Goal: Book appointment/travel/reservation

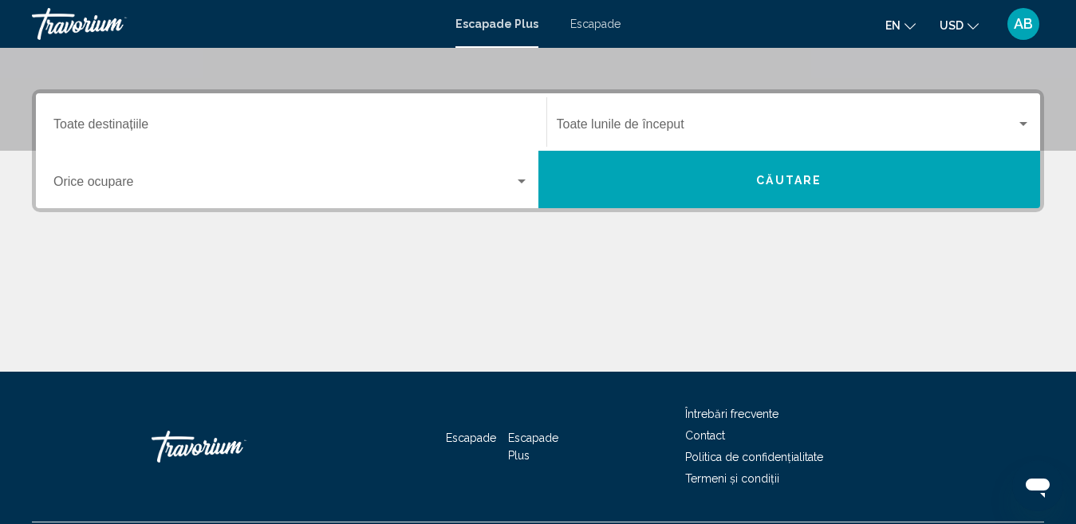
scroll to position [371, 0]
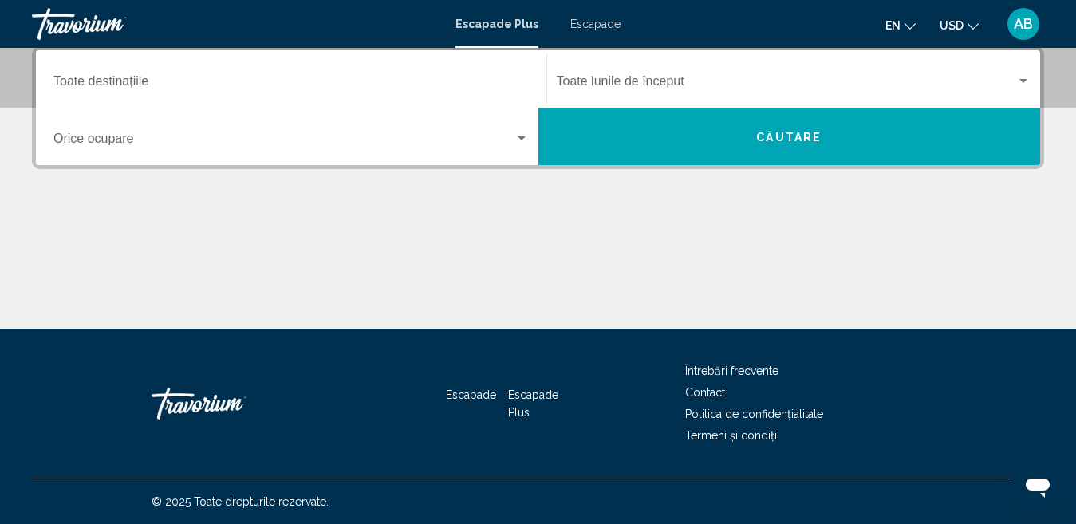
click at [120, 86] on input "Destinaţie Toate destinațiile" at bounding box center [291, 84] width 476 height 14
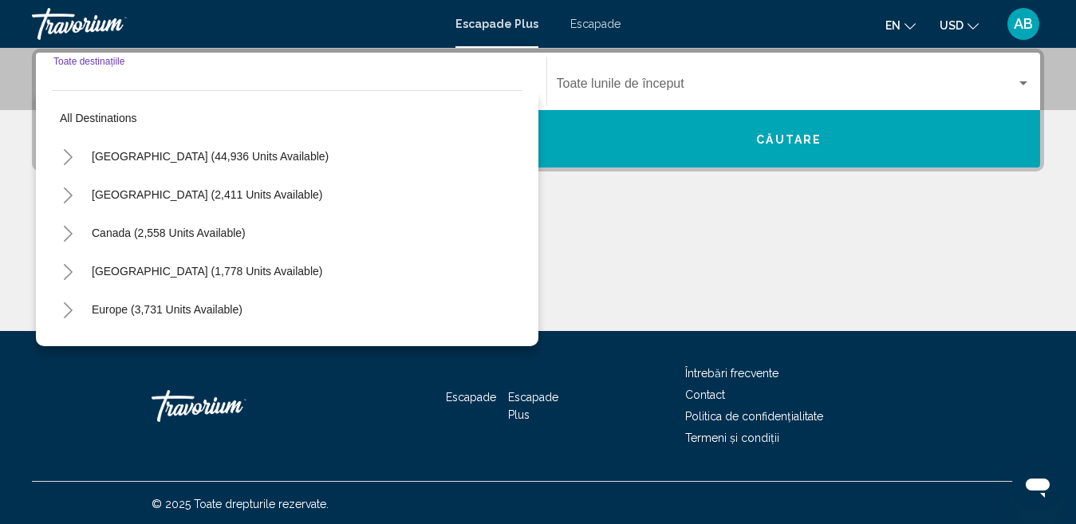
scroll to position [365, 0]
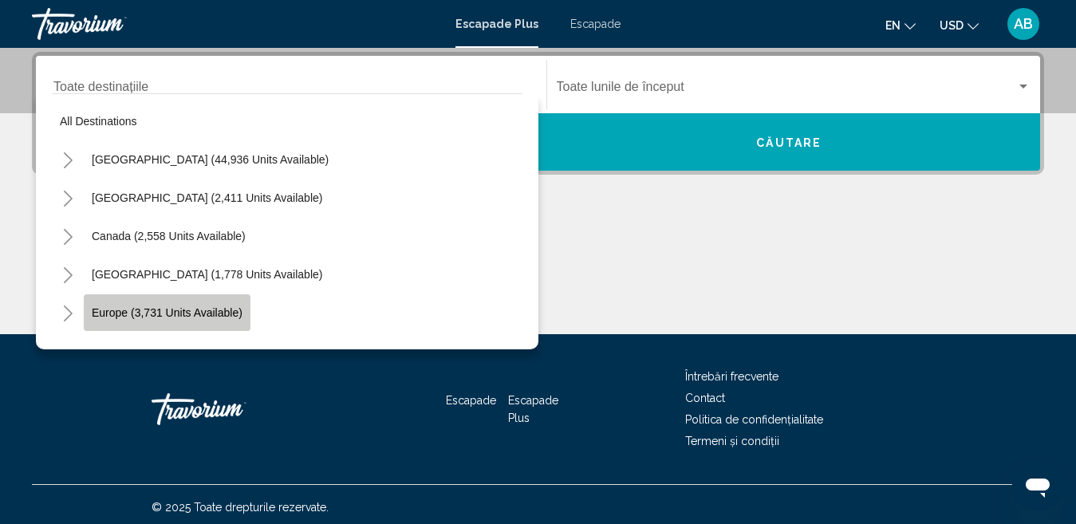
click at [162, 313] on span "Europe (3,731 units available)" at bounding box center [167, 312] width 151 height 13
type input "**********"
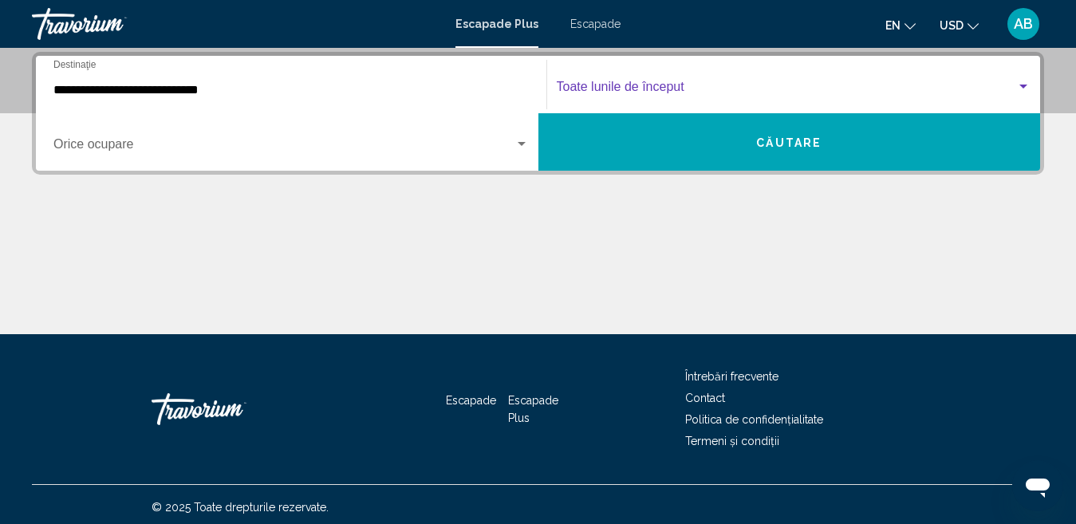
click at [659, 83] on span "Widget de căutare" at bounding box center [787, 90] width 460 height 14
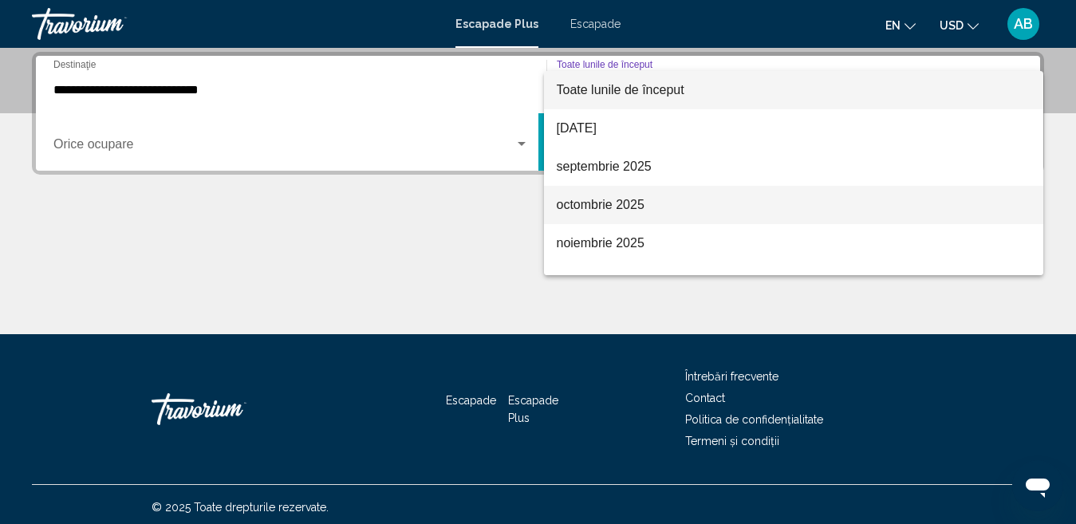
click at [598, 205] on font "octombrie 2025" at bounding box center [601, 205] width 88 height 14
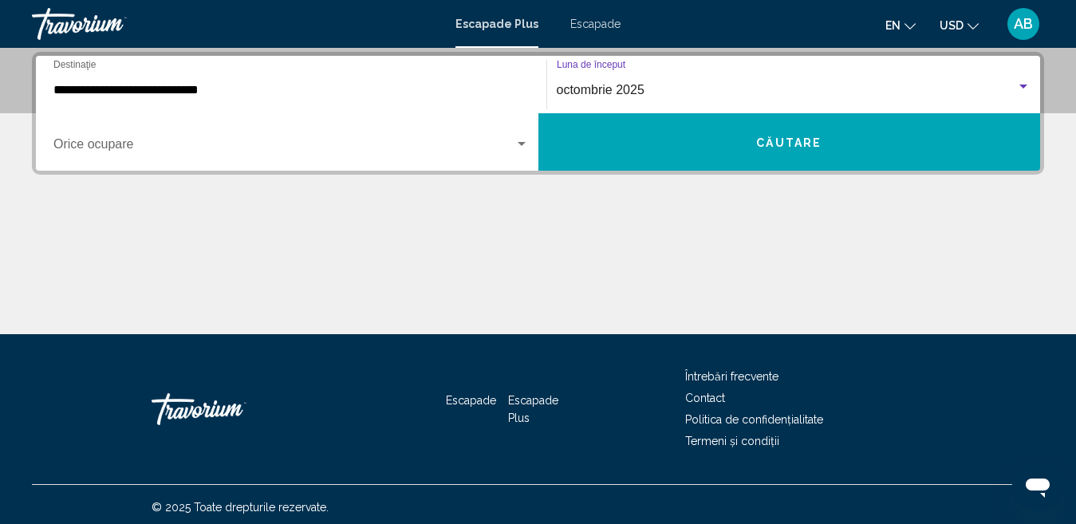
click at [92, 144] on span "Widget de căutare" at bounding box center [283, 147] width 461 height 14
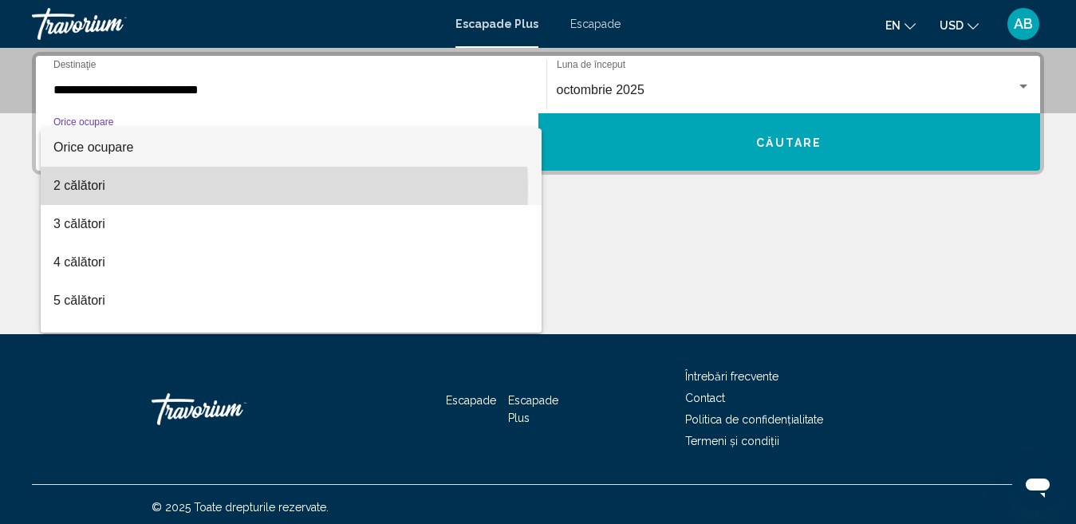
click at [85, 189] on font "2 călători" at bounding box center [79, 186] width 52 height 14
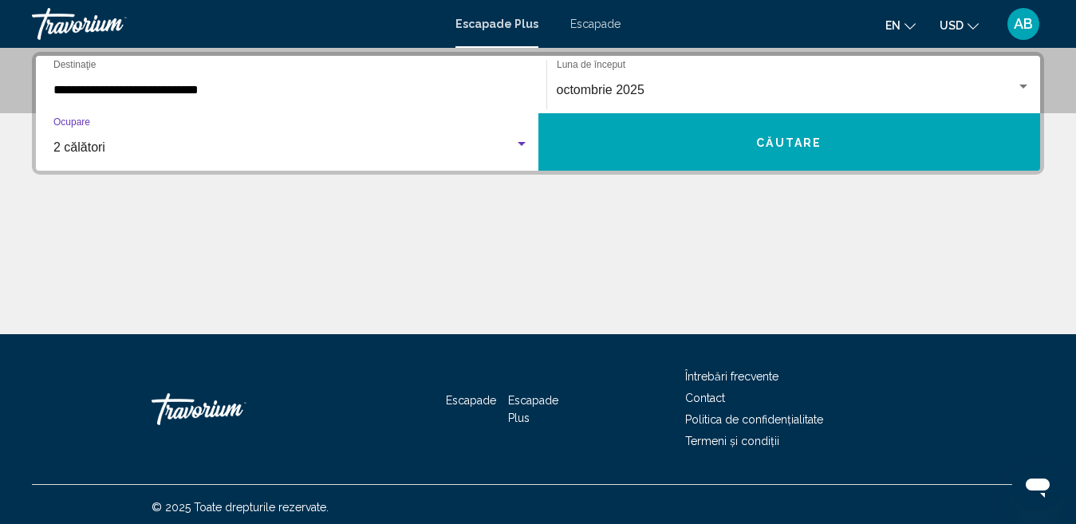
click at [776, 140] on font "Căutare" at bounding box center [788, 142] width 65 height 13
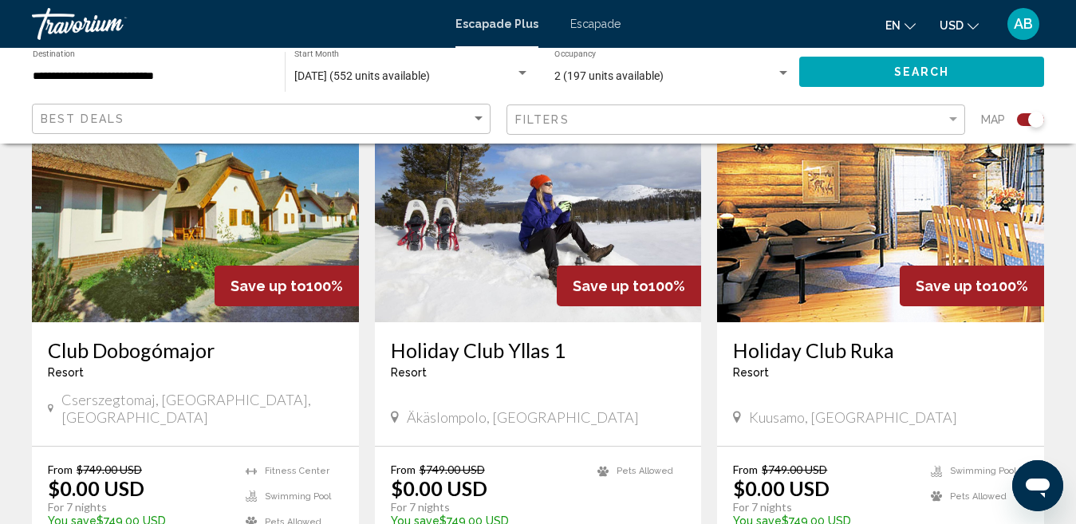
scroll to position [638, 0]
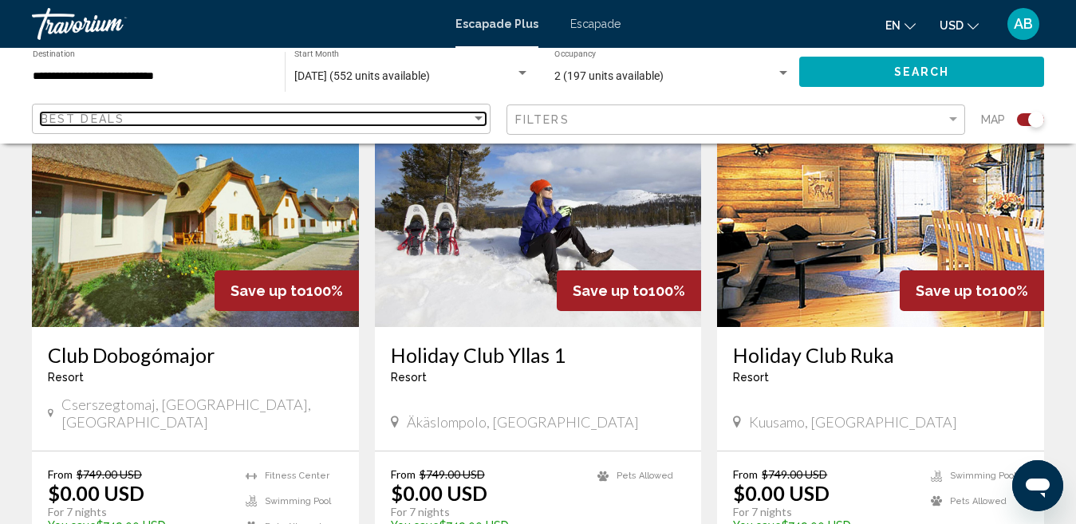
click at [476, 117] on div "Sort by" at bounding box center [479, 118] width 8 height 4
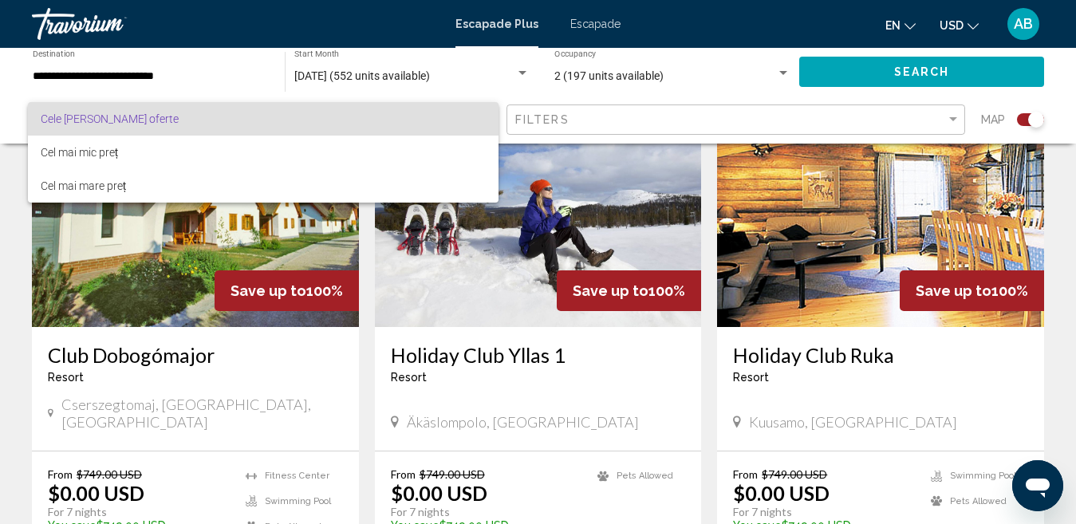
click at [957, 120] on div at bounding box center [538, 262] width 1076 height 524
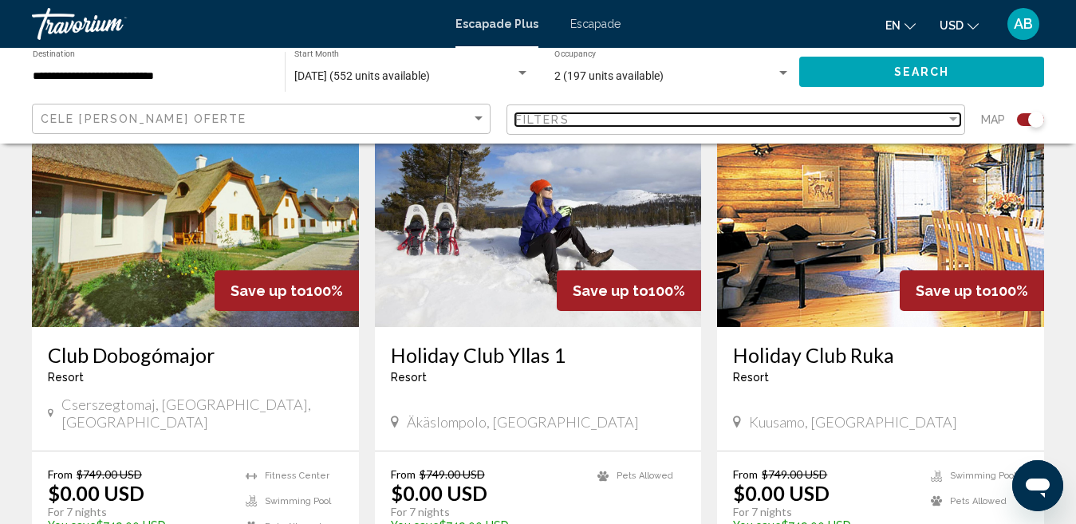
click at [957, 120] on div "Filter" at bounding box center [953, 119] width 8 height 4
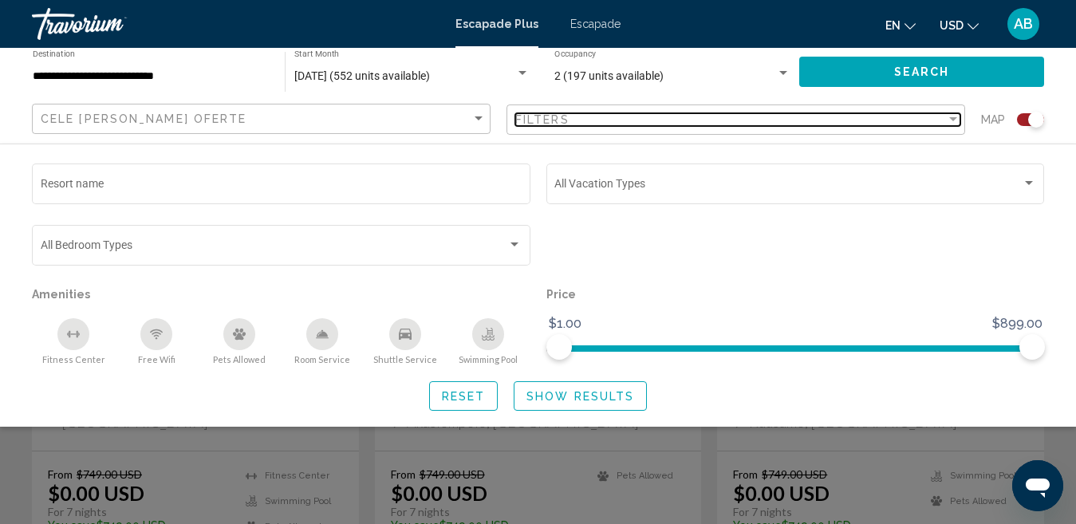
click at [956, 119] on div "Filter" at bounding box center [953, 119] width 8 height 4
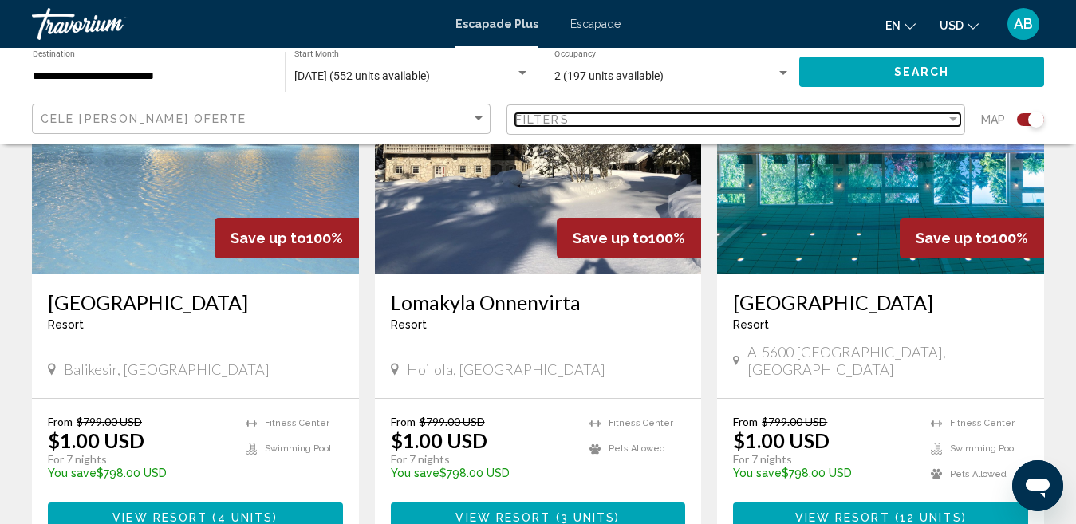
scroll to position [2394, 0]
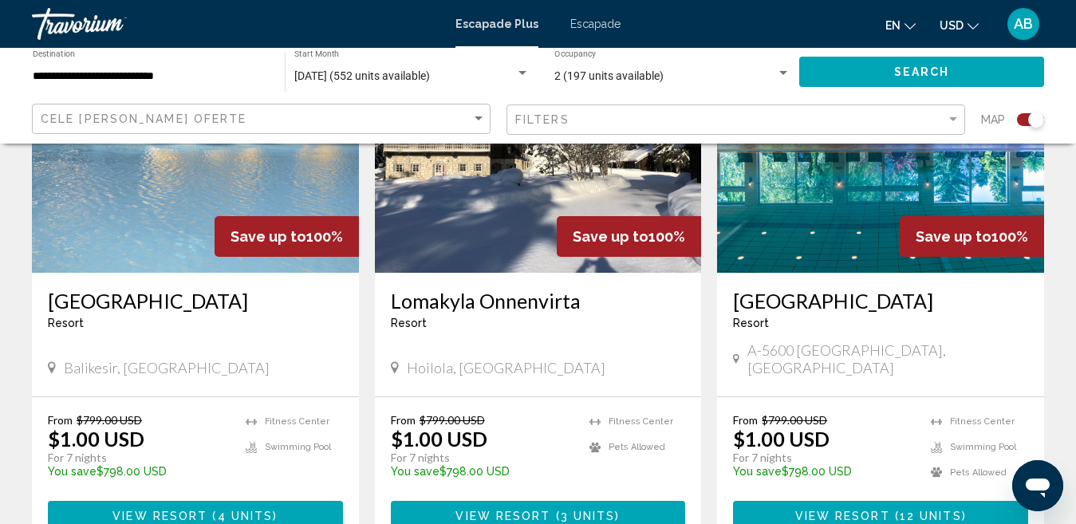
click at [160, 289] on h3 "[GEOGRAPHIC_DATA]" at bounding box center [195, 301] width 295 height 24
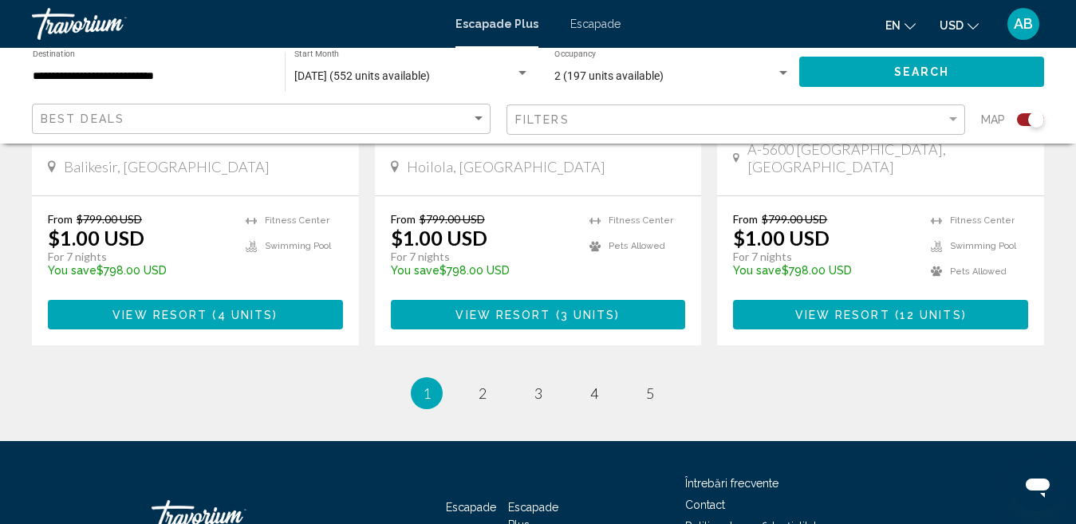
scroll to position [2619, 0]
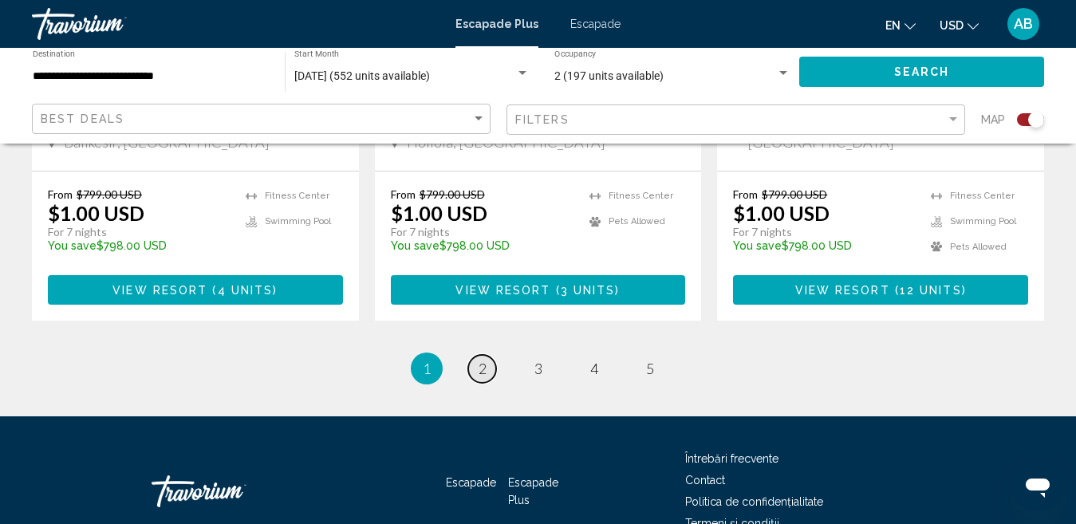
click at [486, 360] on span "2" at bounding box center [483, 369] width 8 height 18
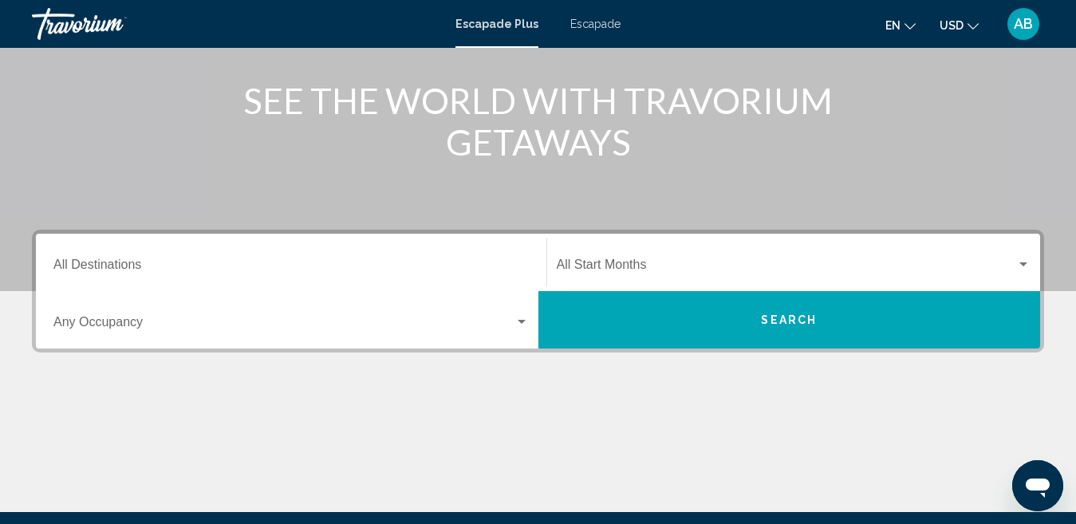
scroll to position [239, 0]
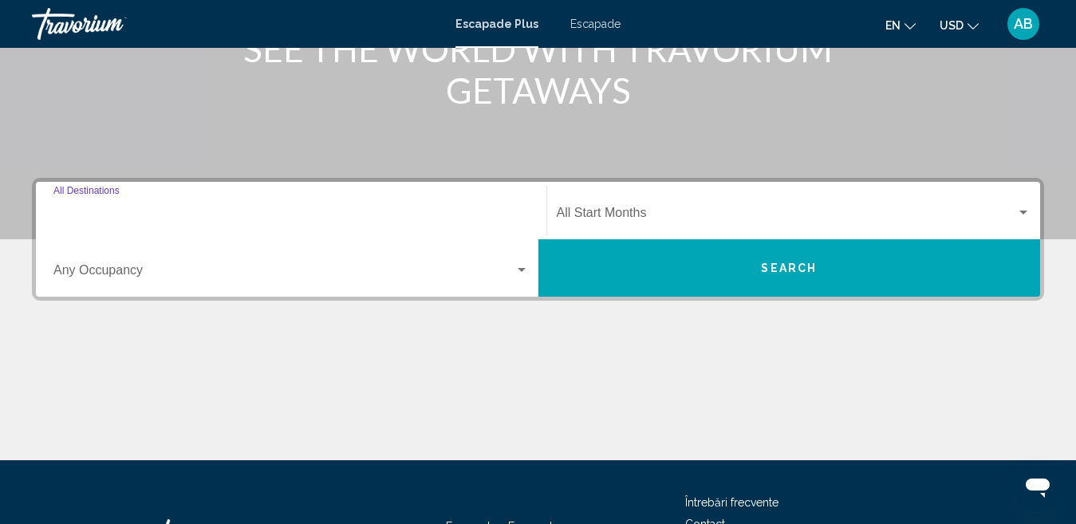
click at [76, 213] on input "Destination All Destinations" at bounding box center [291, 216] width 476 height 14
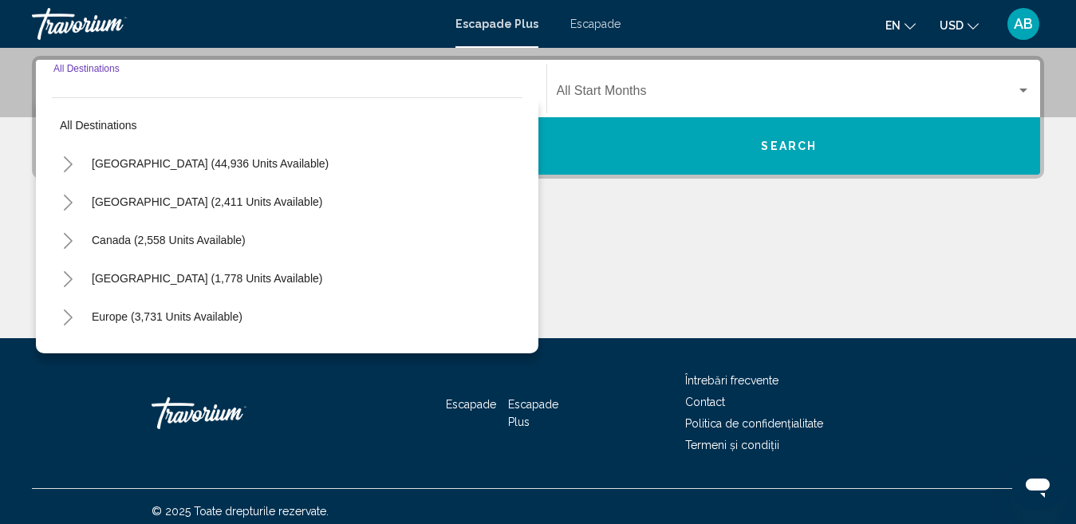
scroll to position [365, 0]
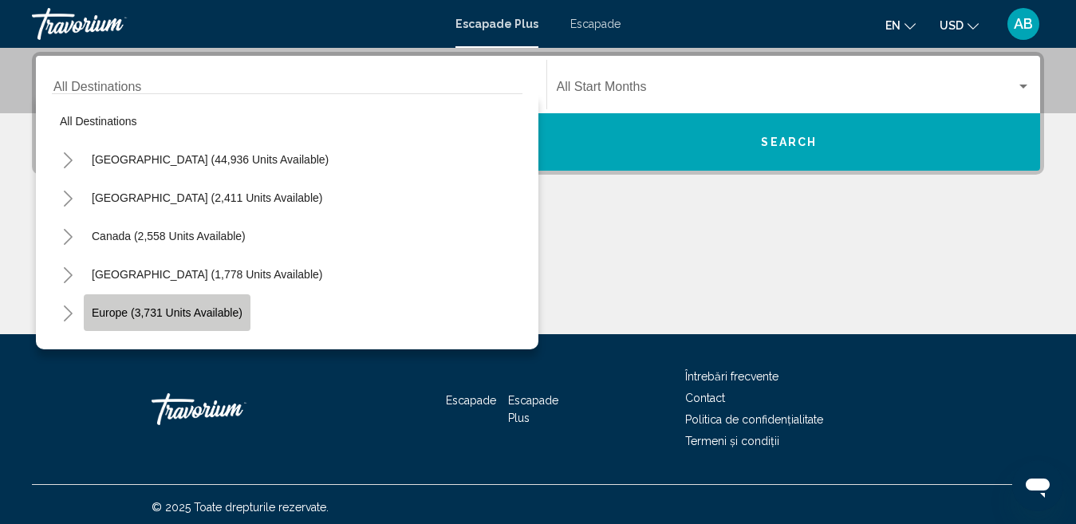
click at [124, 310] on span "Europe (3,731 units available)" at bounding box center [167, 312] width 151 height 13
type input "**********"
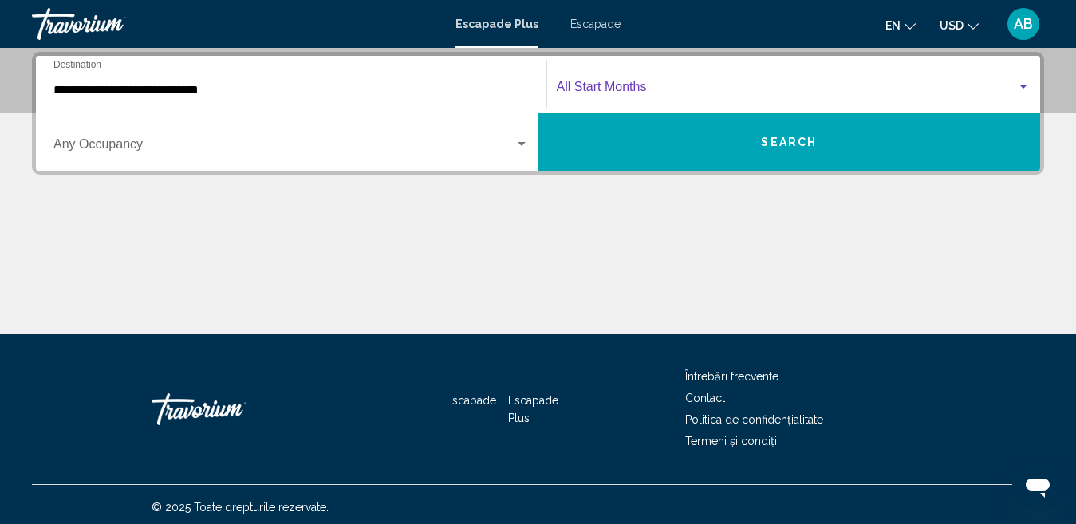
click at [585, 89] on span "Widget de căutare" at bounding box center [787, 90] width 460 height 14
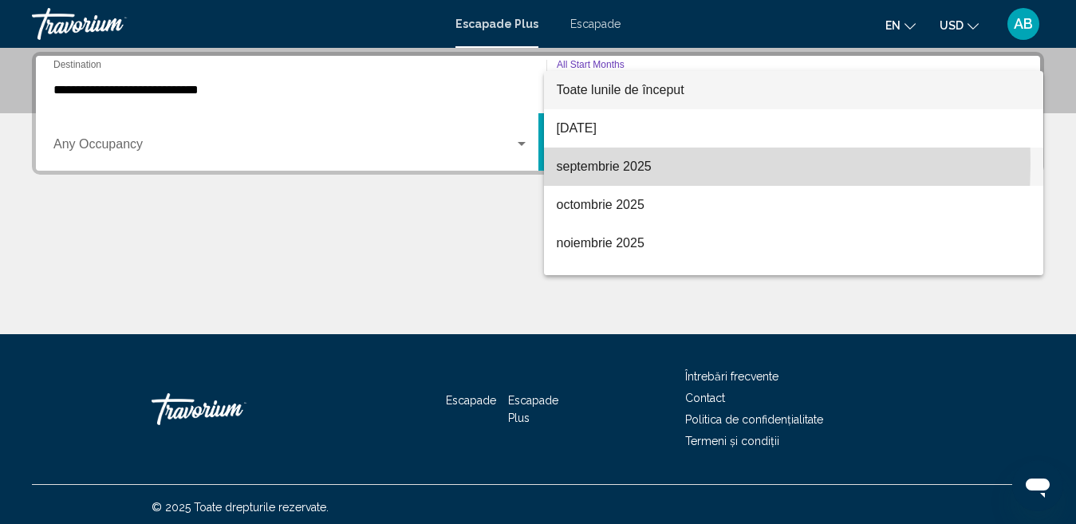
click at [595, 164] on font "septembrie 2025" at bounding box center [604, 167] width 95 height 14
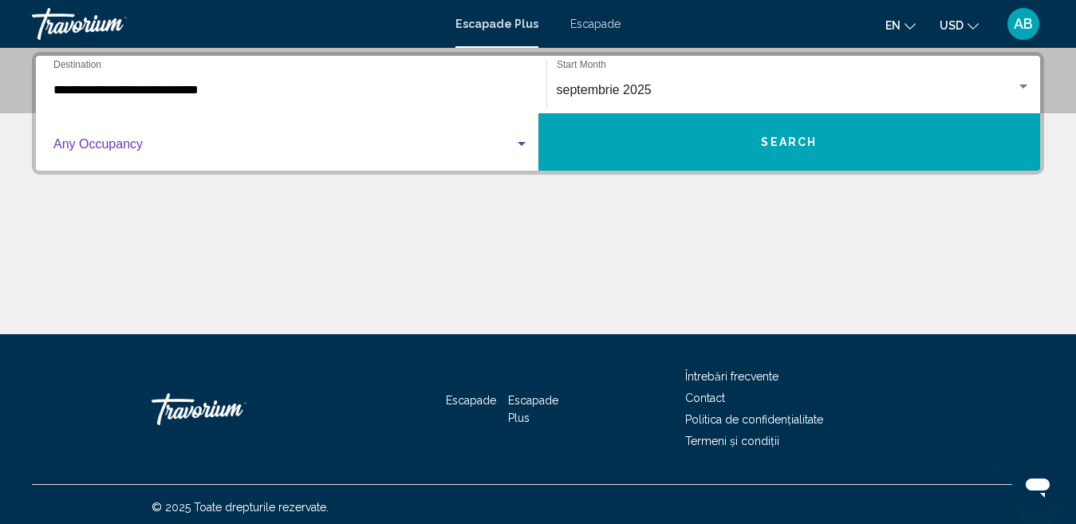
click at [96, 145] on span "Widget de căutare" at bounding box center [283, 147] width 461 height 14
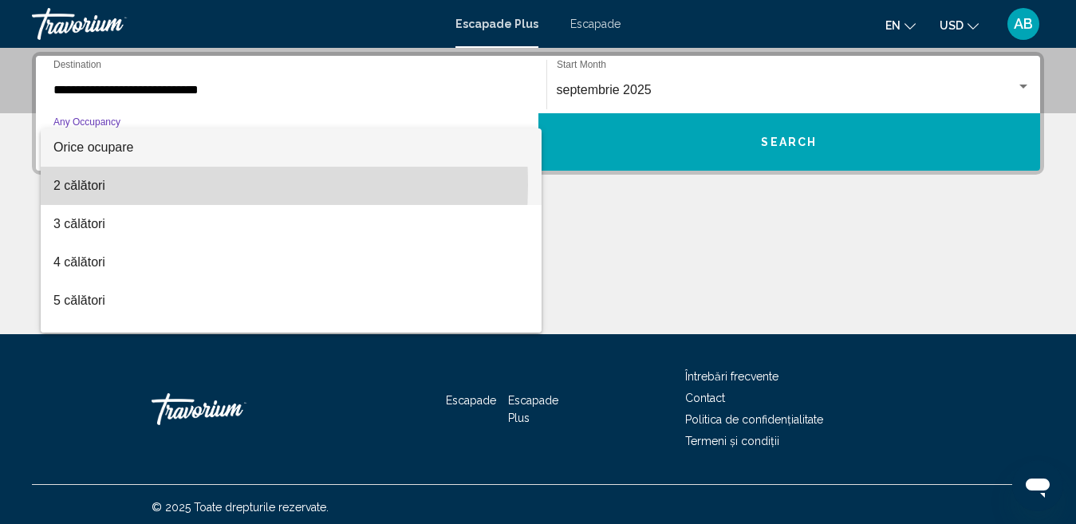
click at [93, 185] on font "2 călători" at bounding box center [79, 186] width 52 height 14
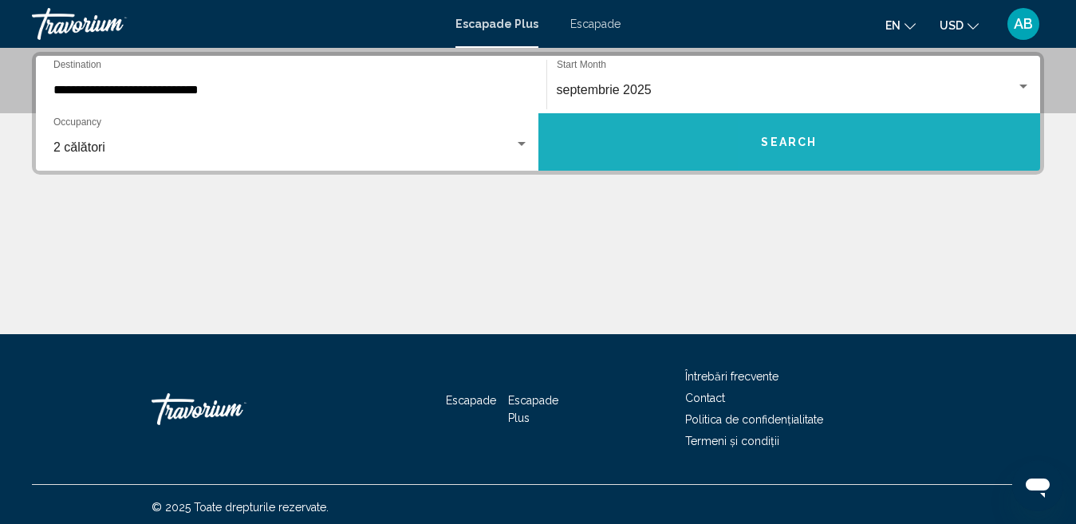
click at [793, 156] on button "Search" at bounding box center [790, 141] width 503 height 57
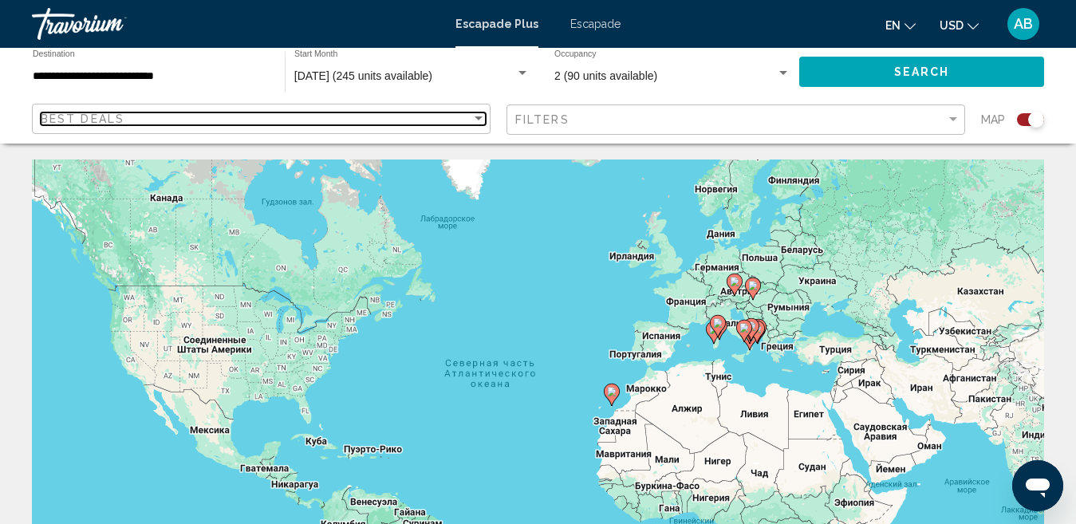
click at [475, 120] on div "Sort by" at bounding box center [479, 118] width 8 height 4
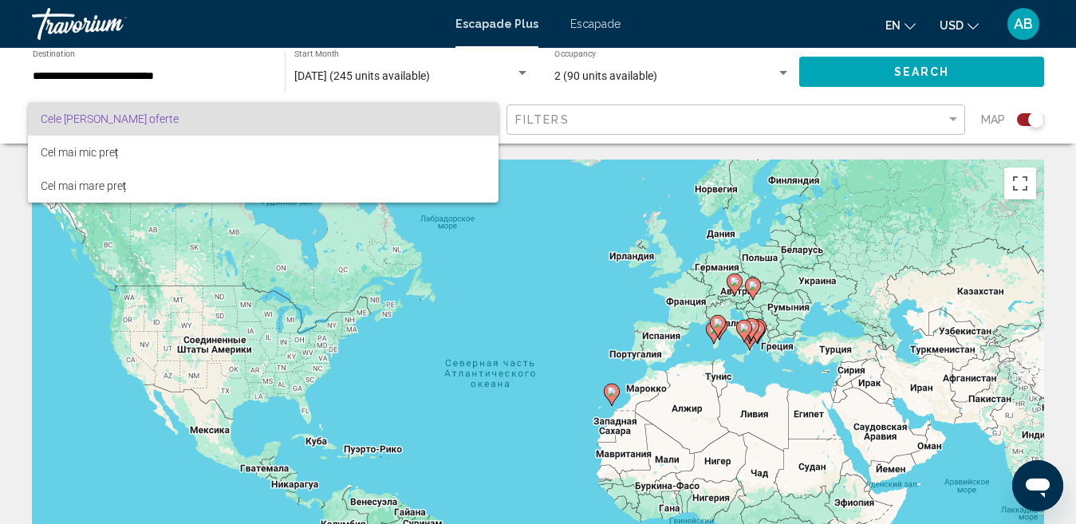
click at [956, 119] on div at bounding box center [538, 262] width 1076 height 524
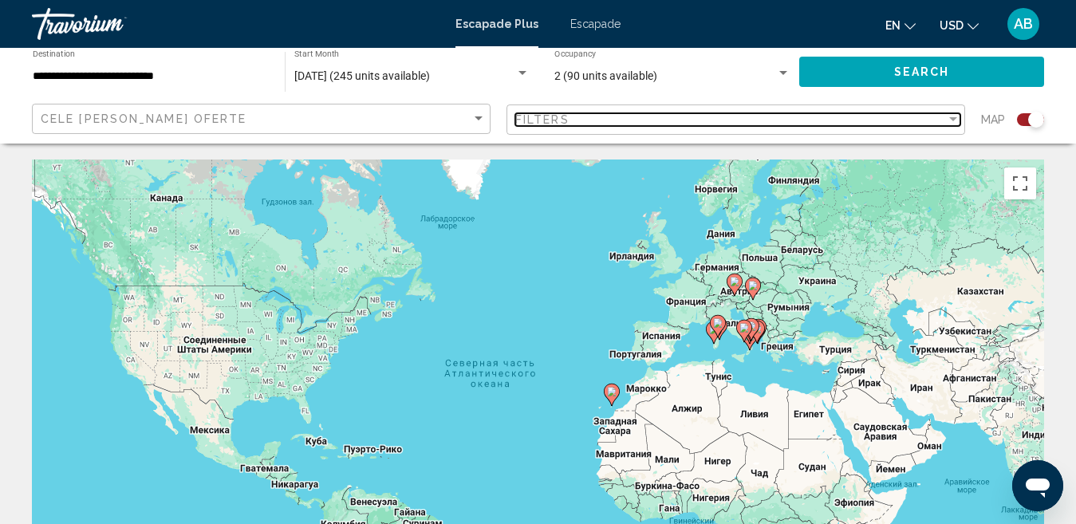
click at [956, 119] on div "Filter" at bounding box center [953, 119] width 8 height 4
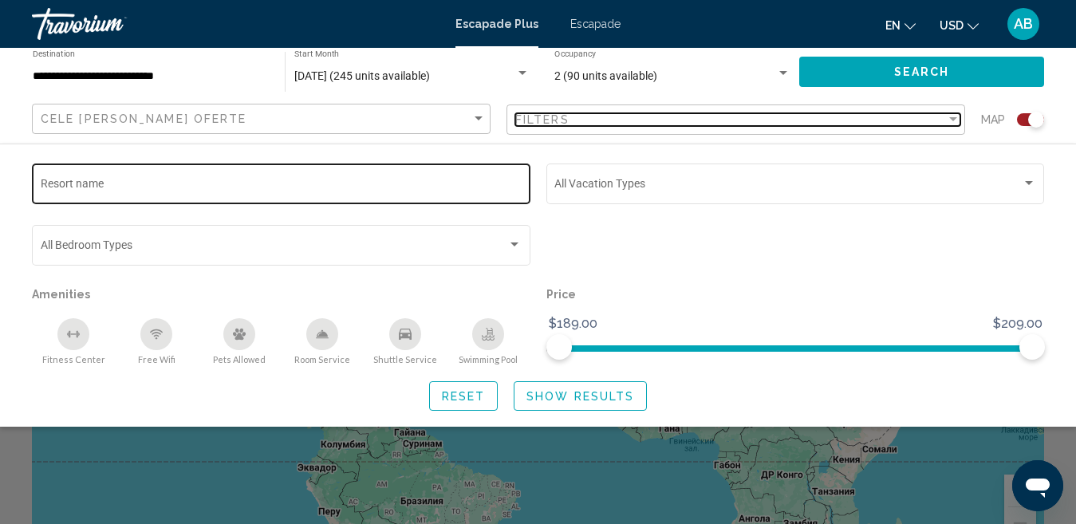
scroll to position [239, 0]
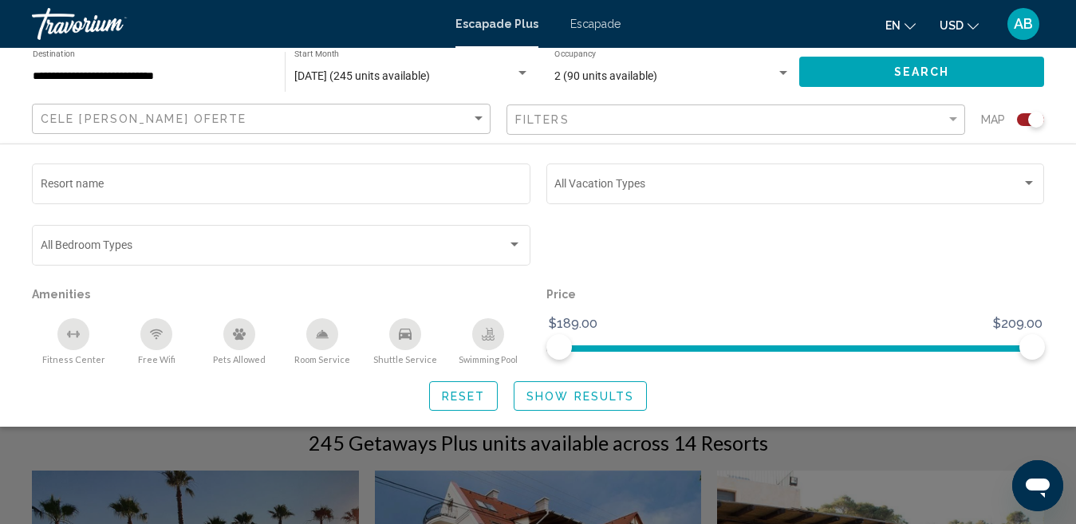
click at [419, 475] on div "Search widget" at bounding box center [538, 381] width 1076 height 285
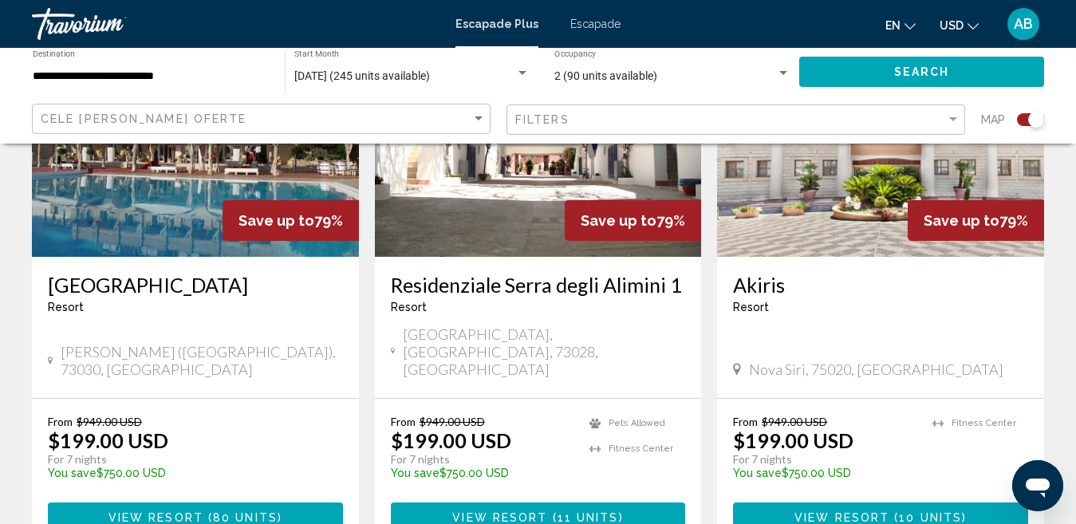
scroll to position [2633, 0]
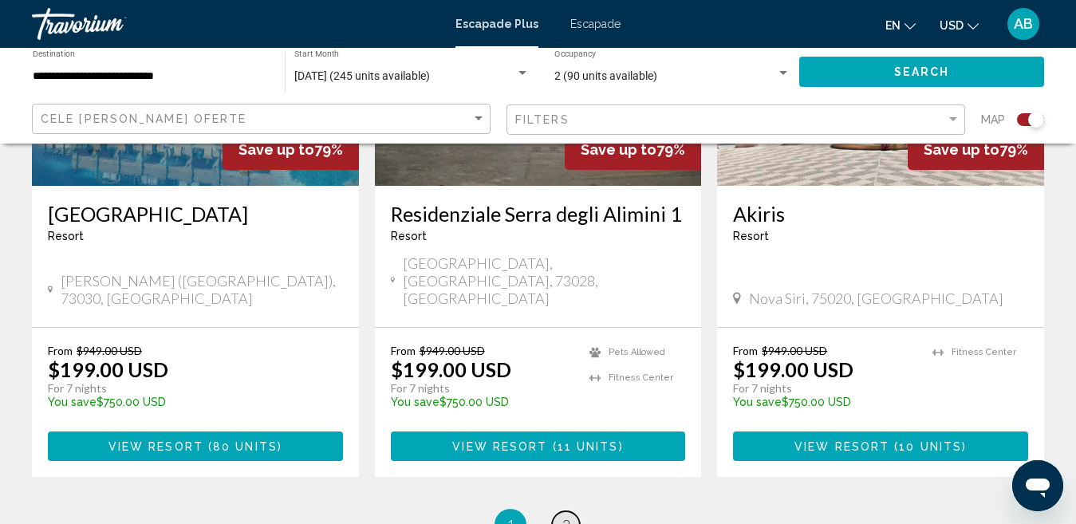
click at [566, 516] on span "2" at bounding box center [566, 525] width 8 height 18
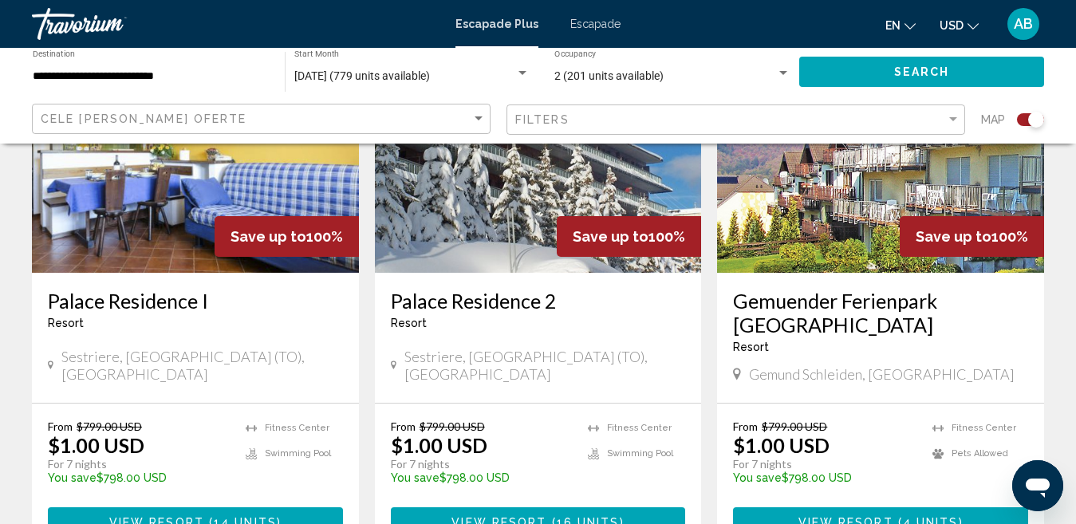
scroll to position [2619, 0]
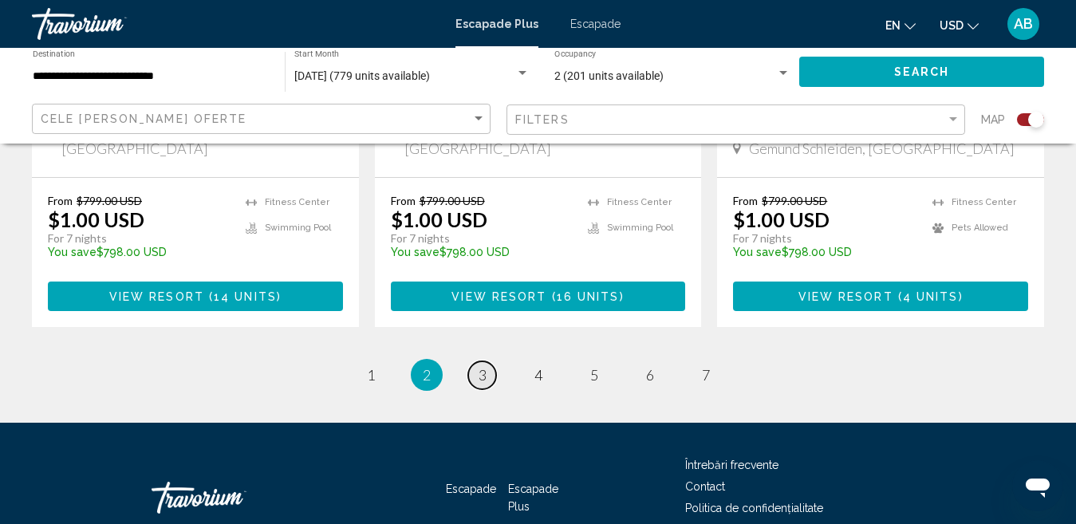
click at [487, 361] on link "page 3" at bounding box center [482, 375] width 28 height 28
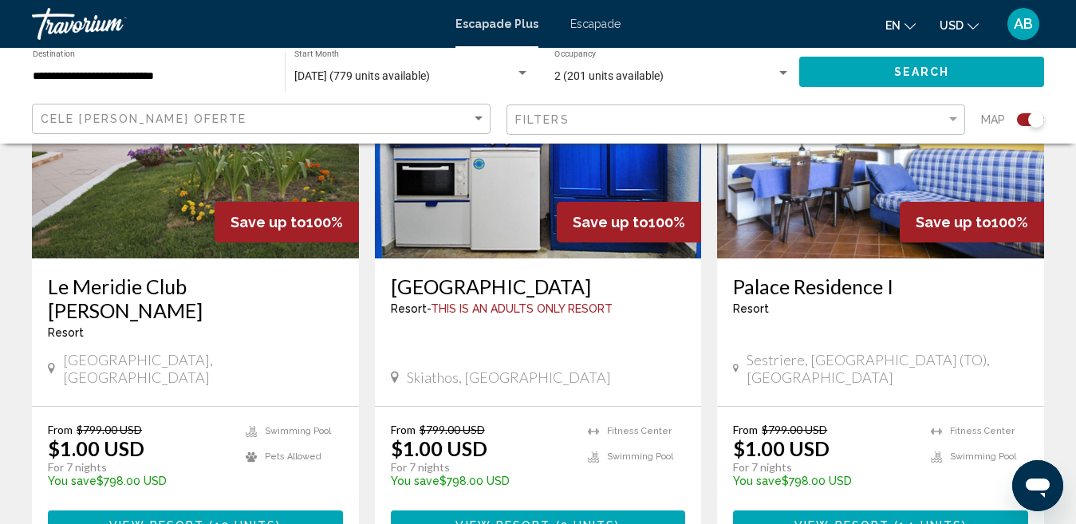
scroll to position [2473, 0]
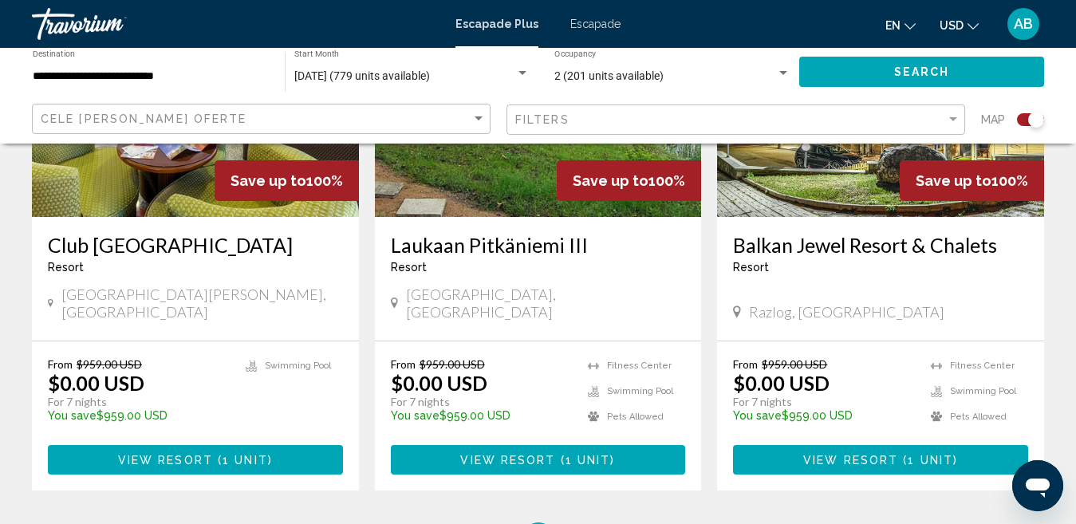
scroll to position [2553, 0]
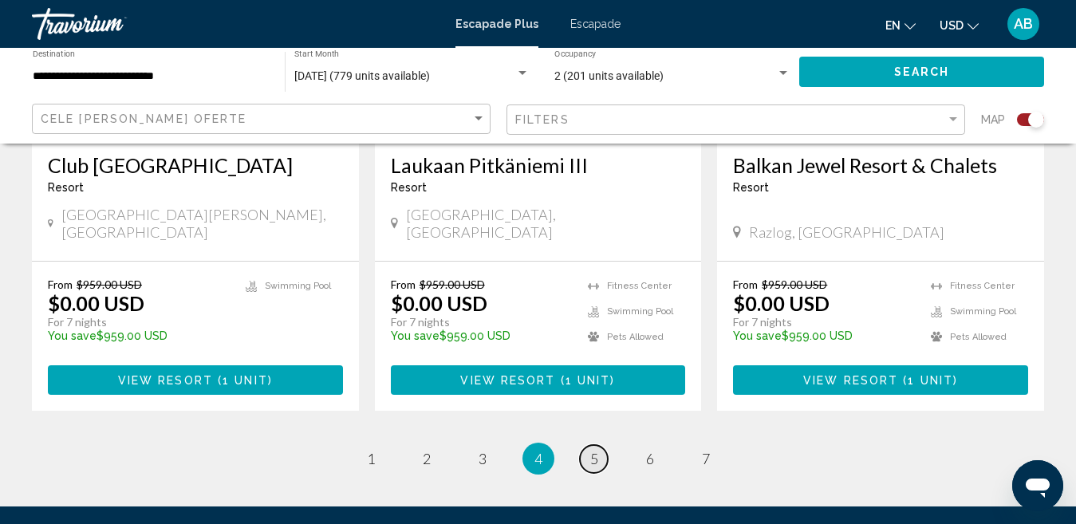
click at [591, 450] on span "5" at bounding box center [594, 459] width 8 height 18
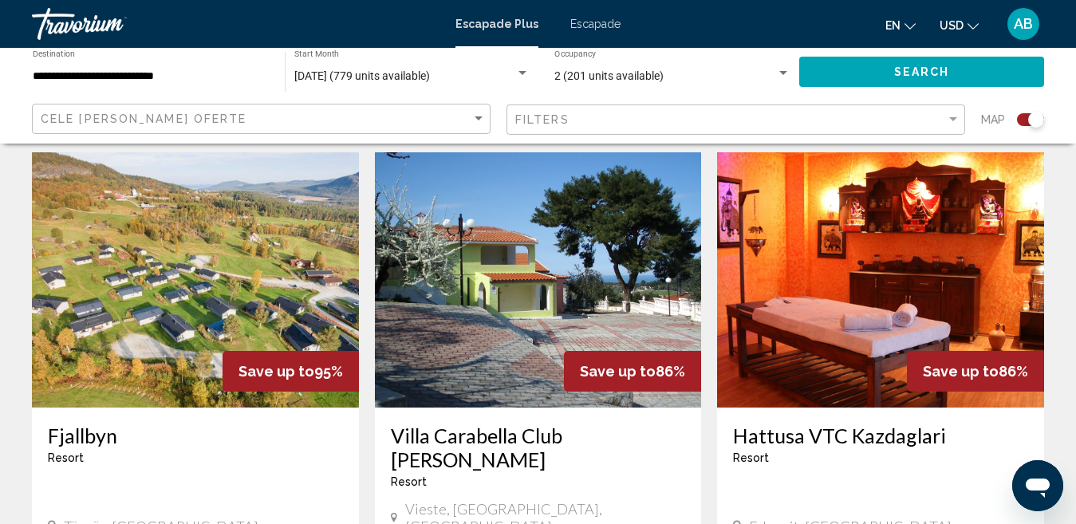
scroll to position [2234, 0]
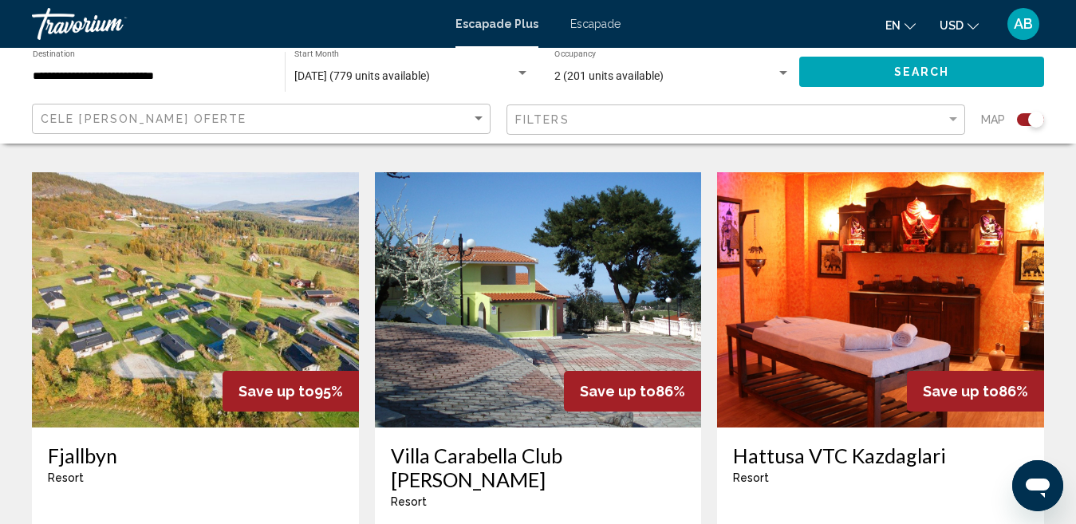
click at [850, 305] on img "Conținut principal" at bounding box center [880, 299] width 327 height 255
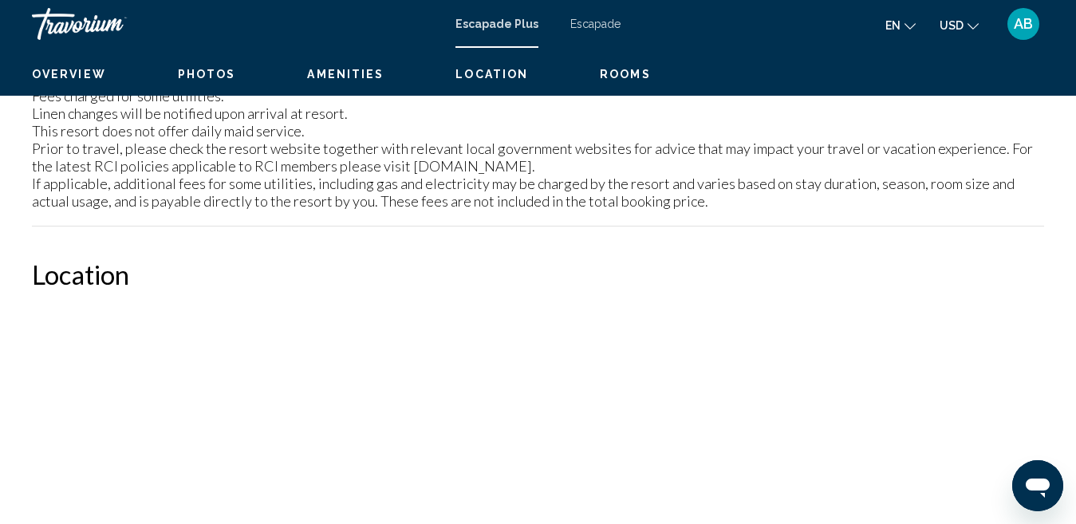
scroll to position [164, 0]
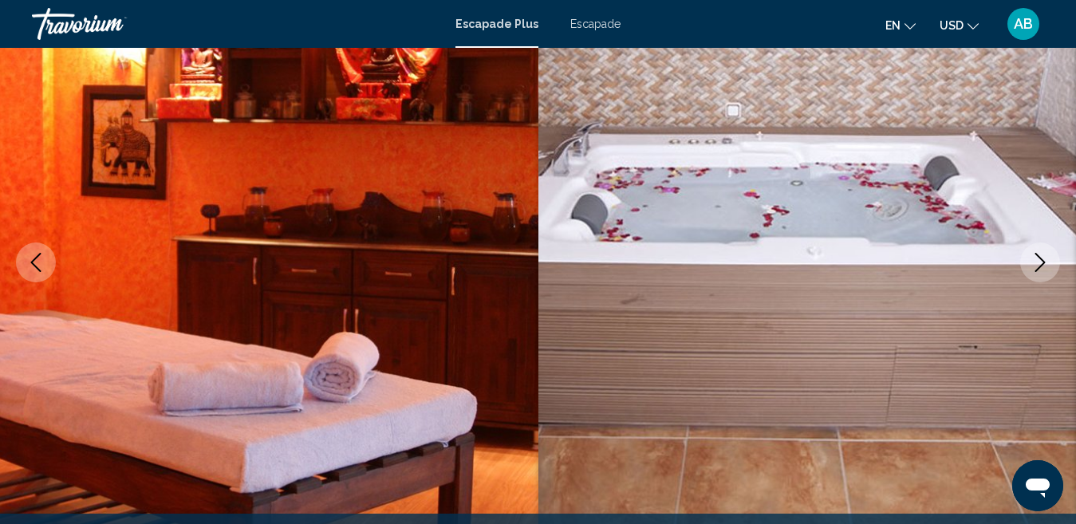
click at [1043, 266] on icon "Next image" at bounding box center [1040, 262] width 19 height 19
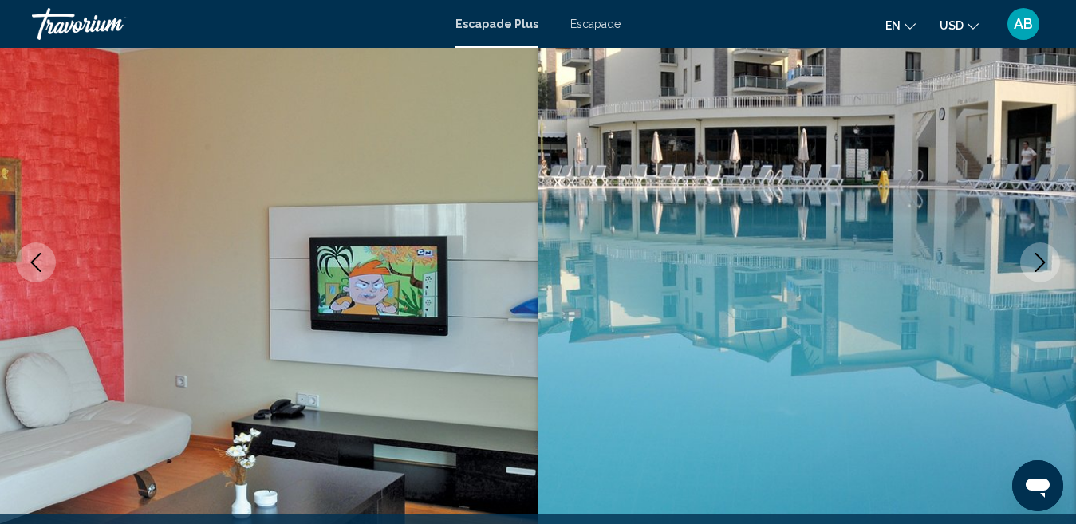
click at [1043, 266] on icon "Next image" at bounding box center [1040, 262] width 19 height 19
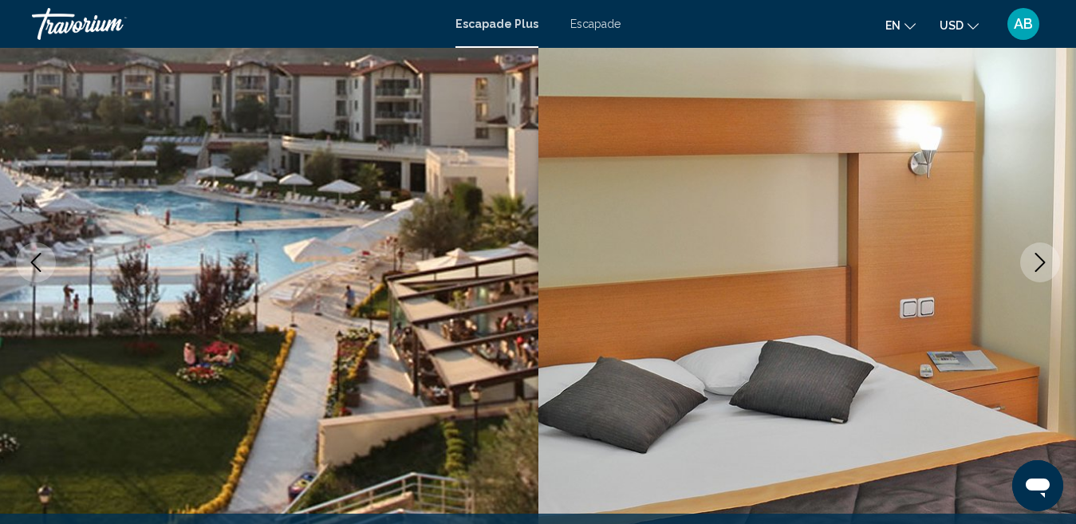
click at [1043, 266] on icon "Next image" at bounding box center [1040, 262] width 19 height 19
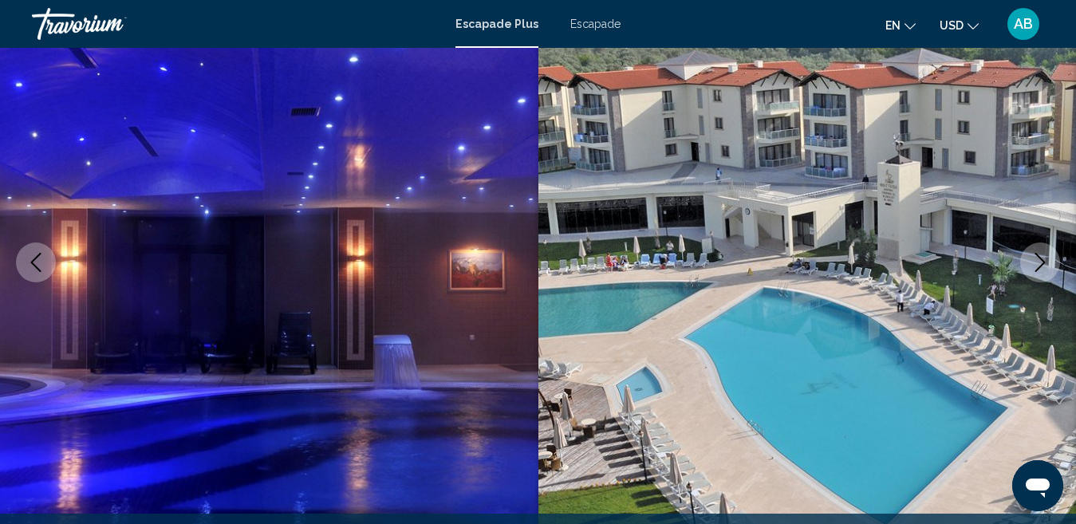
click at [1043, 266] on icon "Next image" at bounding box center [1040, 262] width 19 height 19
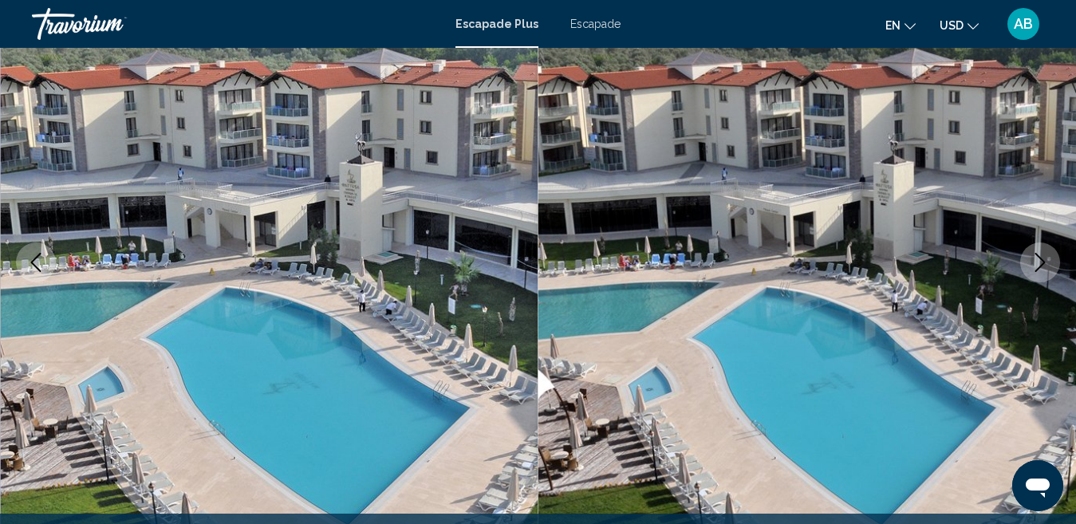
click at [1043, 266] on icon "Next image" at bounding box center [1040, 262] width 19 height 19
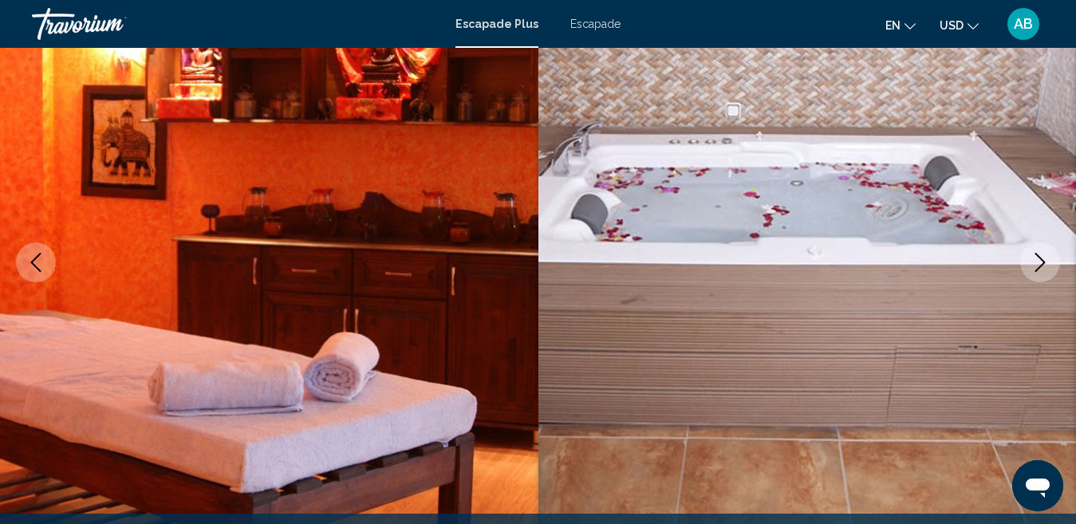
click at [1043, 264] on icon "Next image" at bounding box center [1041, 262] width 10 height 19
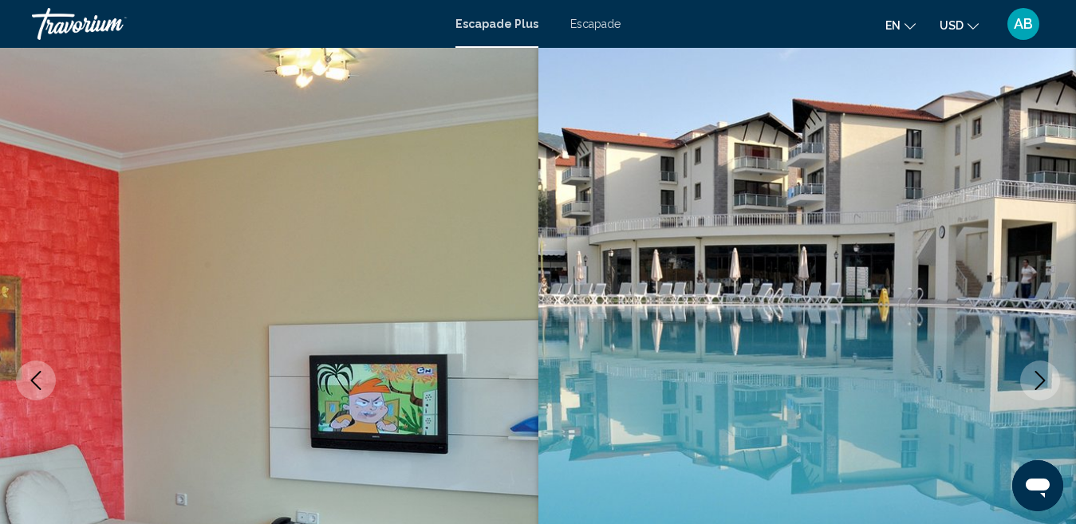
scroll to position [0, 0]
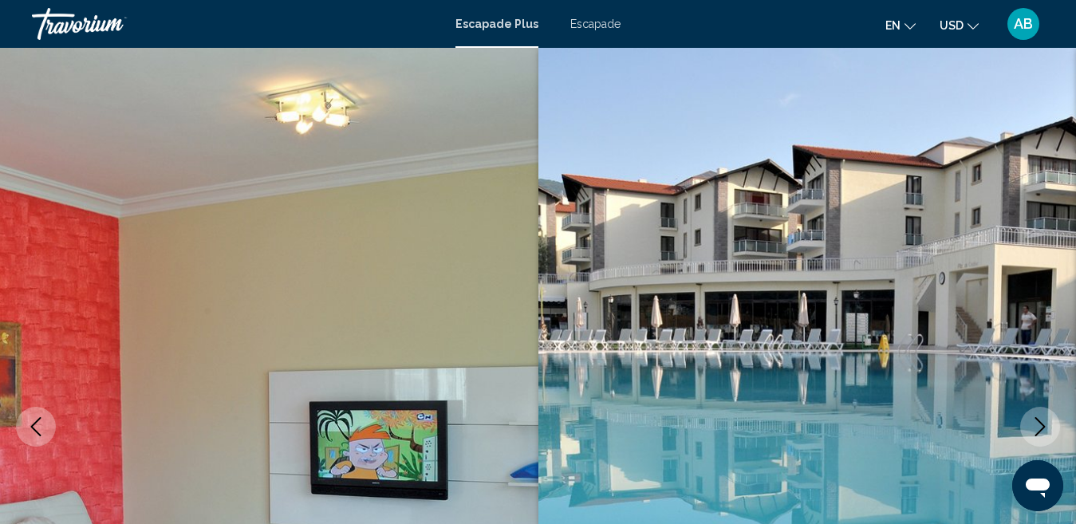
click at [602, 24] on font "Escapade" at bounding box center [595, 24] width 50 height 13
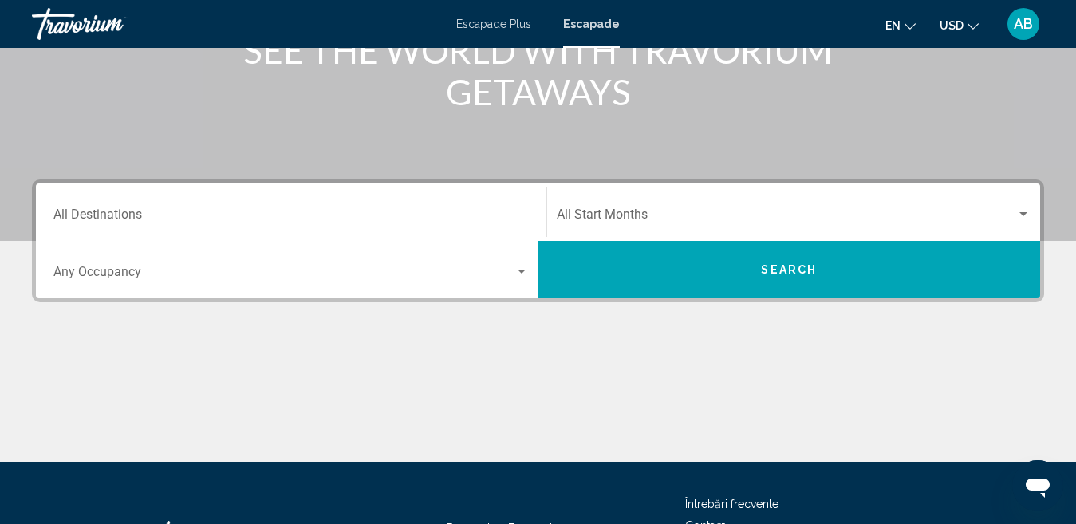
scroll to position [239, 0]
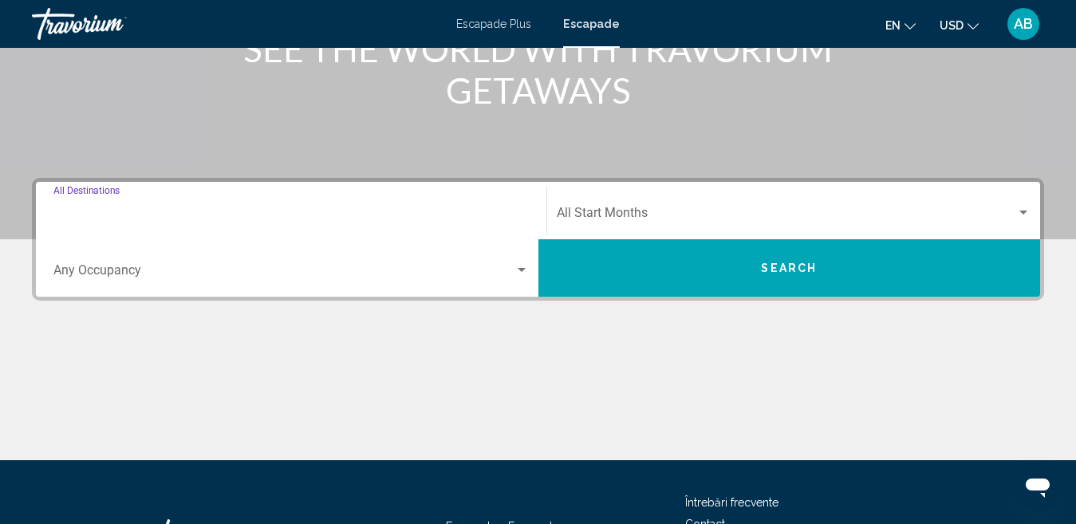
click at [61, 211] on input "Destination All Destinations" at bounding box center [291, 216] width 476 height 14
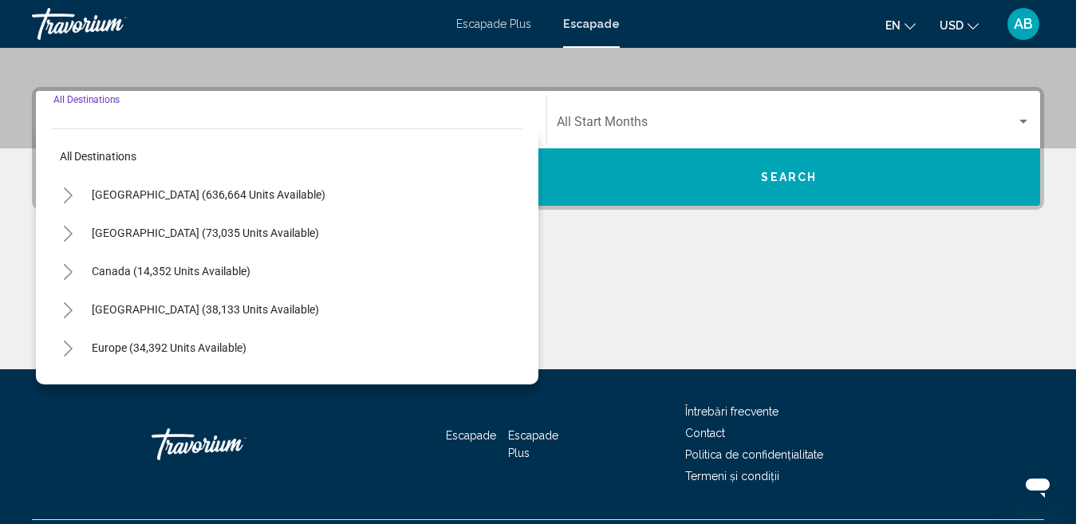
scroll to position [365, 0]
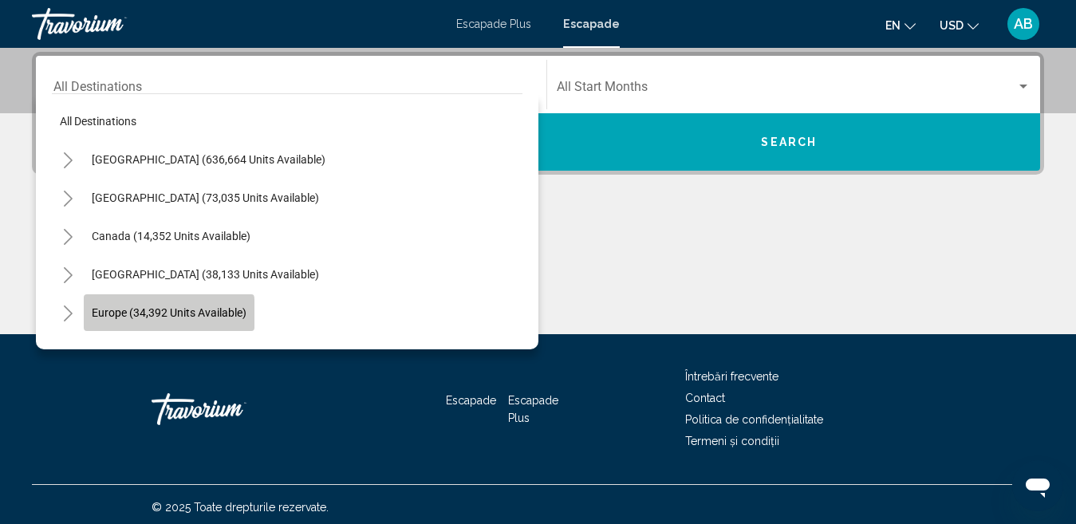
click at [156, 317] on span "Europe (34,392 units available)" at bounding box center [169, 312] width 155 height 13
type input "**********"
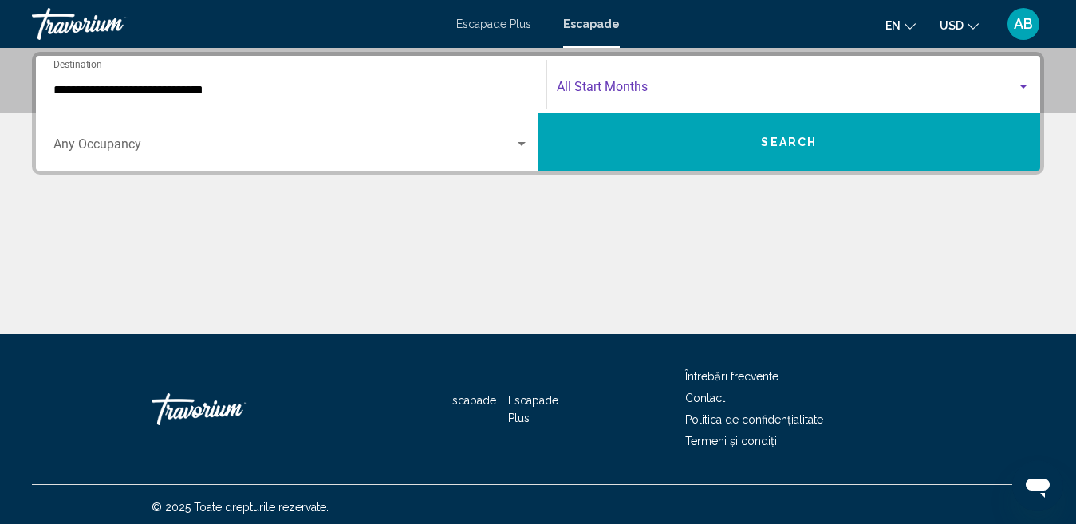
click at [602, 88] on span "Search widget" at bounding box center [787, 90] width 460 height 14
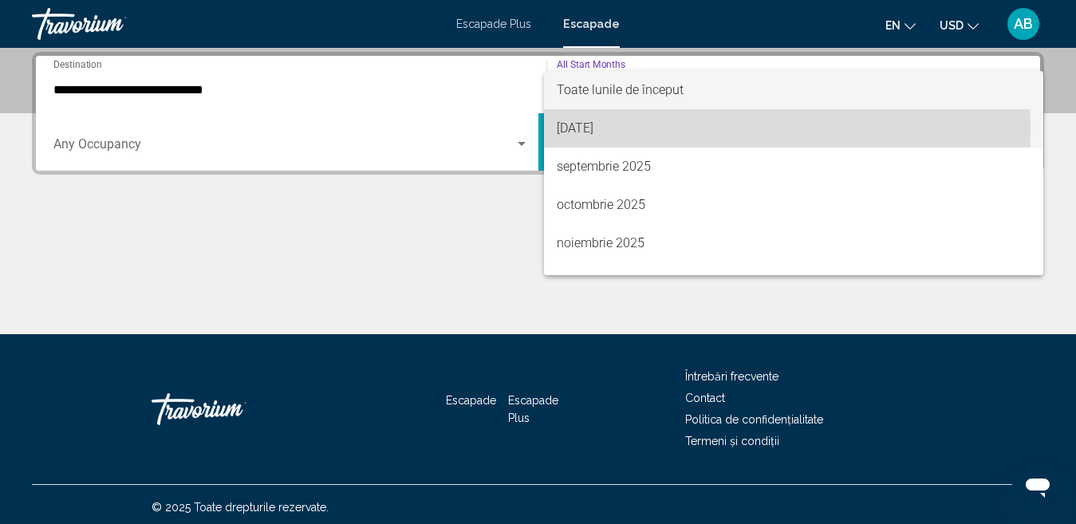
click at [594, 129] on font "[DATE]" at bounding box center [575, 127] width 37 height 15
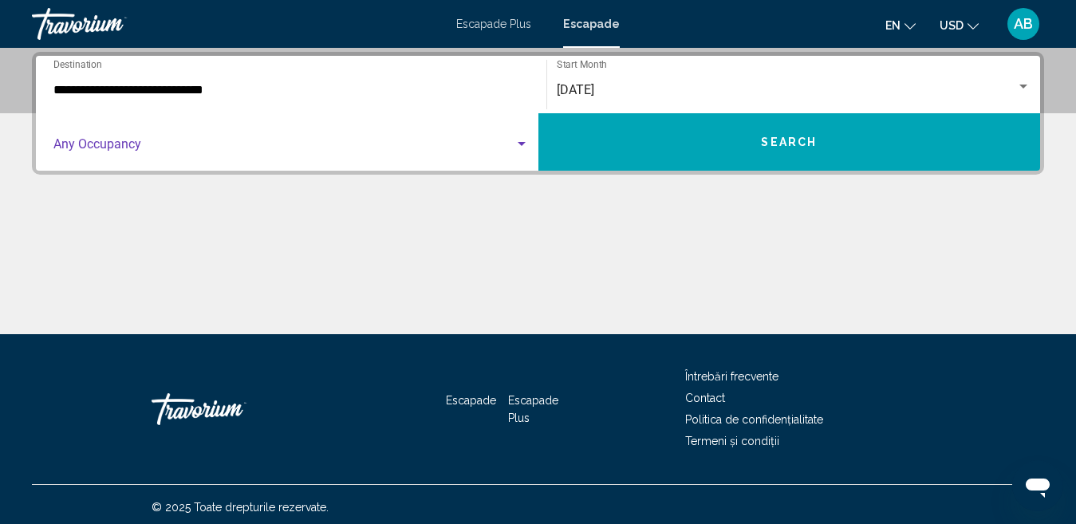
click at [115, 148] on span "Search widget" at bounding box center [283, 147] width 461 height 14
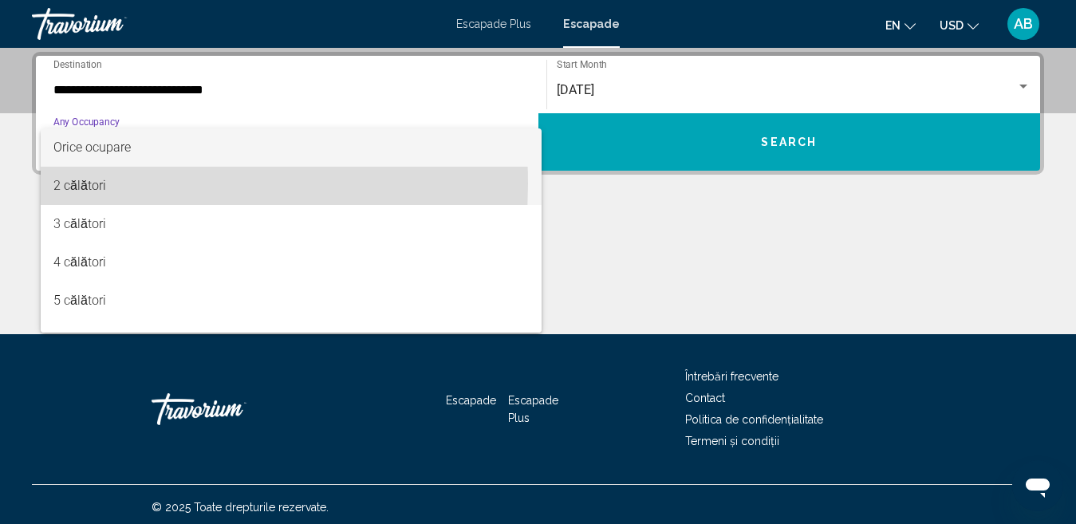
click at [100, 184] on font "2 călători" at bounding box center [79, 185] width 53 height 15
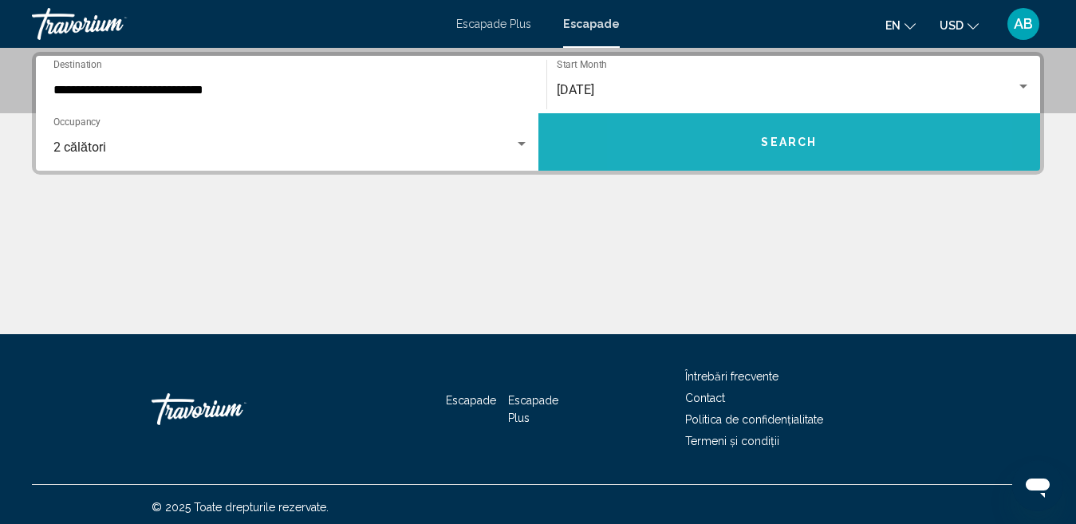
click at [721, 140] on button "Search" at bounding box center [790, 141] width 503 height 57
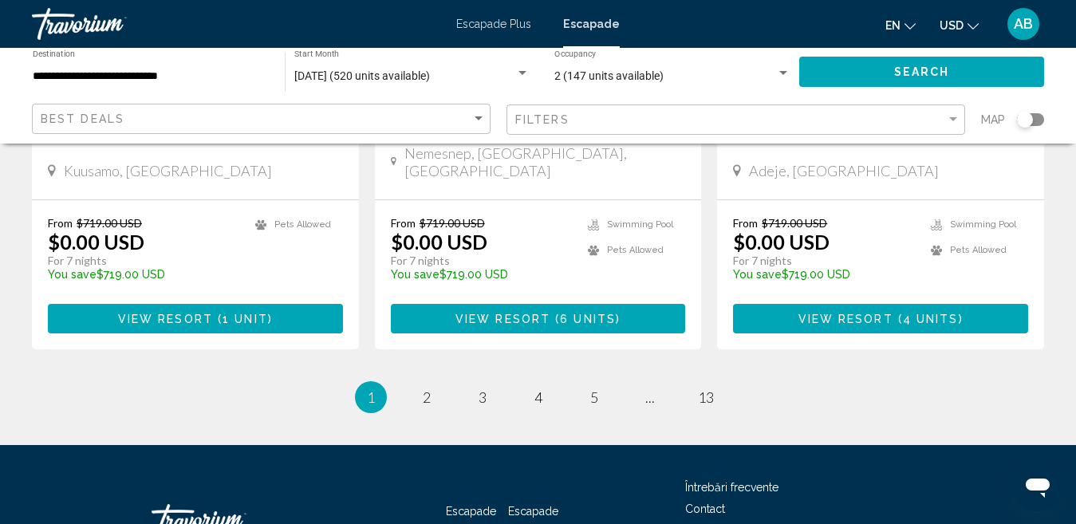
scroll to position [2125, 0]
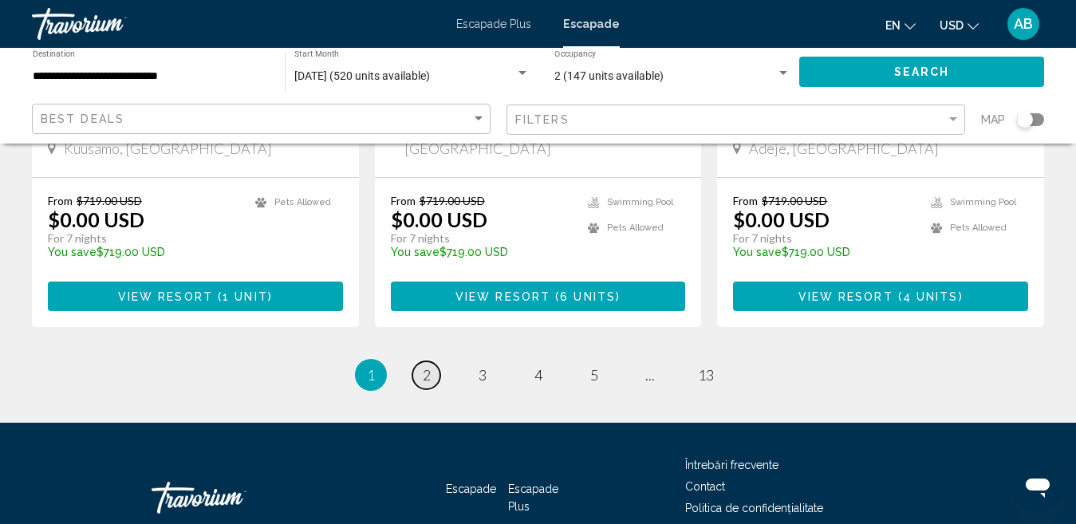
click at [426, 366] on span "2" at bounding box center [427, 375] width 8 height 18
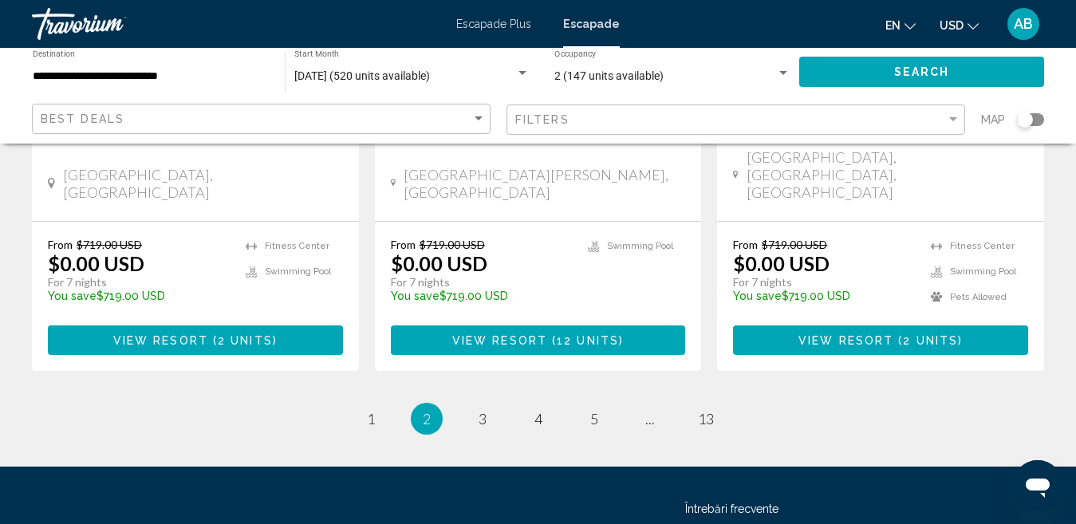
scroll to position [2149, 0]
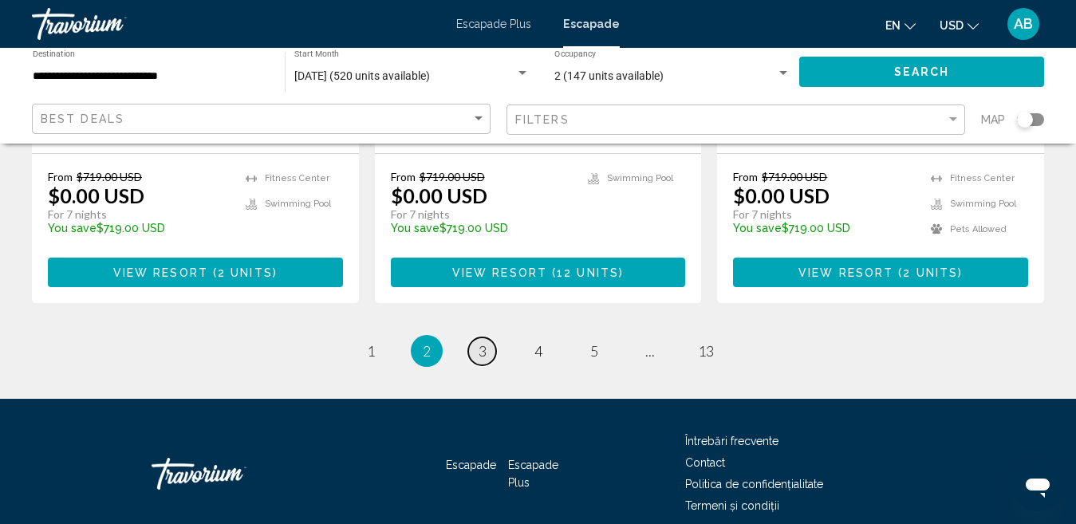
click at [479, 342] on span "3" at bounding box center [483, 351] width 8 height 18
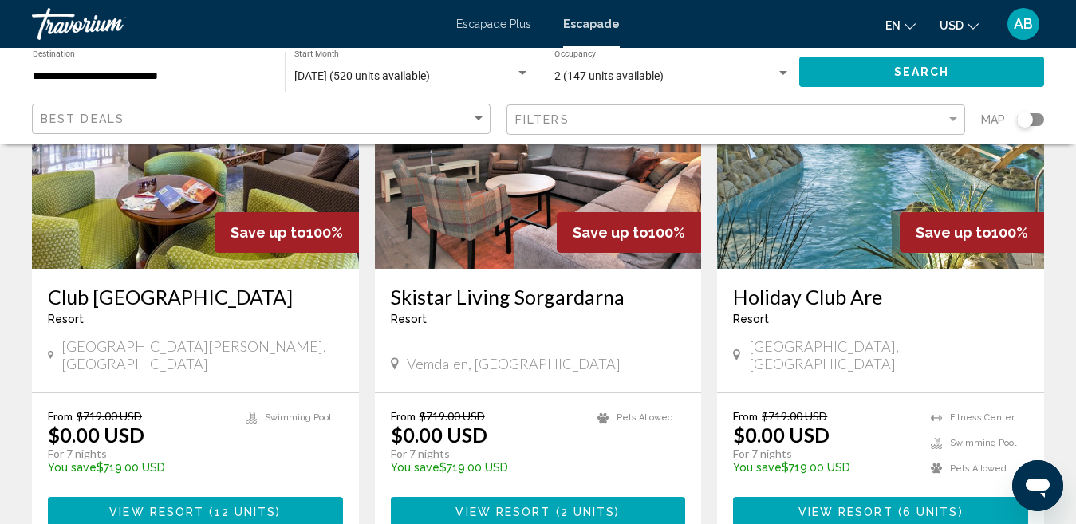
scroll to position [1995, 0]
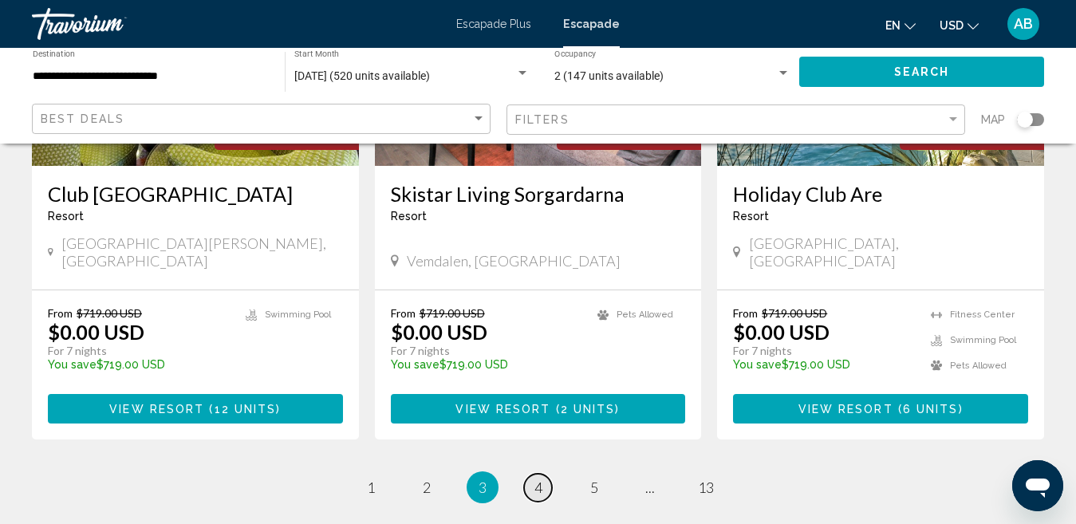
click at [538, 479] on span "4" at bounding box center [539, 488] width 8 height 18
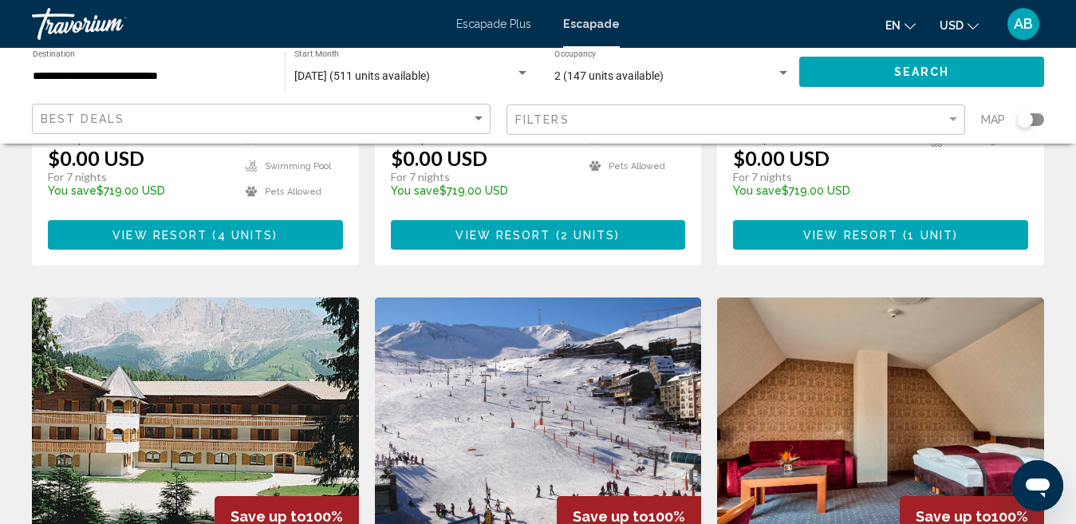
scroll to position [718, 0]
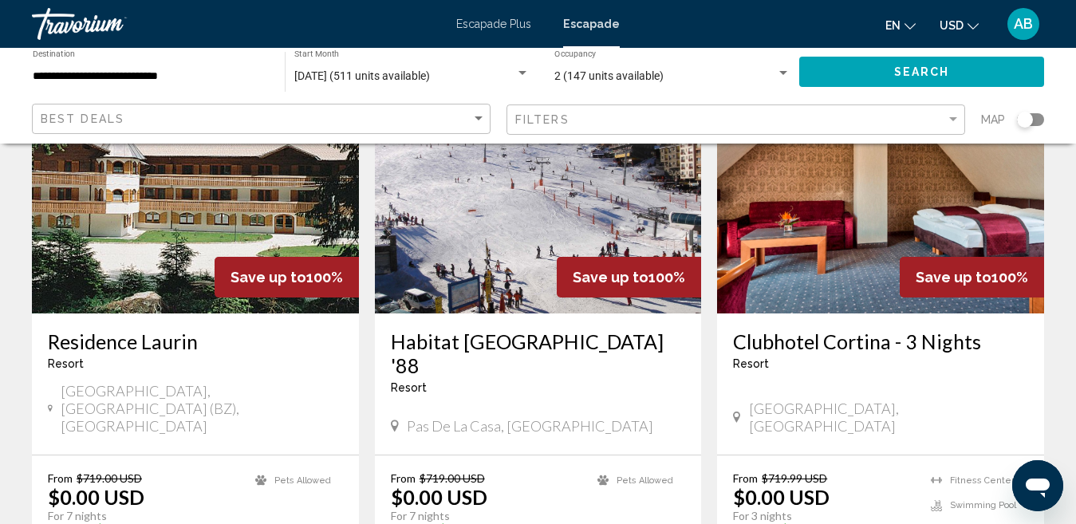
click at [845, 330] on h3 "Clubhotel Cortina - 3 Nights" at bounding box center [880, 342] width 295 height 24
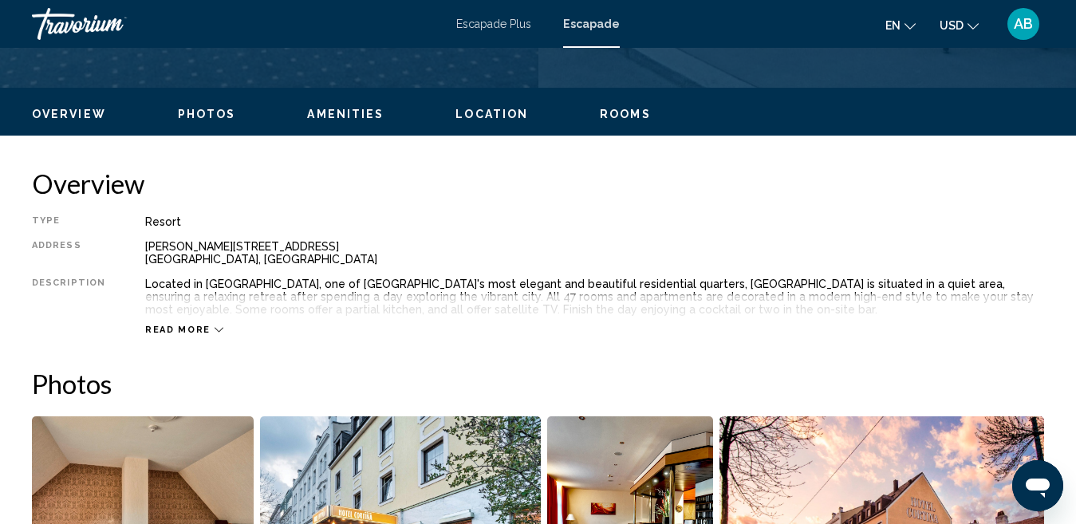
scroll to position [164, 0]
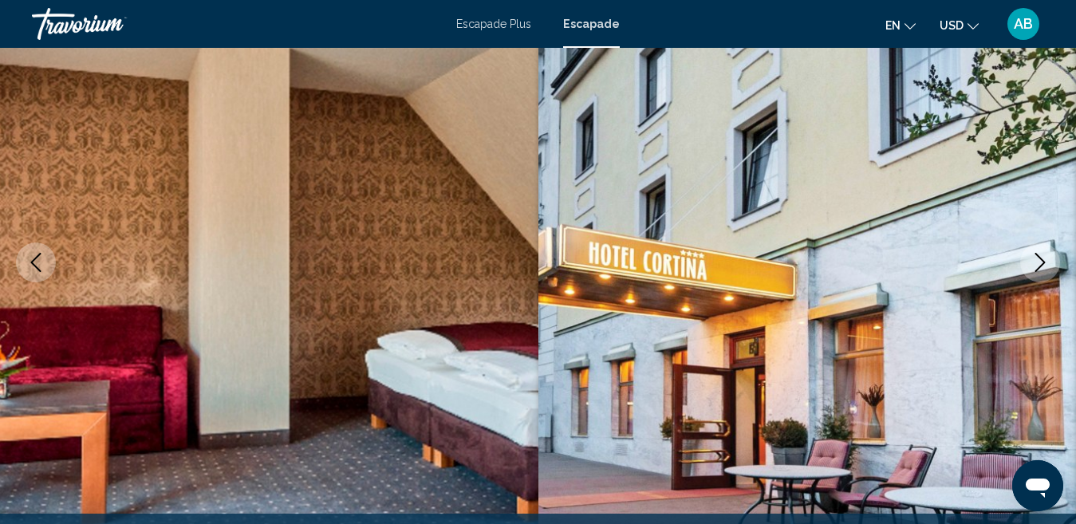
click at [1040, 264] on icon "Next image" at bounding box center [1040, 262] width 19 height 19
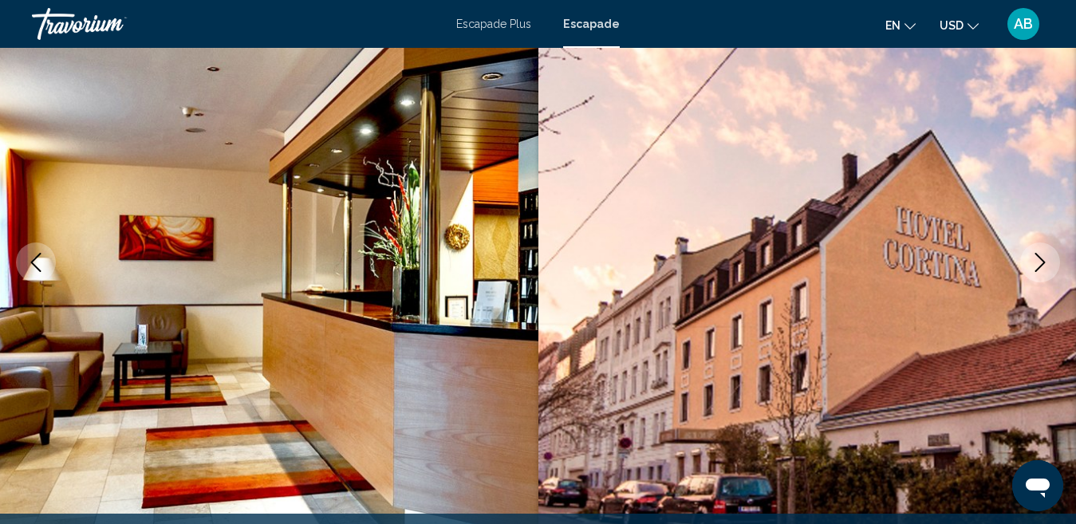
click at [1040, 264] on icon "Next image" at bounding box center [1040, 262] width 19 height 19
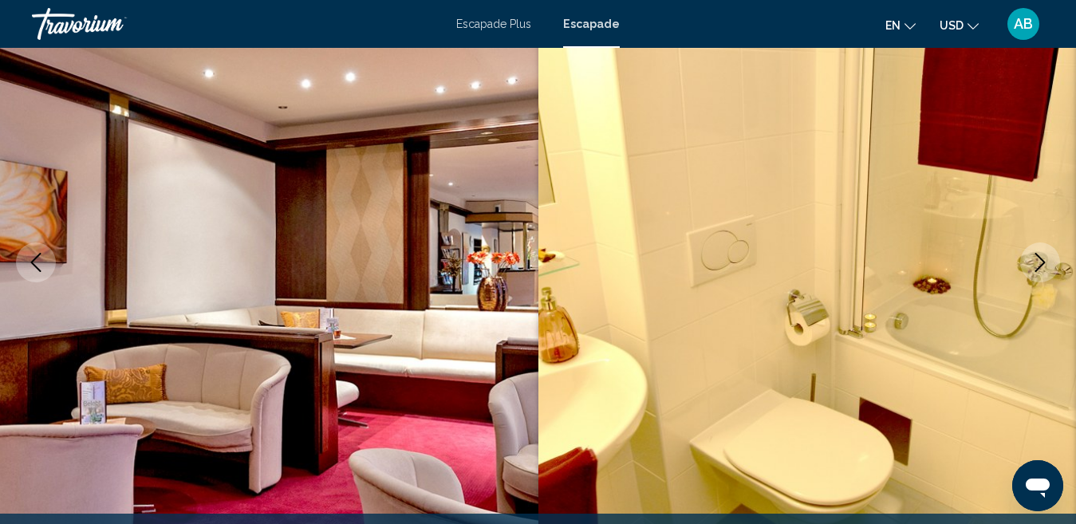
click at [1040, 264] on icon "Next image" at bounding box center [1040, 262] width 19 height 19
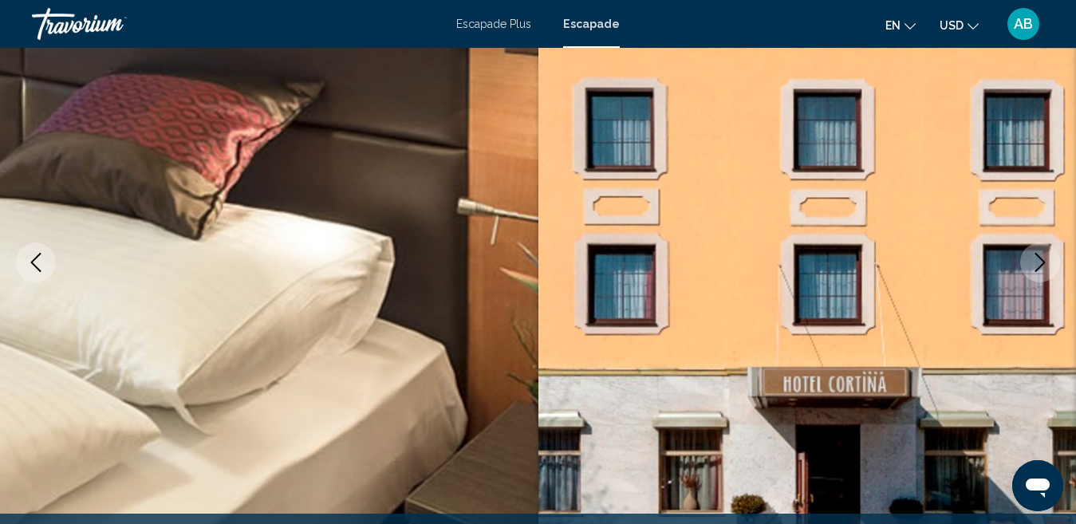
click at [1040, 264] on icon "Next image" at bounding box center [1040, 262] width 19 height 19
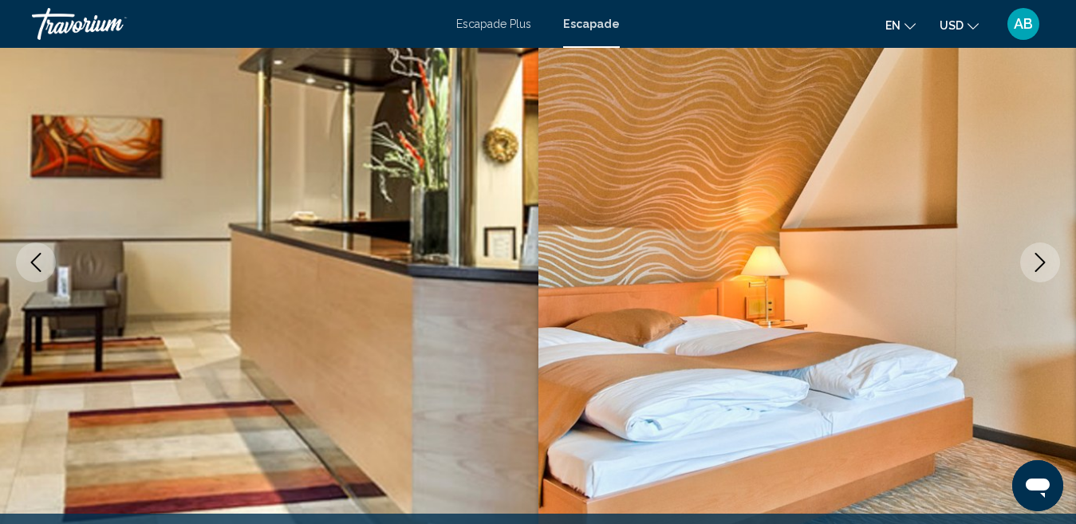
click at [1040, 264] on icon "Next image" at bounding box center [1040, 262] width 19 height 19
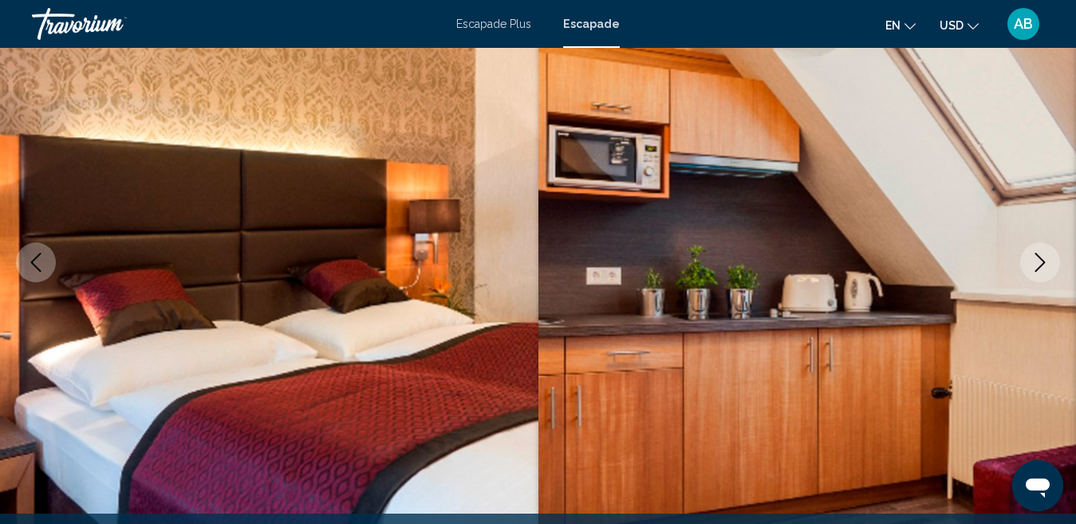
click at [1040, 264] on icon "Next image" at bounding box center [1040, 262] width 19 height 19
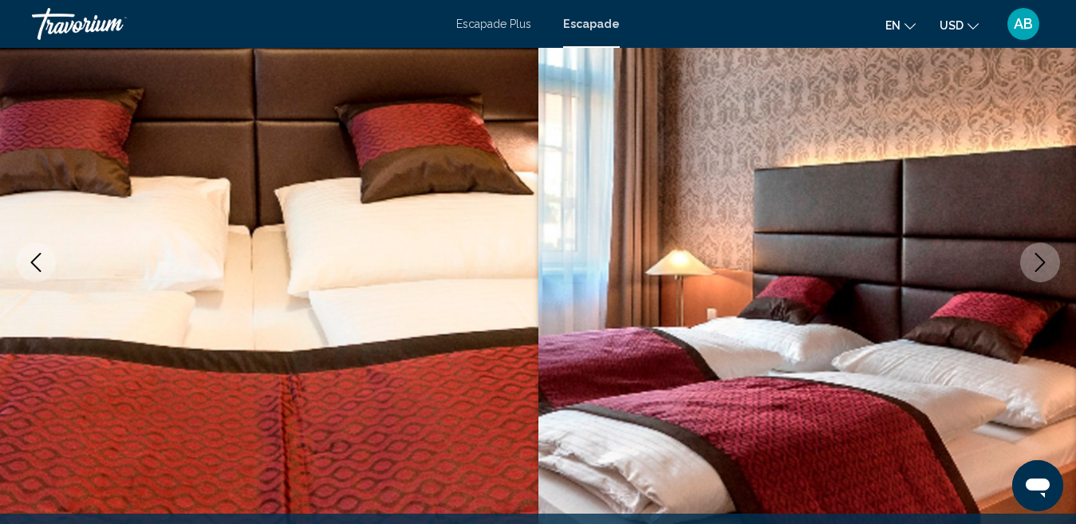
click at [1040, 264] on icon "Next image" at bounding box center [1040, 262] width 19 height 19
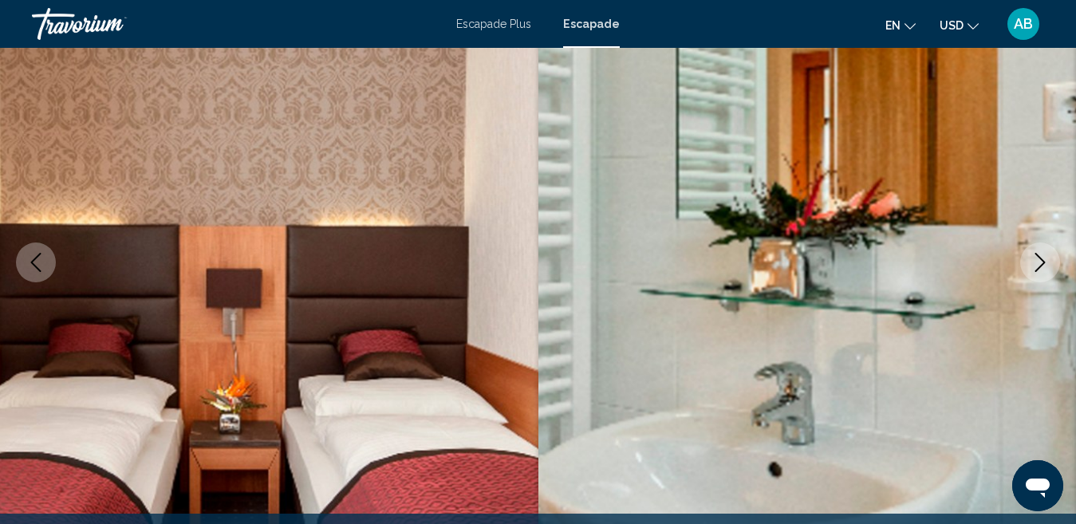
click at [1040, 264] on icon "Next image" at bounding box center [1040, 262] width 19 height 19
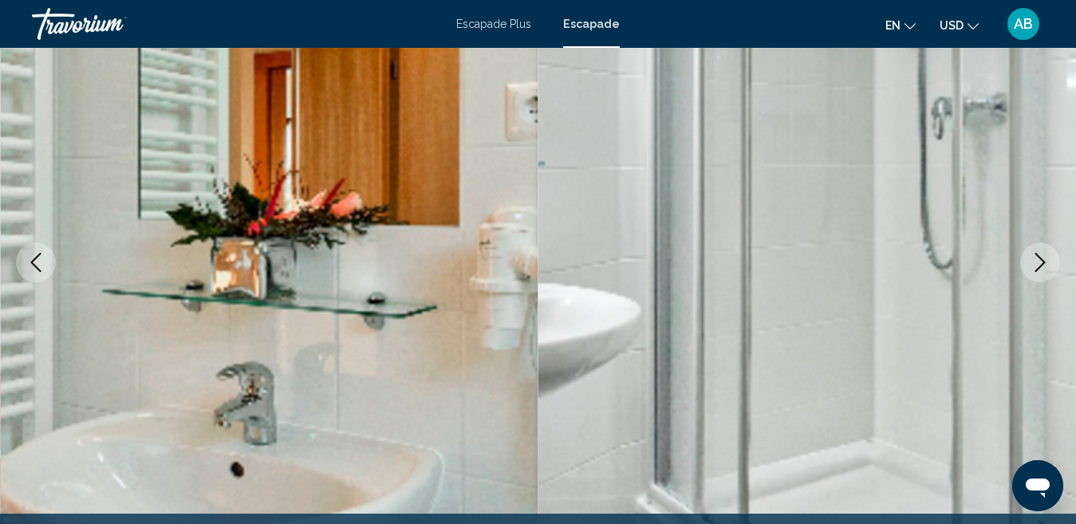
click at [1040, 264] on icon "Next image" at bounding box center [1040, 262] width 19 height 19
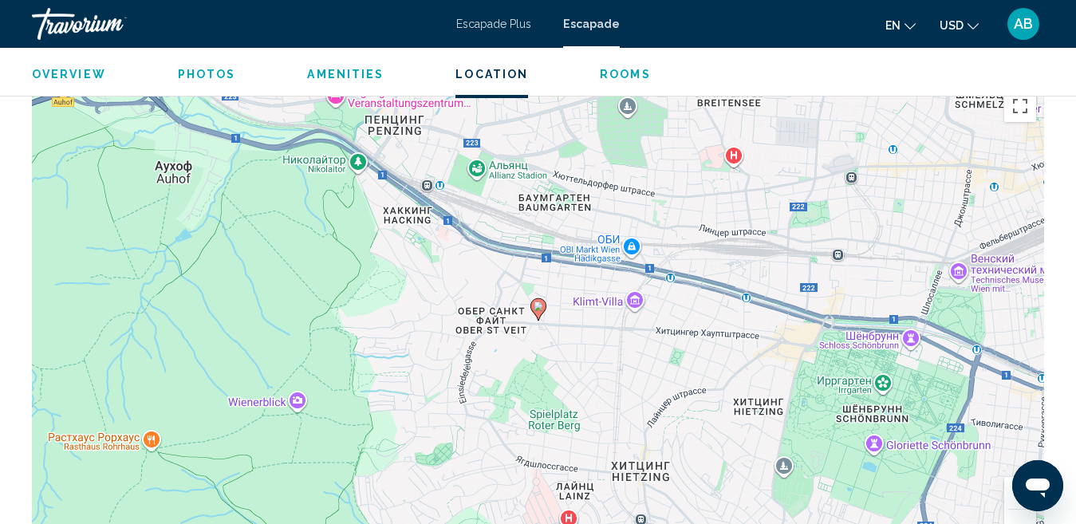
scroll to position [2291, 0]
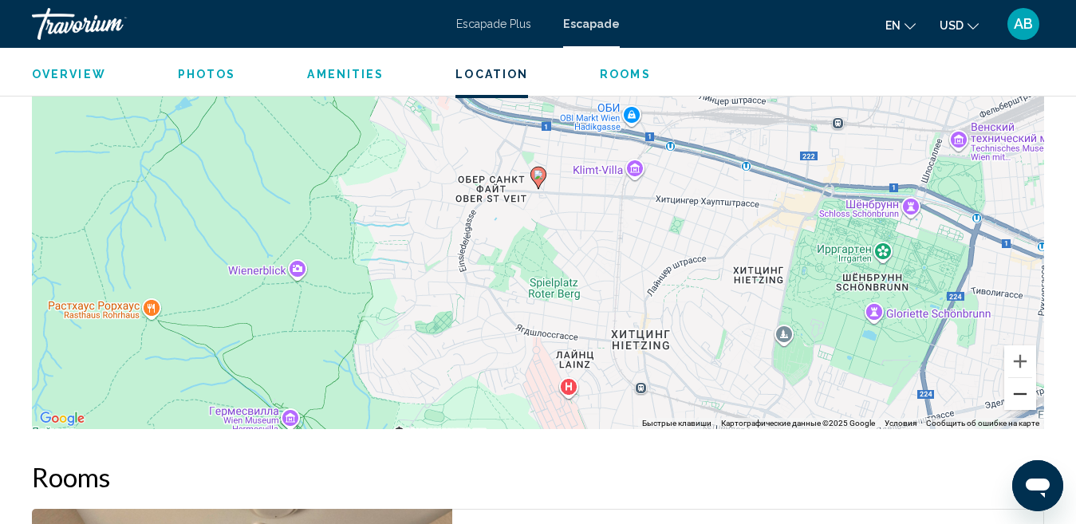
click at [1022, 391] on button "Уменьшить" at bounding box center [1020, 394] width 32 height 32
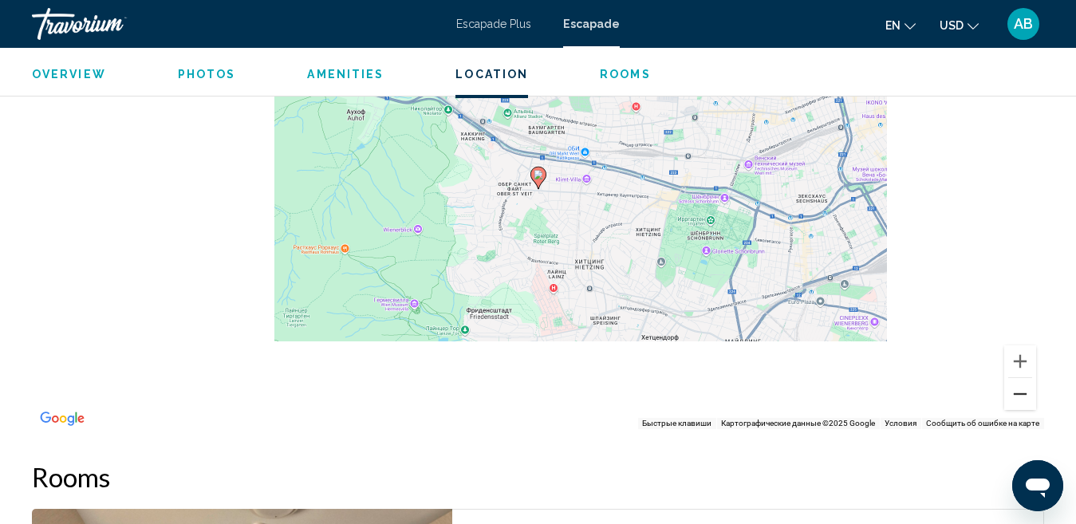
click at [1022, 391] on button "Уменьшить" at bounding box center [1020, 394] width 32 height 32
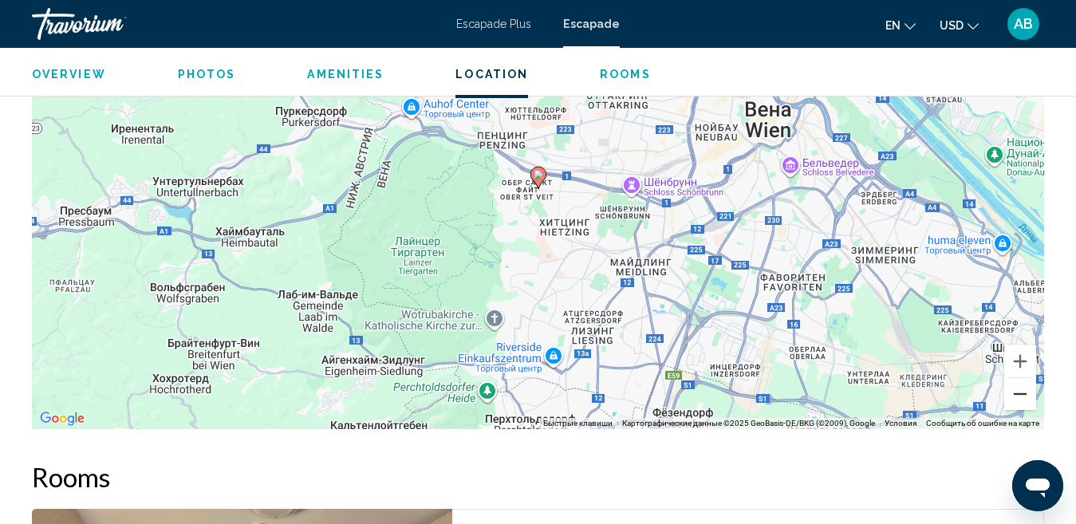
click at [1022, 391] on button "Уменьшить" at bounding box center [1020, 394] width 32 height 32
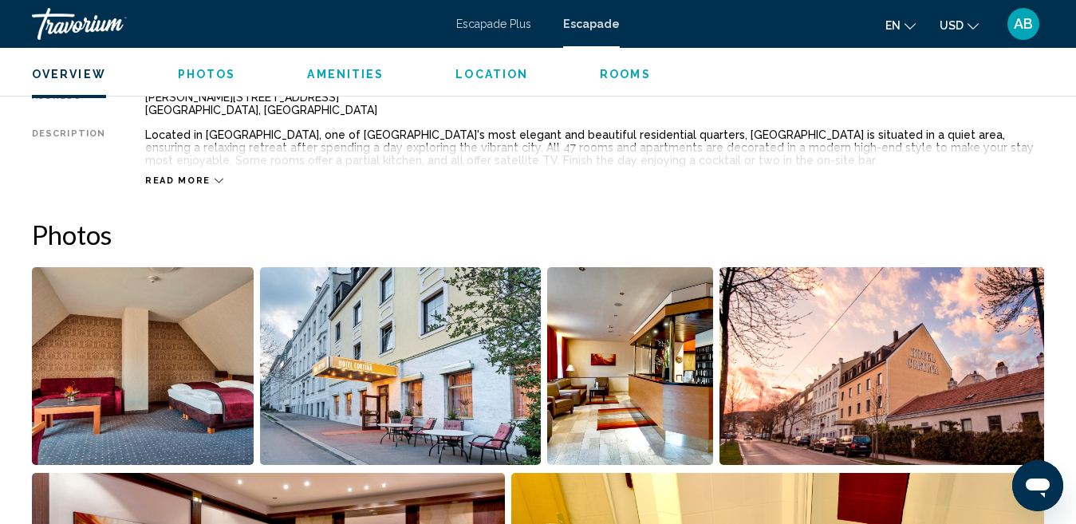
scroll to position [817, 0]
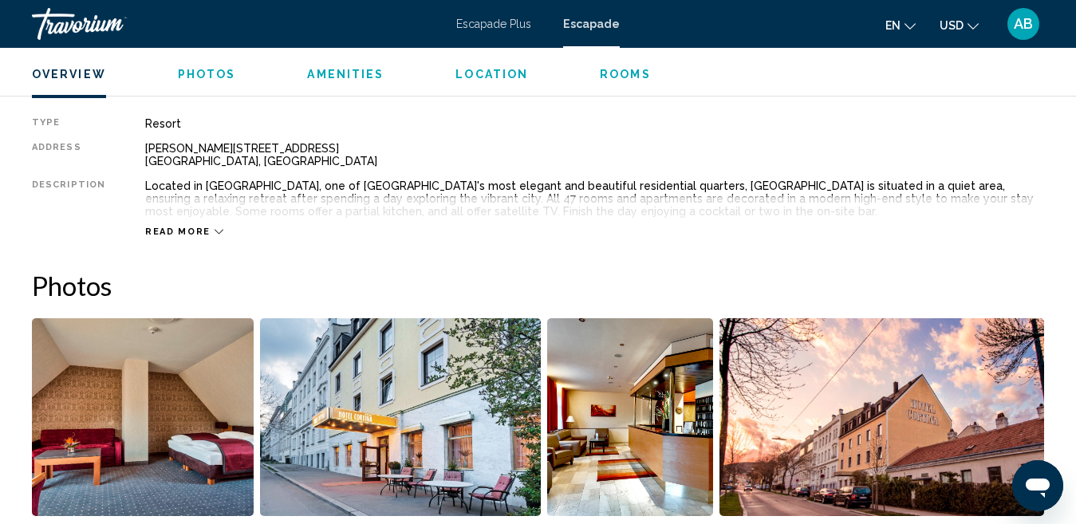
click at [209, 77] on span "Photos" at bounding box center [207, 74] width 58 height 13
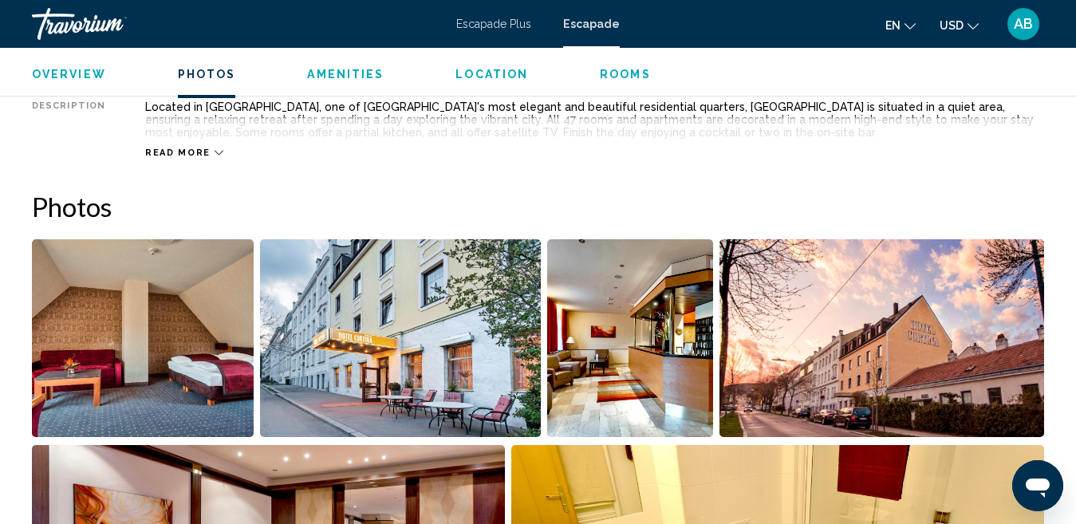
scroll to position [991, 0]
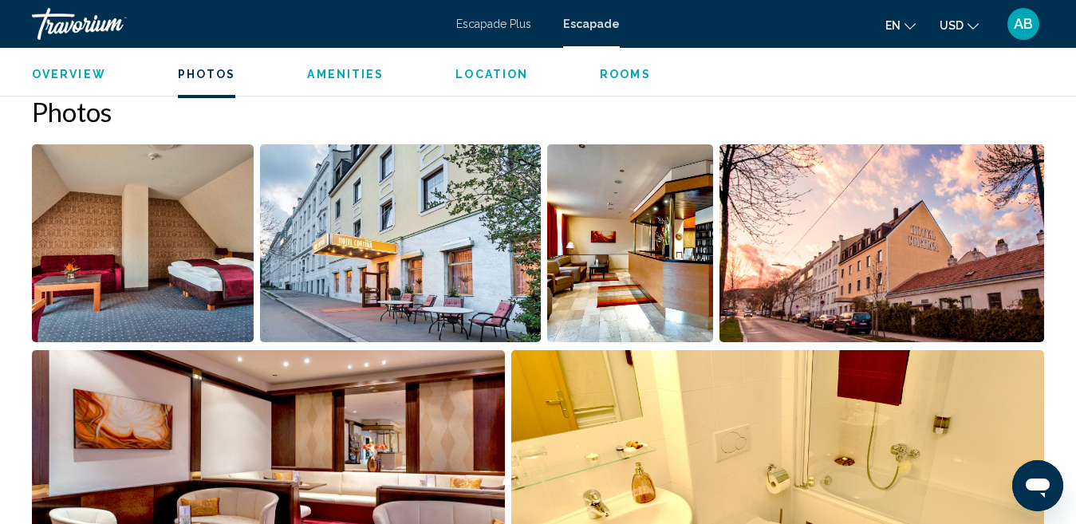
click at [361, 78] on span "Amenities" at bounding box center [345, 74] width 77 height 13
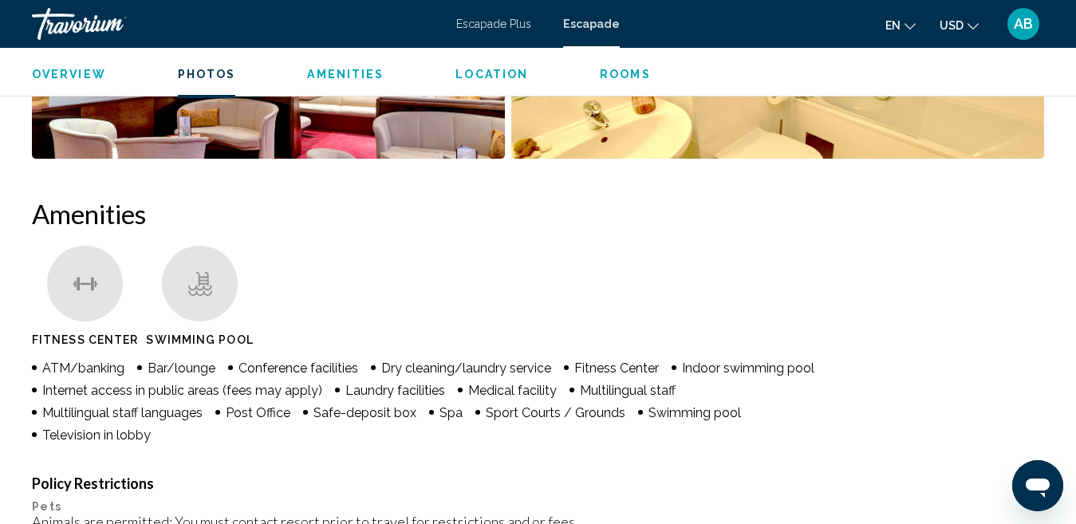
scroll to position [1482, 0]
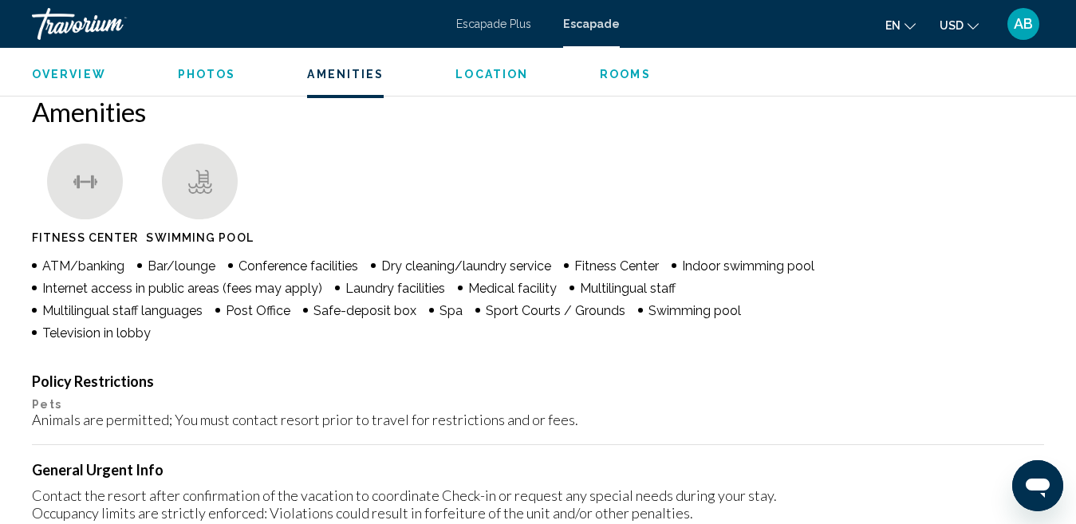
click at [507, 72] on span "Location" at bounding box center [492, 74] width 73 height 13
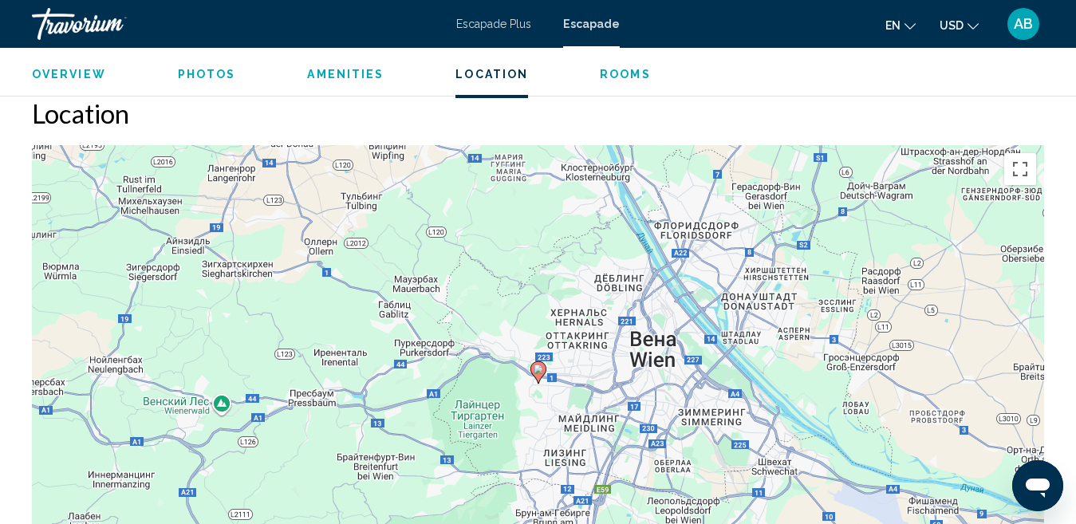
scroll to position [2098, 0]
click at [637, 69] on span "Rooms" at bounding box center [625, 74] width 51 height 13
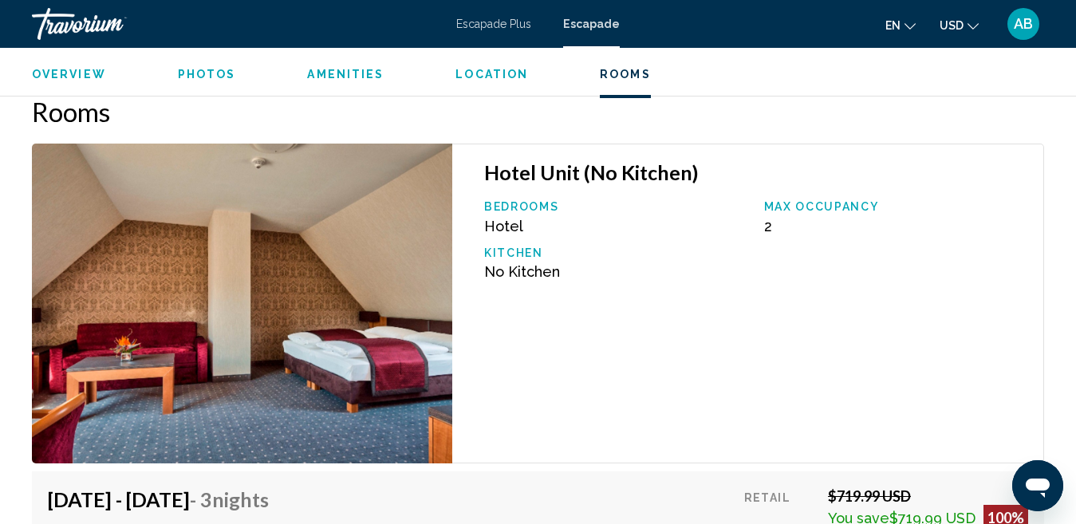
scroll to position [3051, 0]
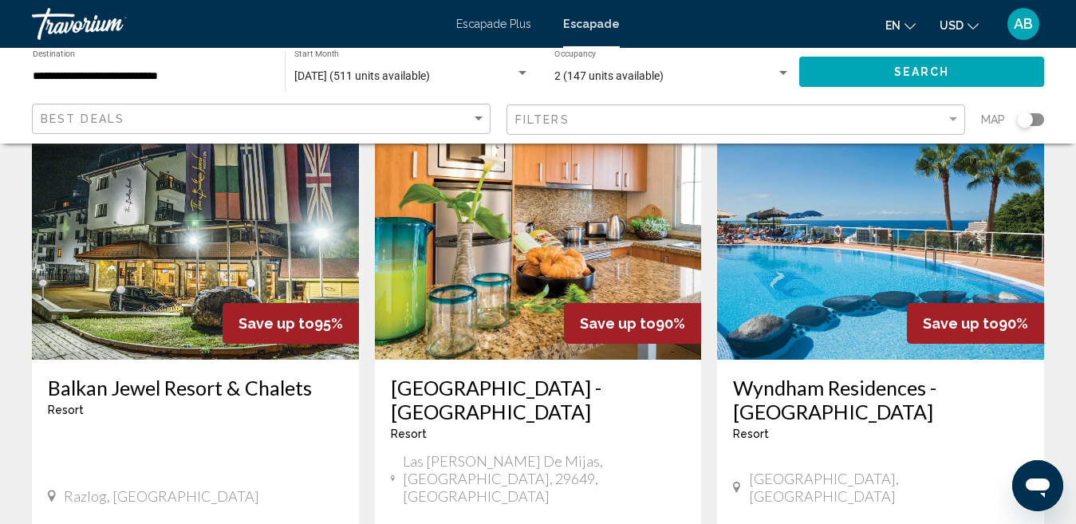
scroll to position [1909, 0]
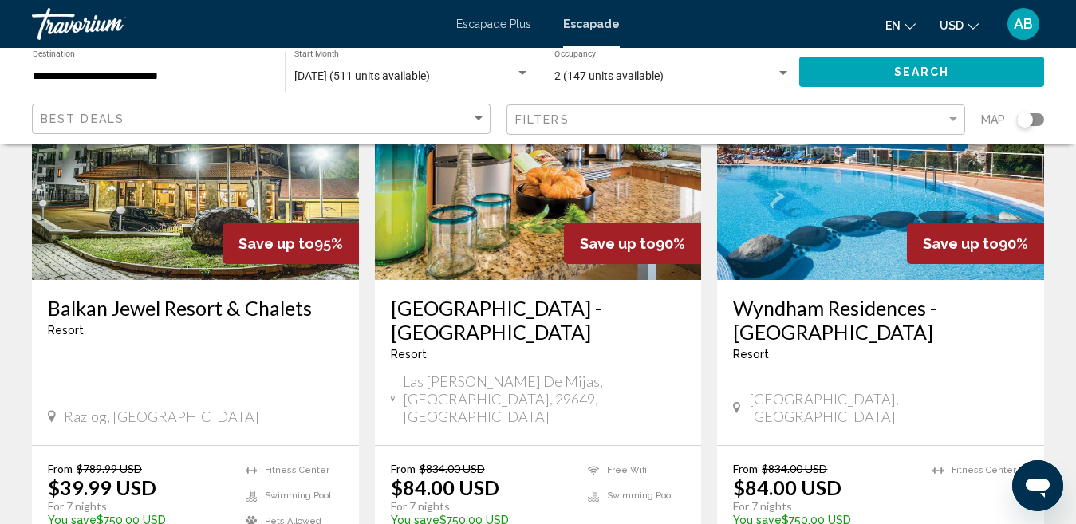
click at [531, 167] on img "Conținut principal" at bounding box center [538, 152] width 327 height 255
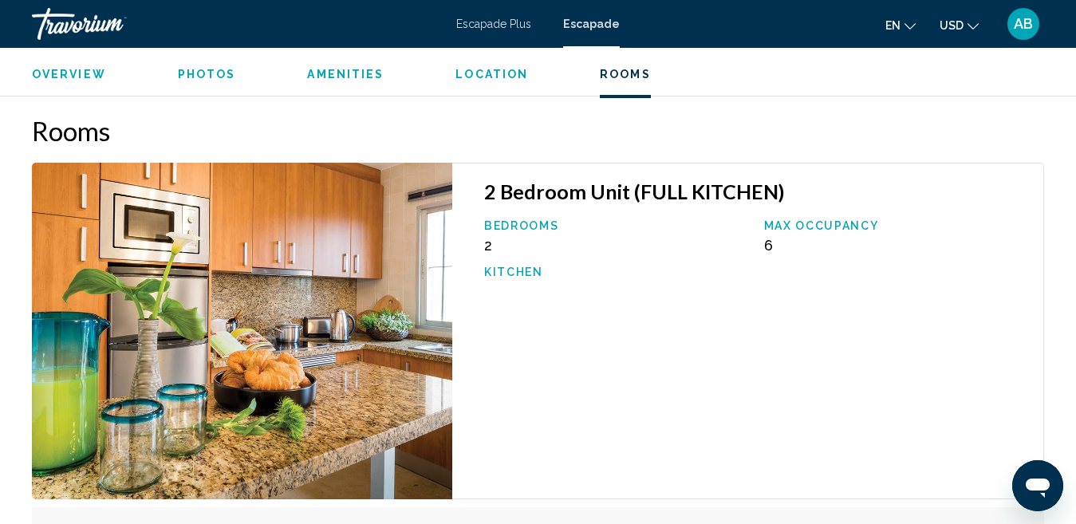
scroll to position [2877, 0]
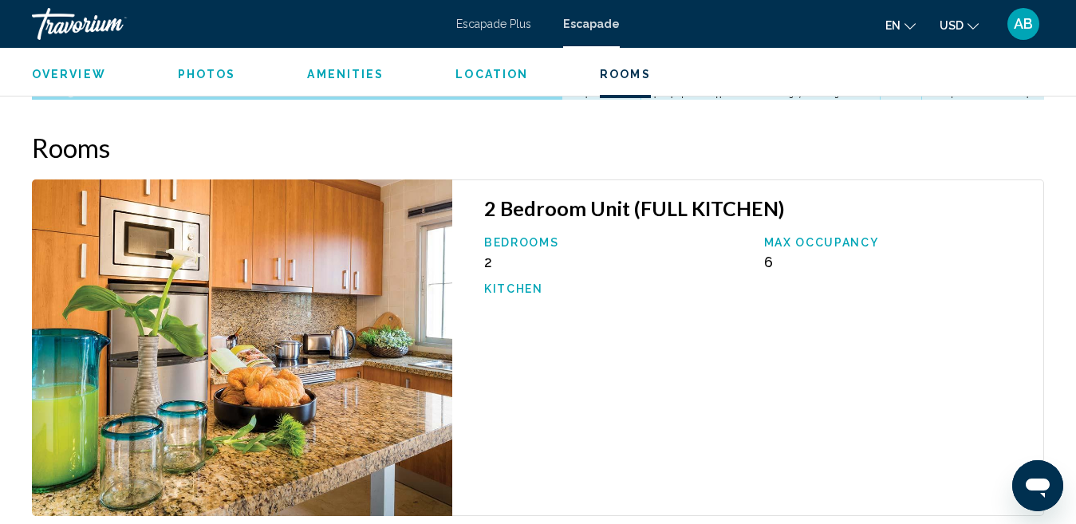
click at [219, 338] on img "Conținut principal" at bounding box center [242, 348] width 420 height 337
click at [283, 285] on img "Conținut principal" at bounding box center [242, 348] width 420 height 337
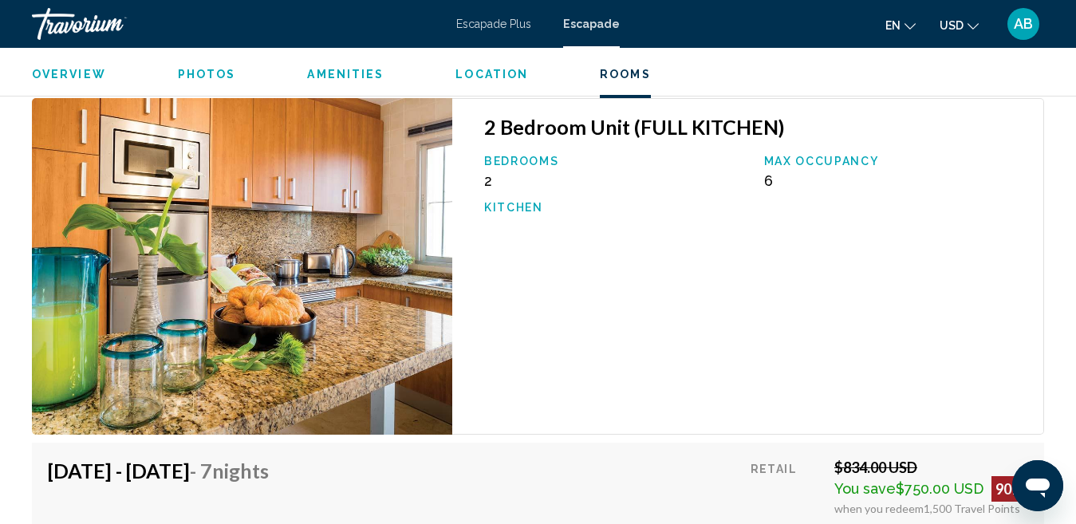
scroll to position [2957, 0]
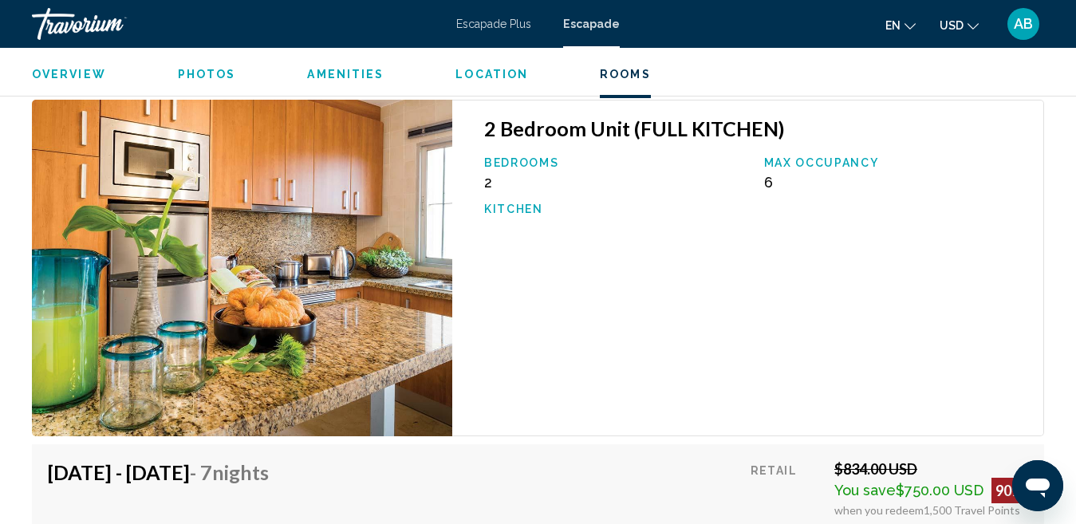
click at [222, 77] on span "Photos" at bounding box center [207, 74] width 58 height 13
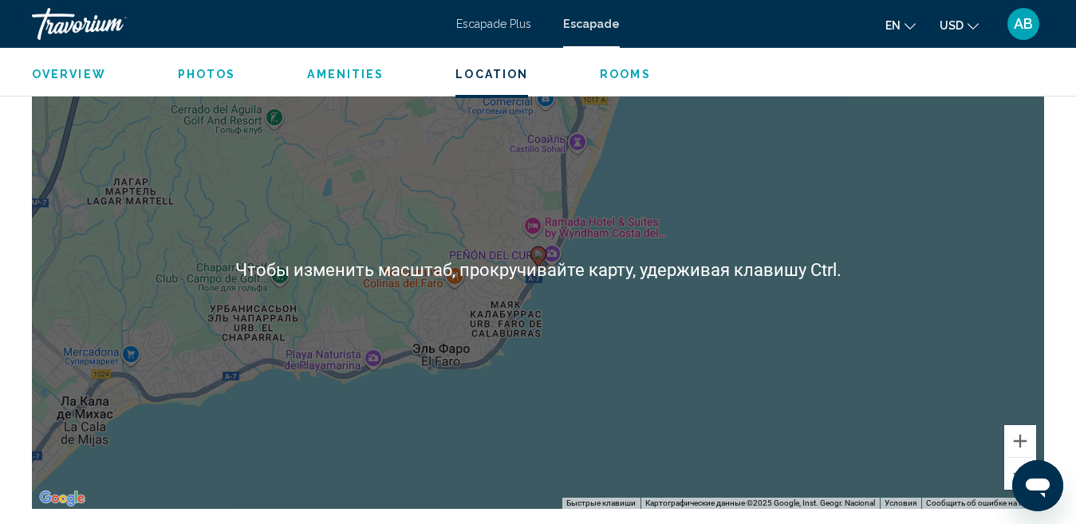
scroll to position [2532, 0]
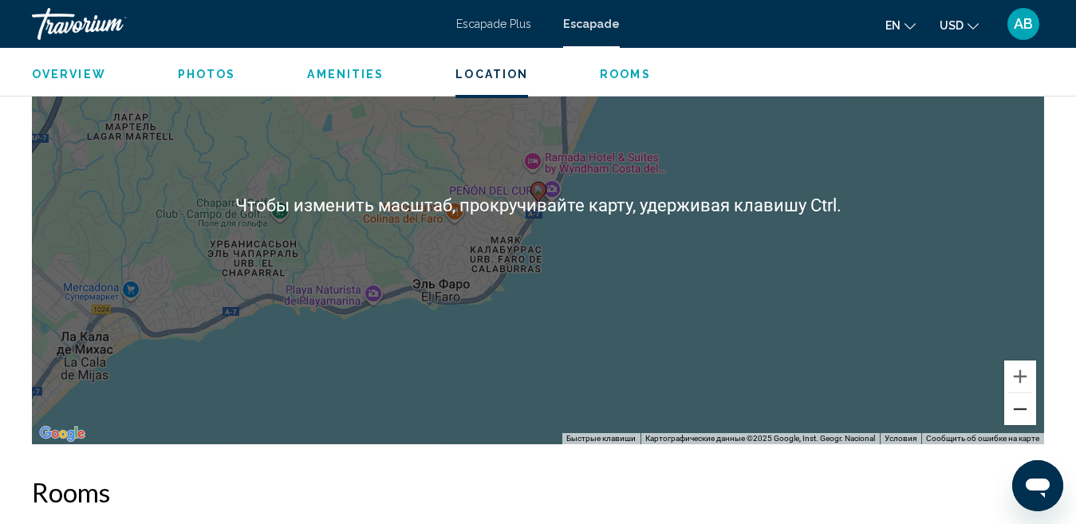
click at [1018, 393] on button "Уменьшить" at bounding box center [1020, 409] width 32 height 32
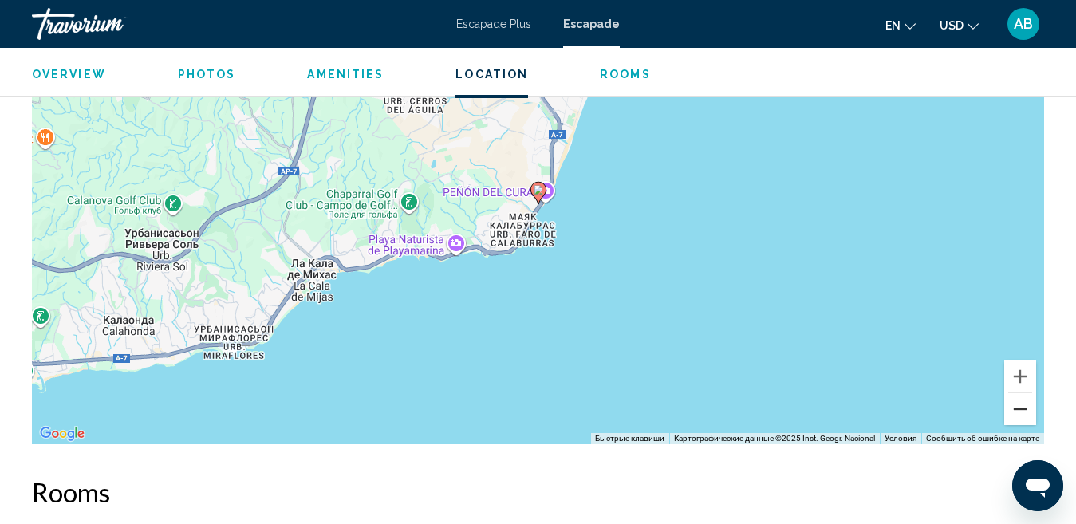
click at [1018, 393] on button "Уменьшить" at bounding box center [1020, 409] width 32 height 32
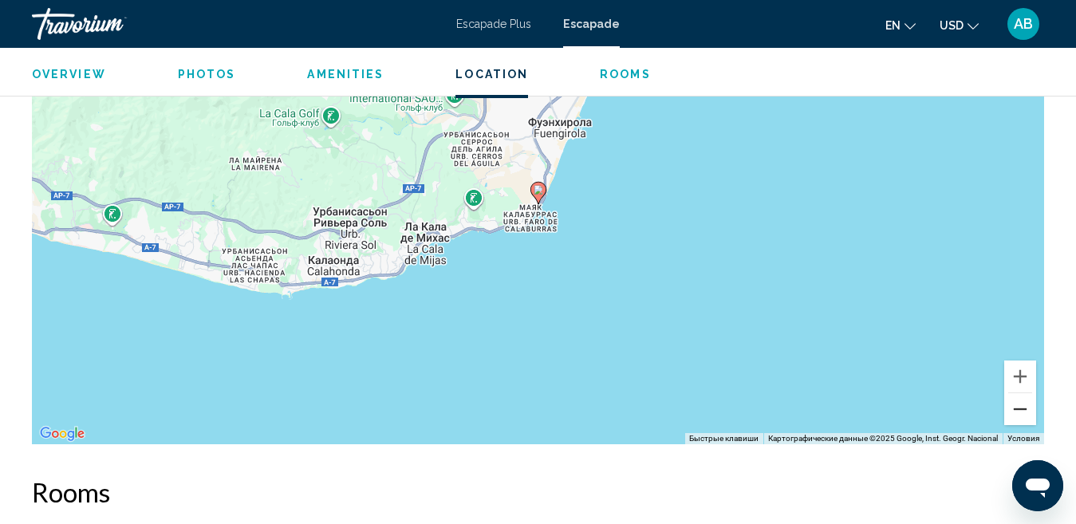
click at [1018, 393] on button "Уменьшить" at bounding box center [1020, 409] width 32 height 32
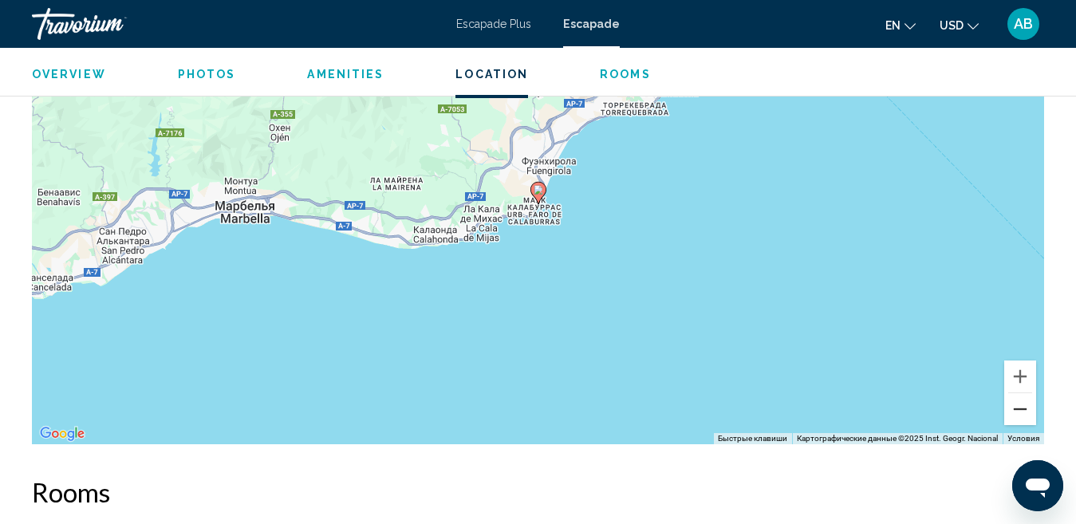
click at [1018, 393] on button "Уменьшить" at bounding box center [1020, 409] width 32 height 32
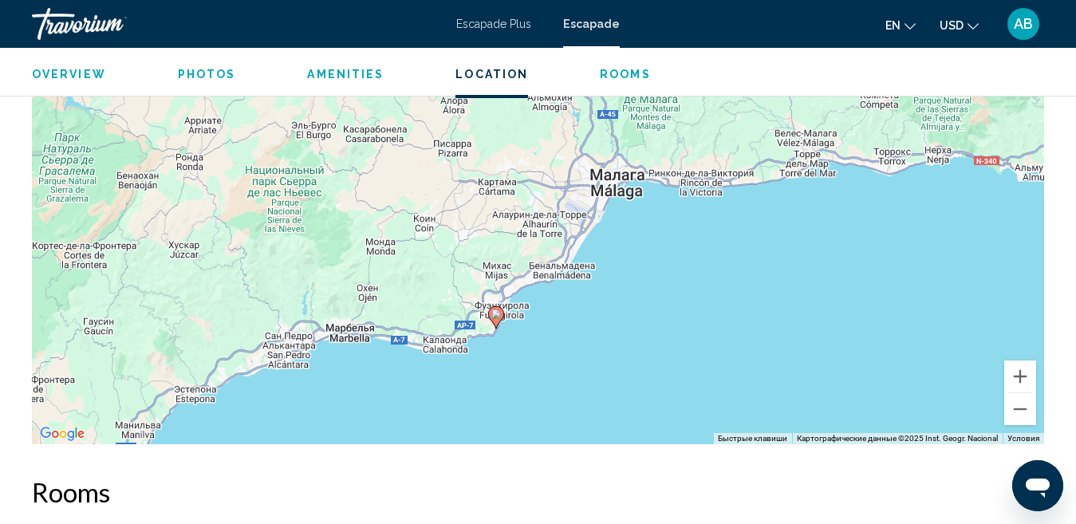
drag, startPoint x: 711, startPoint y: 176, endPoint x: 669, endPoint y: 305, distance: 135.2
click at [669, 305] on div "Чтобы активировать перетаскивание с помощью клавиатуры, нажмите Alt + Ввод. Пос…" at bounding box center [538, 205] width 1012 height 479
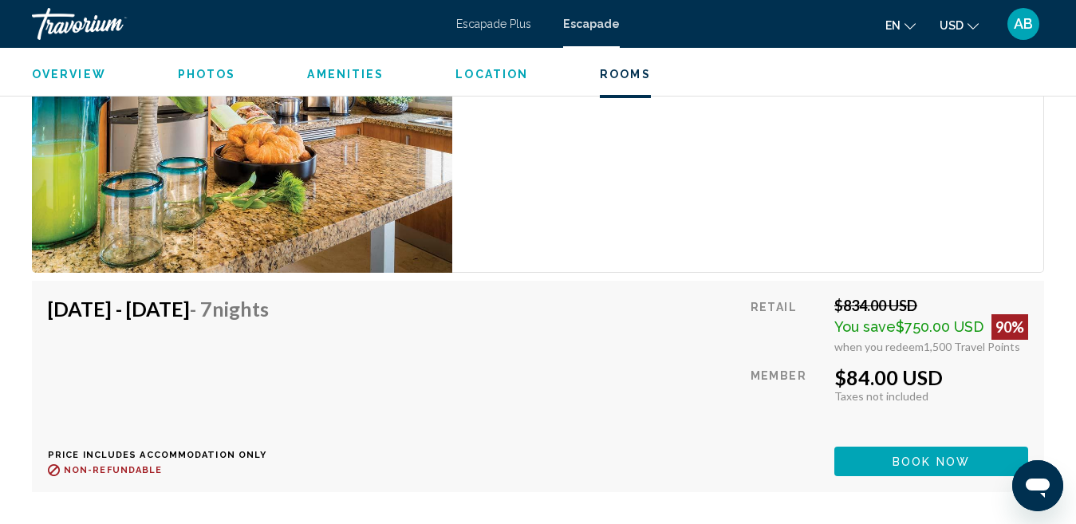
scroll to position [3171, 0]
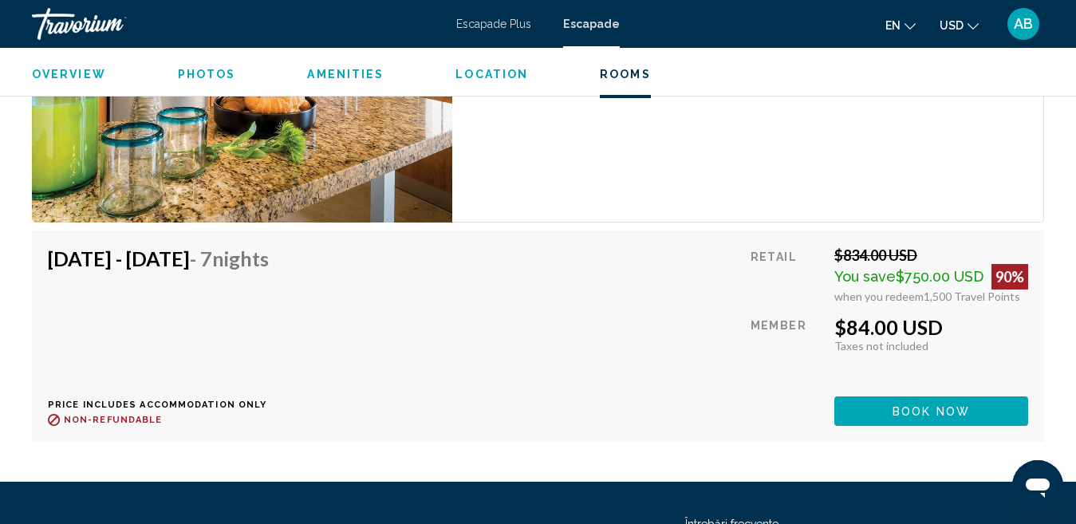
click at [930, 405] on span "Book now" at bounding box center [931, 411] width 77 height 13
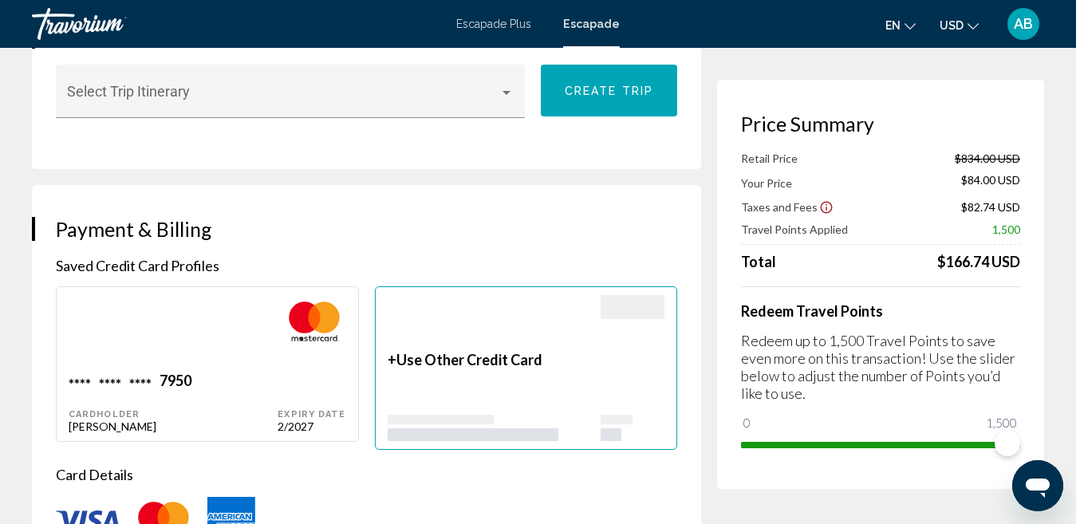
scroll to position [878, 0]
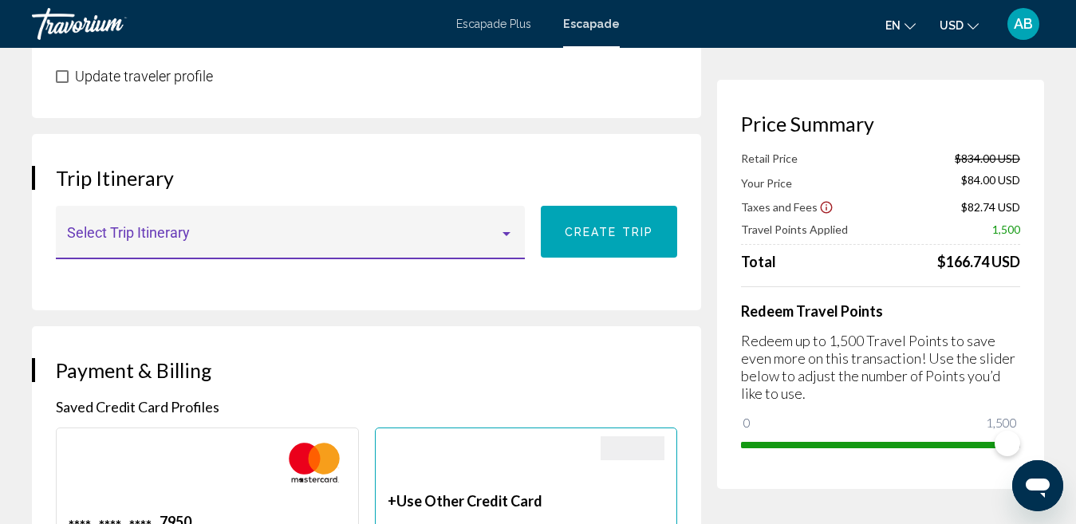
click at [511, 227] on div "Conținut principal" at bounding box center [506, 233] width 14 height 13
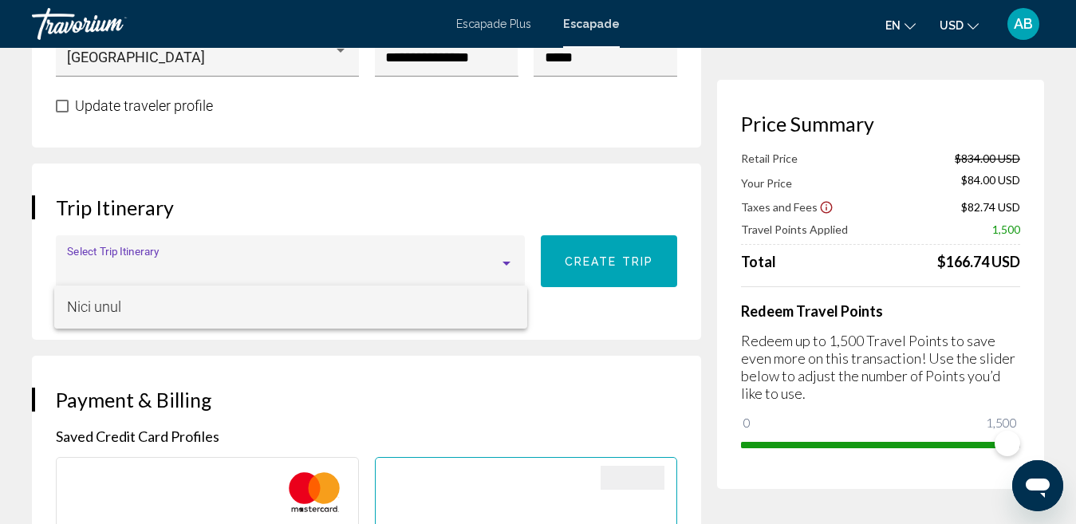
scroll to position [798, 0]
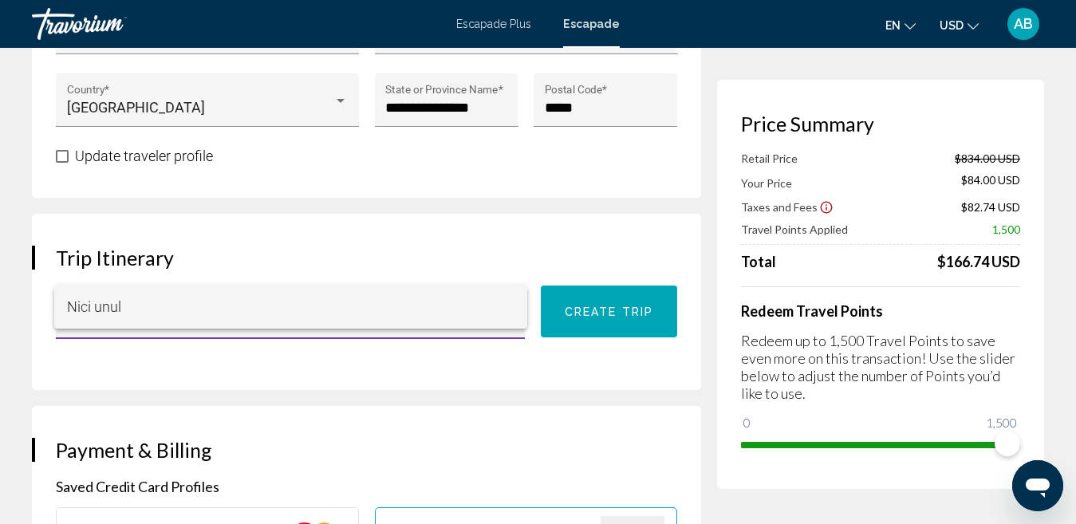
click at [380, 349] on div at bounding box center [538, 262] width 1076 height 524
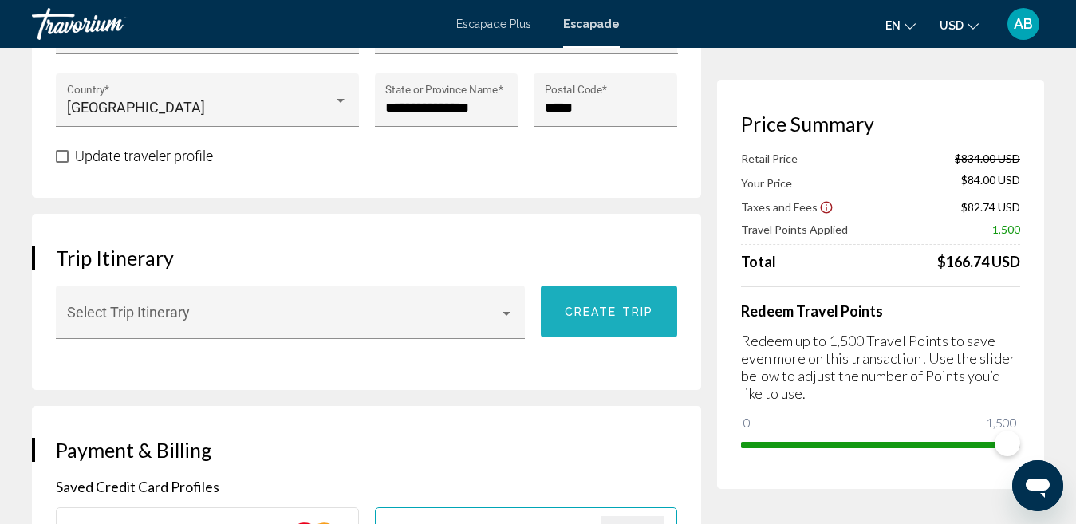
click at [622, 290] on button "Create trip" at bounding box center [609, 312] width 136 height 52
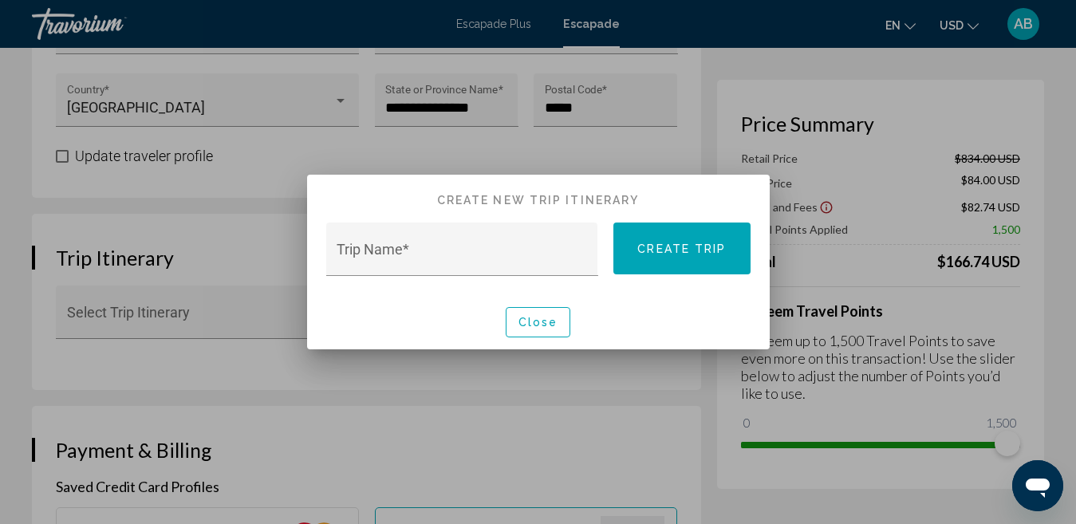
scroll to position [0, 0]
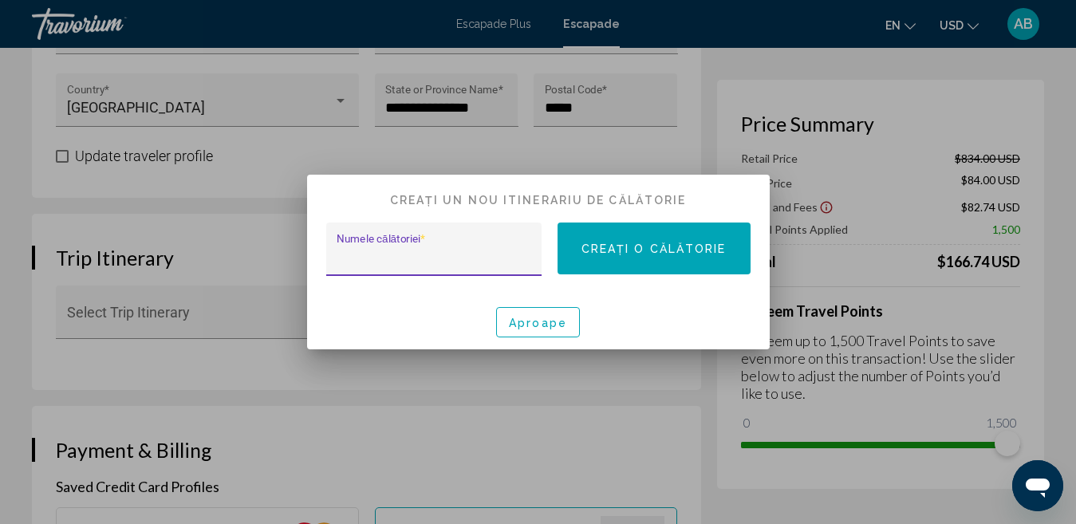
click at [448, 259] on input "Numele călătoriei *" at bounding box center [434, 257] width 194 height 16
click at [559, 328] on font "Aproape" at bounding box center [538, 323] width 58 height 13
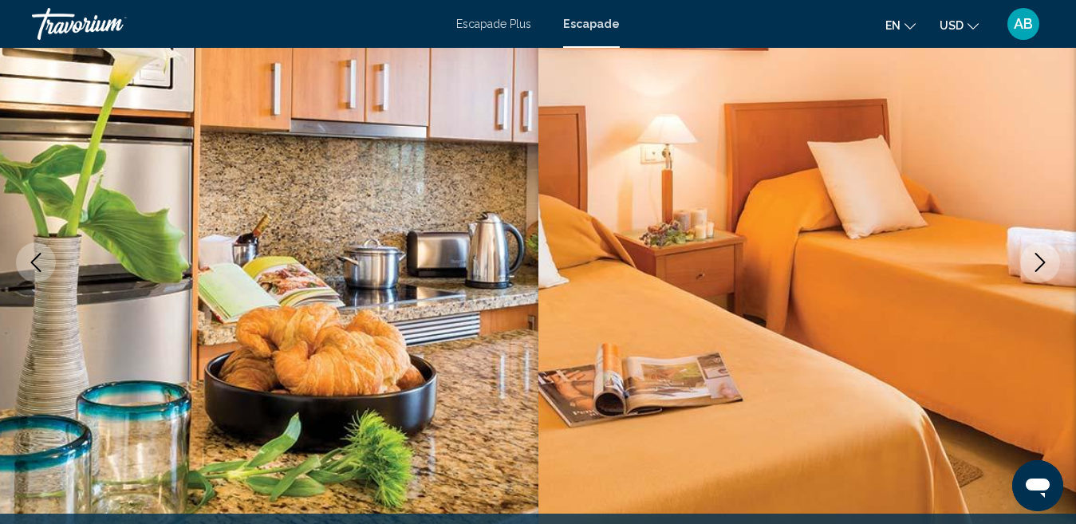
scroll to position [244, 0]
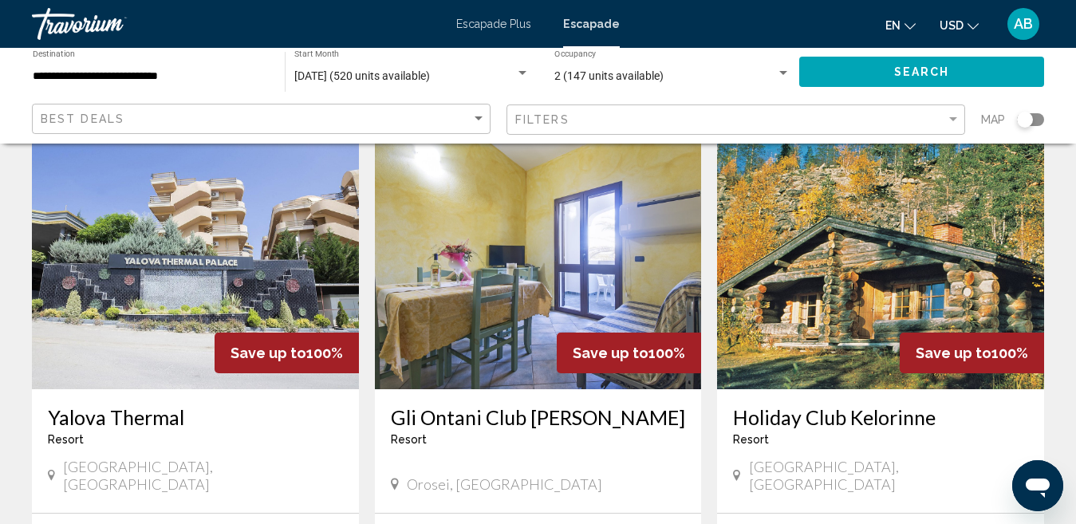
scroll to position [638, 0]
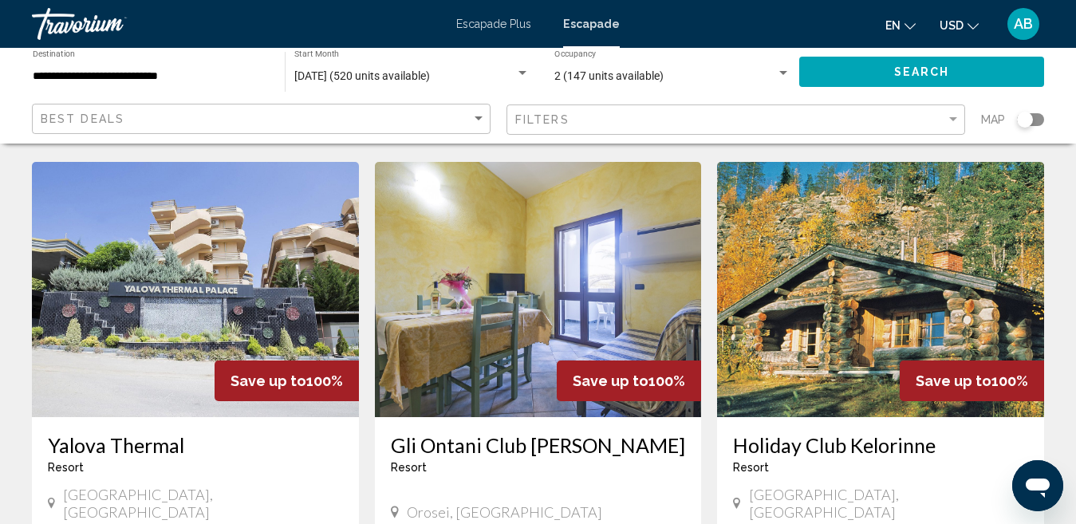
click at [207, 274] on img "Conținut principal" at bounding box center [195, 289] width 327 height 255
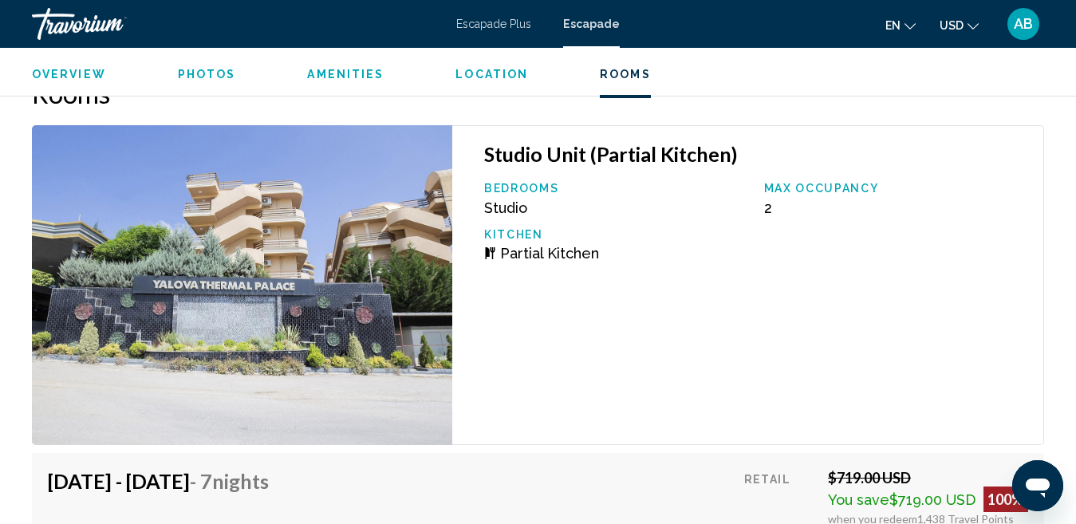
scroll to position [3116, 0]
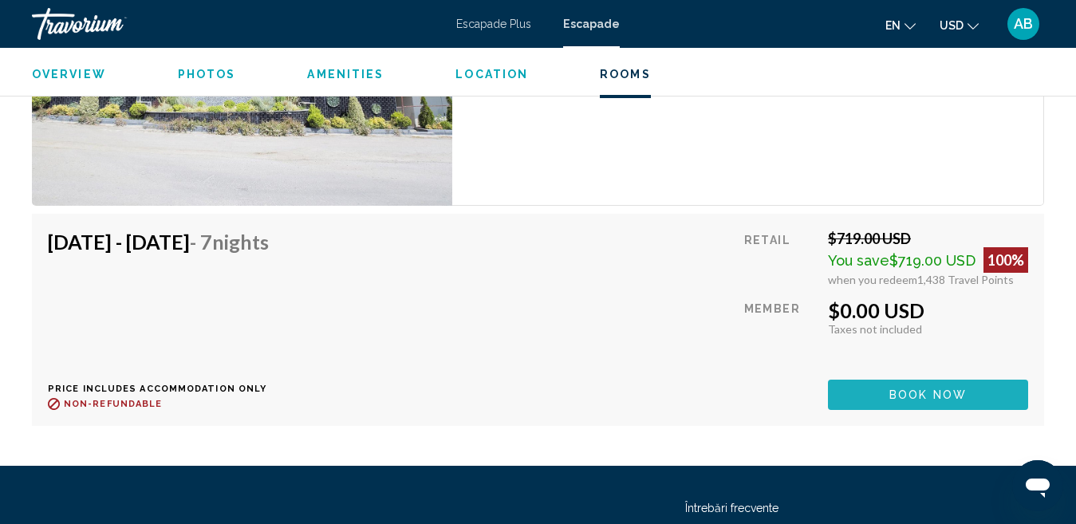
click at [908, 396] on span "Book now" at bounding box center [928, 395] width 77 height 13
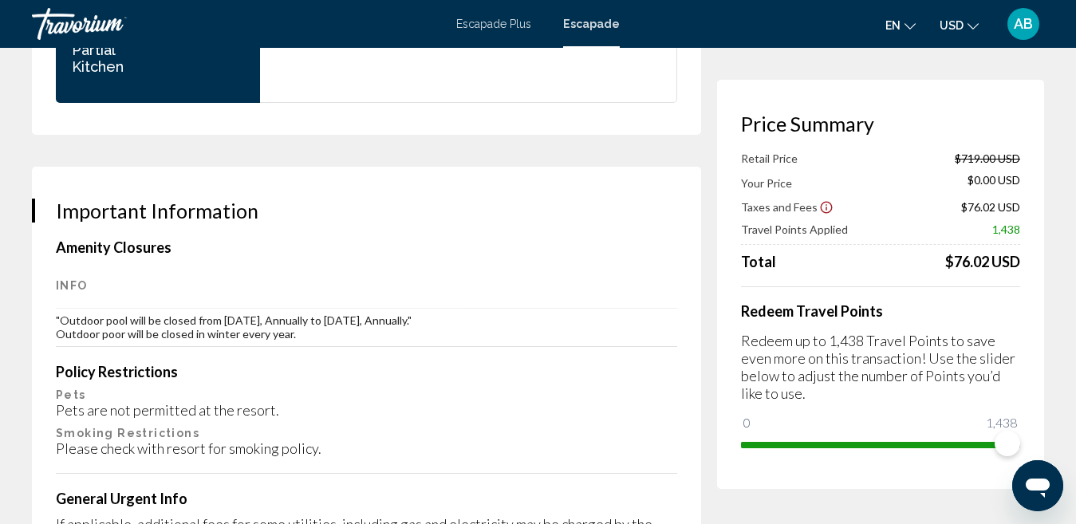
scroll to position [2074, 0]
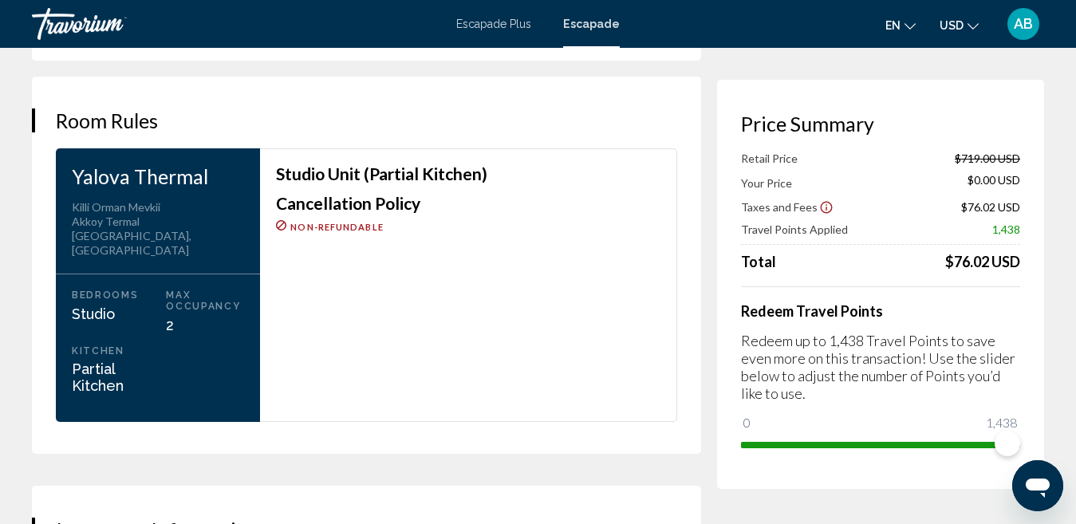
drag, startPoint x: 151, startPoint y: 243, endPoint x: 72, endPoint y: 181, distance: 100.1
click at [72, 181] on div "Yalova Thermal Address Killi Orman Mevkii [GEOGRAPHIC_DATA][PERSON_NAME], [GEOG…" at bounding box center [158, 285] width 204 height 274
copy div "Yalova Thermal Address Killi Orman Mevkii [PERSON_NAME], [GEOGRAPHIC_DATA]"
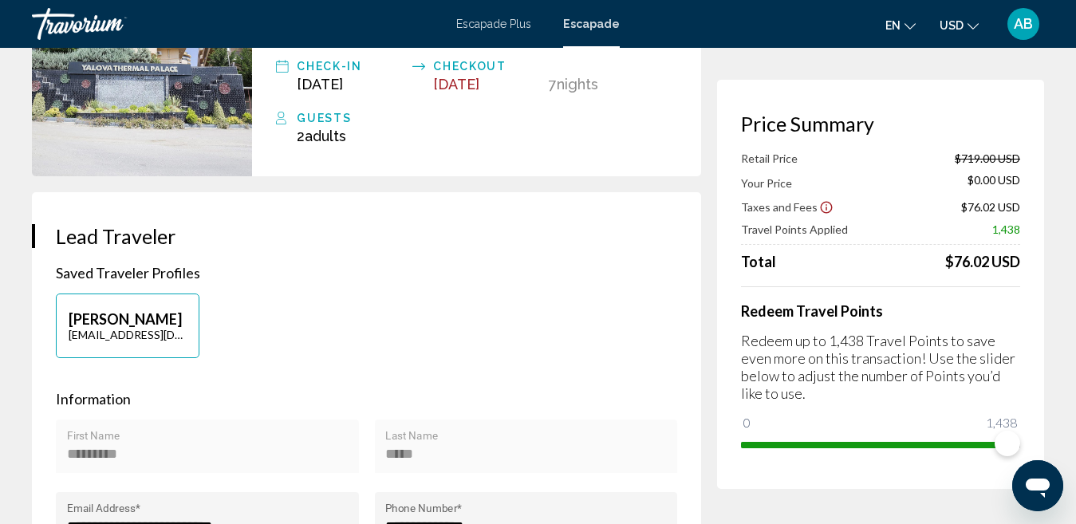
scroll to position [0, 0]
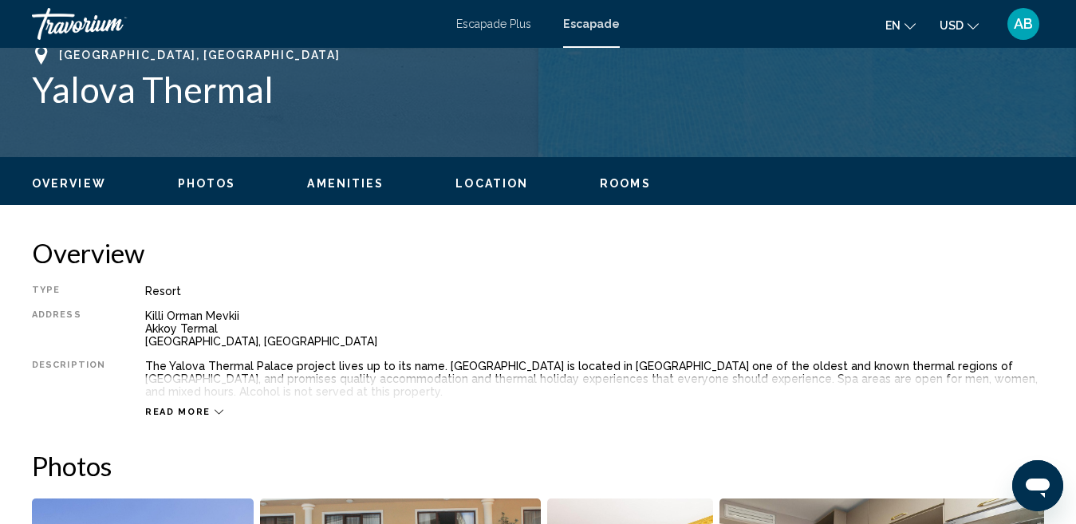
scroll to position [170, 0]
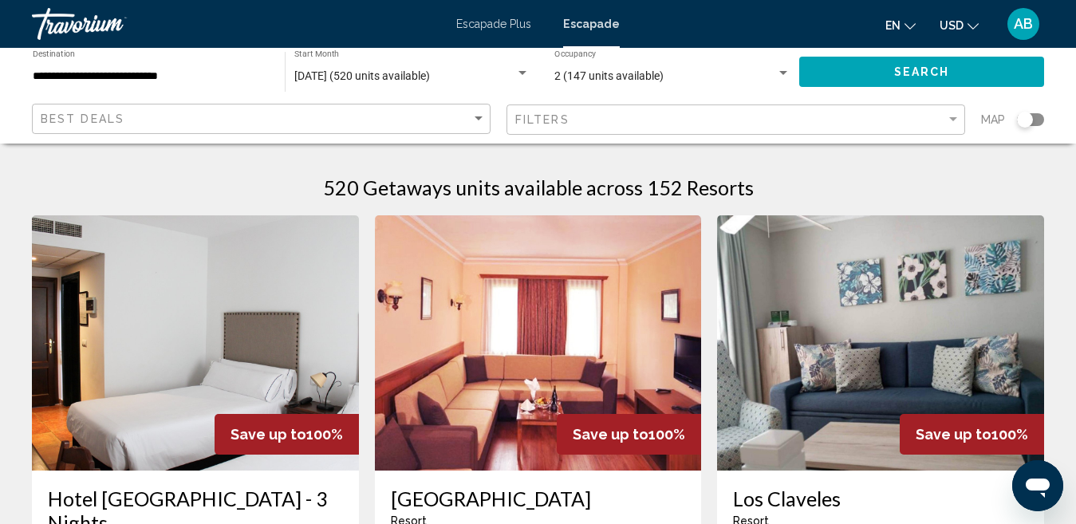
click at [518, 72] on div "Search widget" at bounding box center [522, 73] width 14 height 13
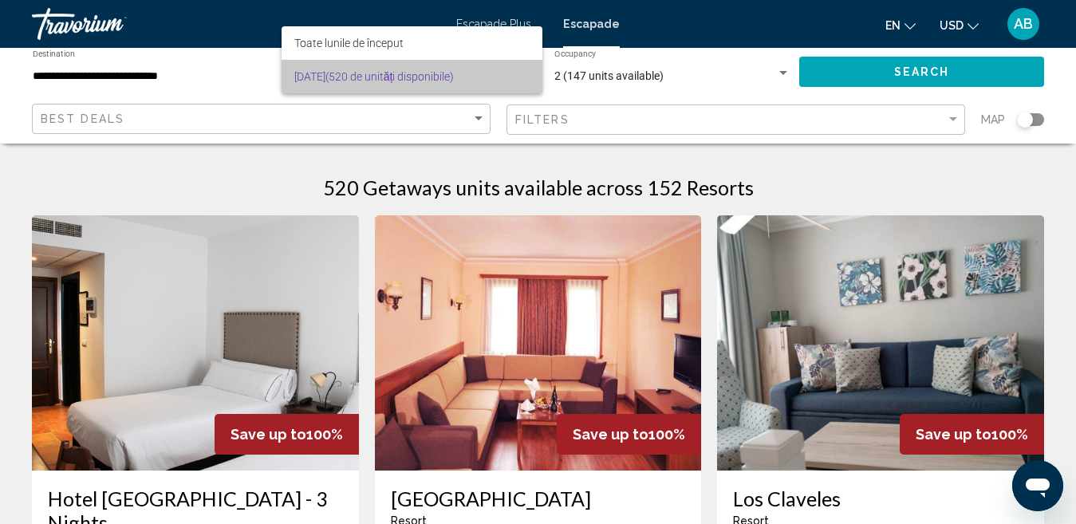
click at [412, 78] on font "(520 de unități disponibile)" at bounding box center [390, 76] width 129 height 13
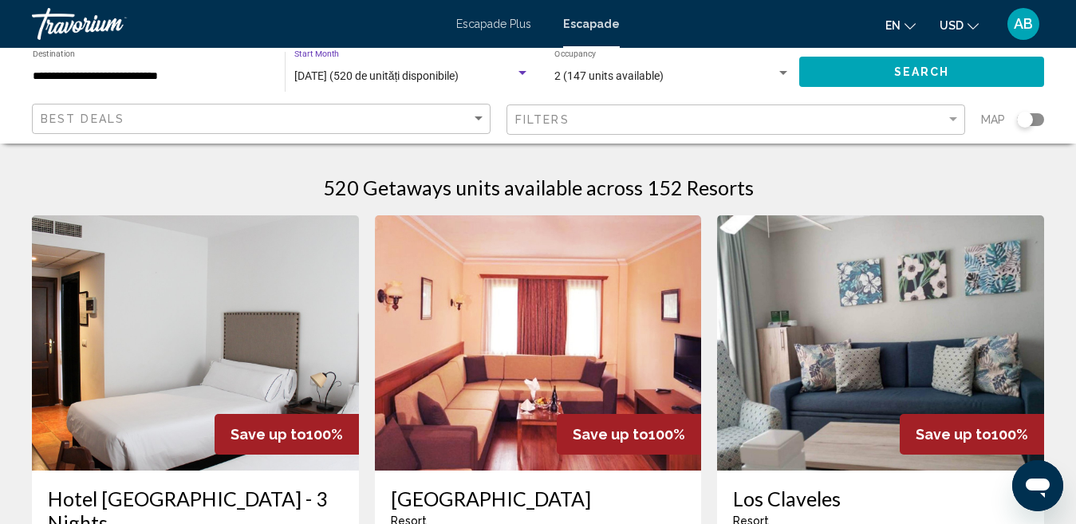
click at [523, 73] on div "Search widget" at bounding box center [523, 73] width 8 height 4
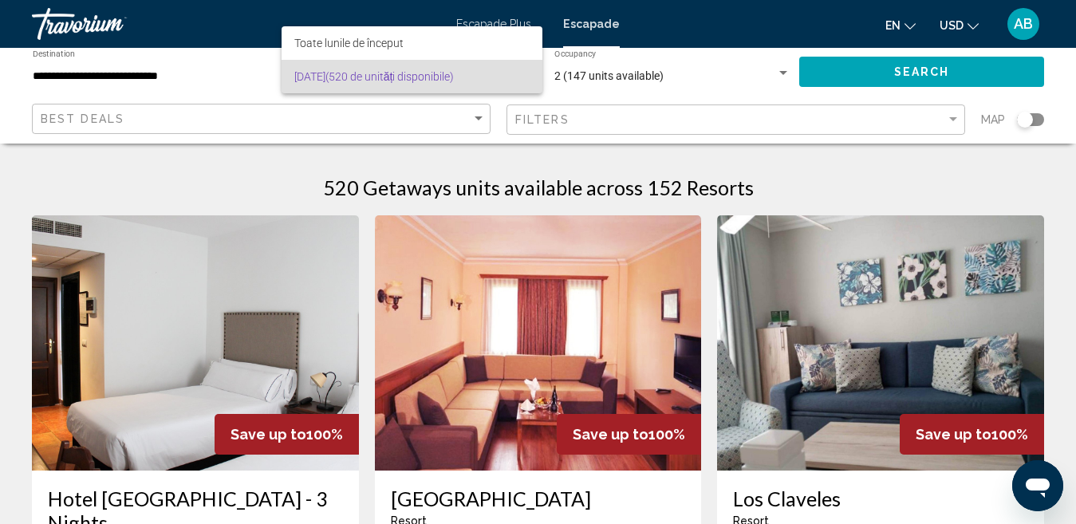
click at [728, 77] on div at bounding box center [538, 262] width 1076 height 524
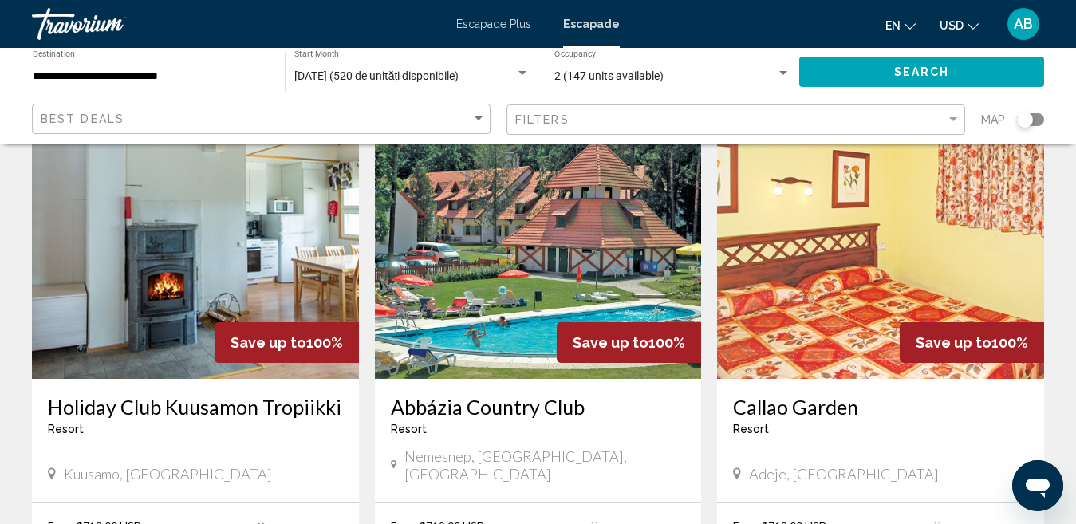
scroll to position [1995, 0]
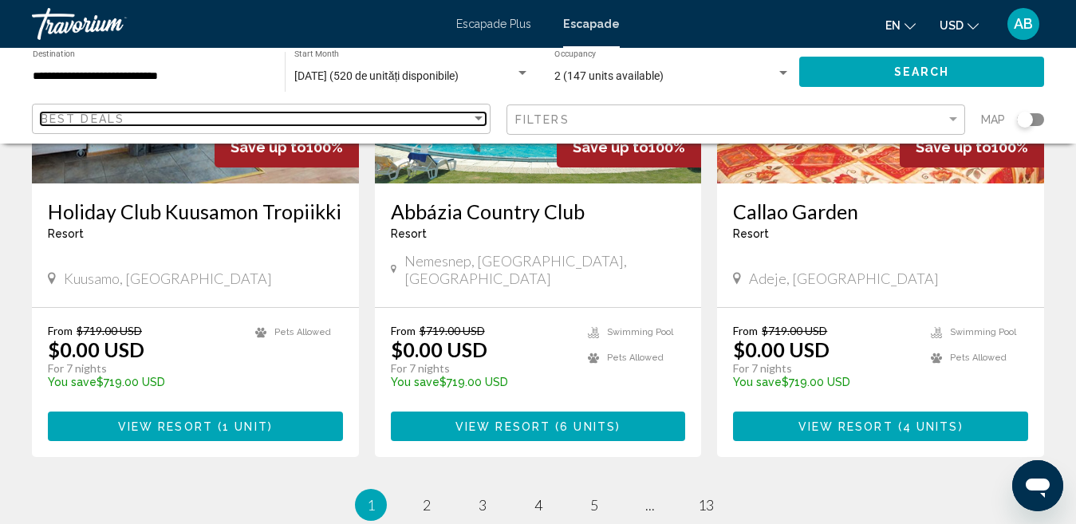
click at [371, 118] on div "Best Deals" at bounding box center [256, 118] width 431 height 13
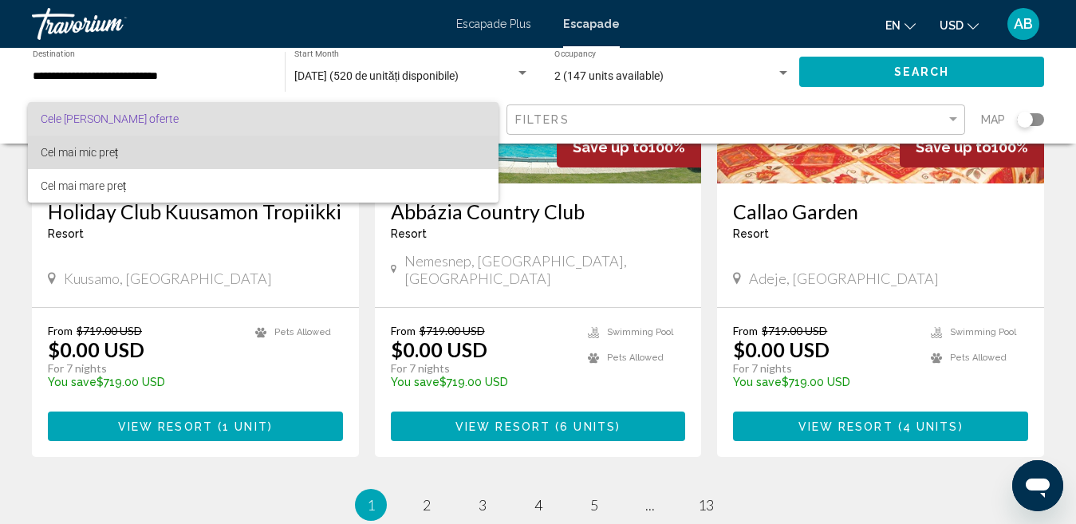
click at [98, 160] on span "Cel mai mic preț" at bounding box center [263, 153] width 445 height 34
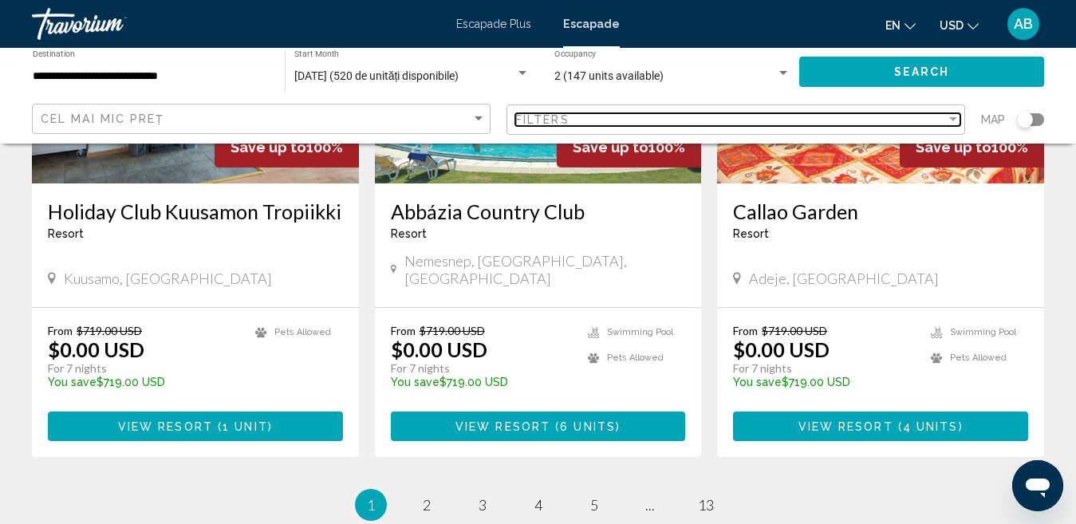
click at [957, 120] on div "Filter" at bounding box center [953, 119] width 14 height 13
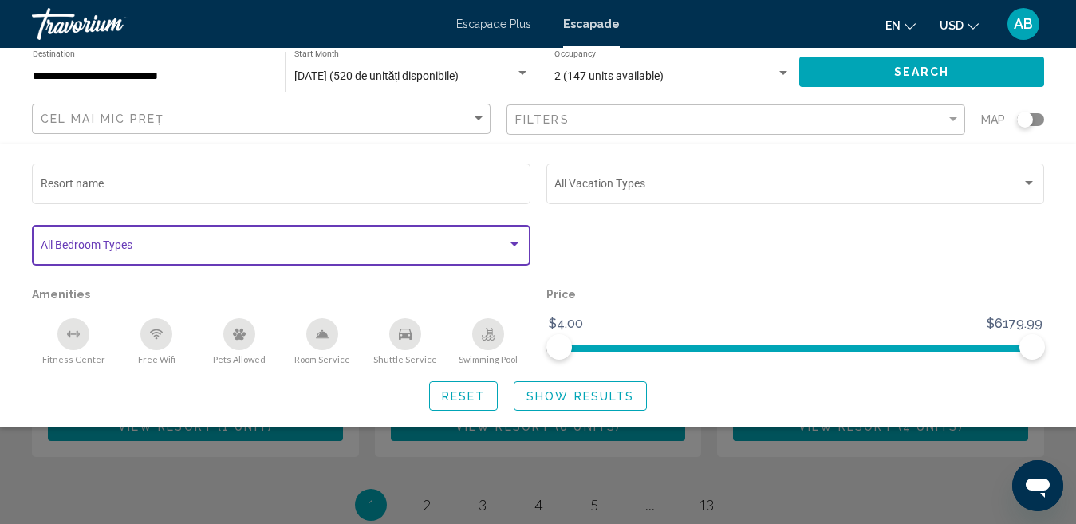
click at [85, 246] on span "Search widget" at bounding box center [275, 248] width 468 height 13
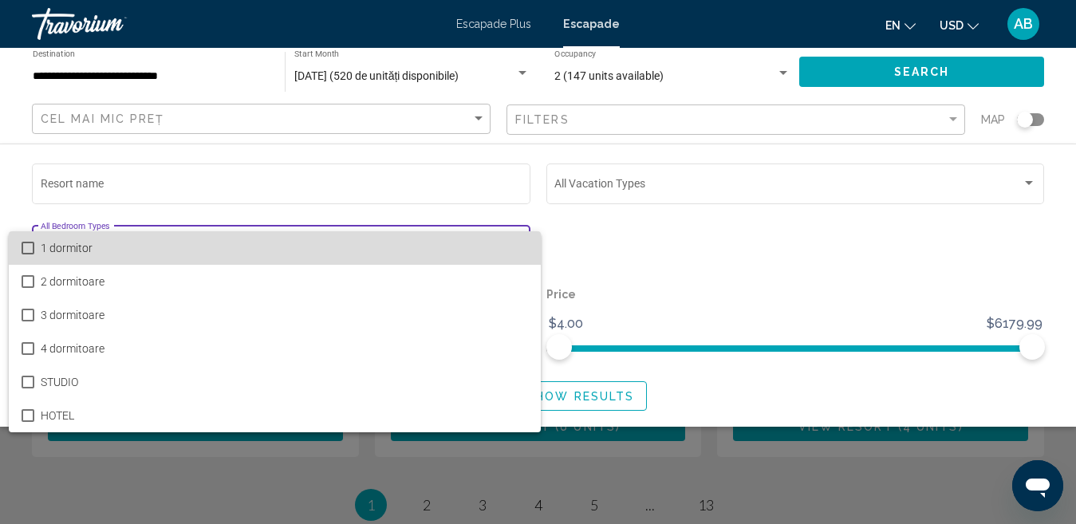
click at [25, 244] on mat-pseudo-checkbox at bounding box center [28, 248] width 13 height 13
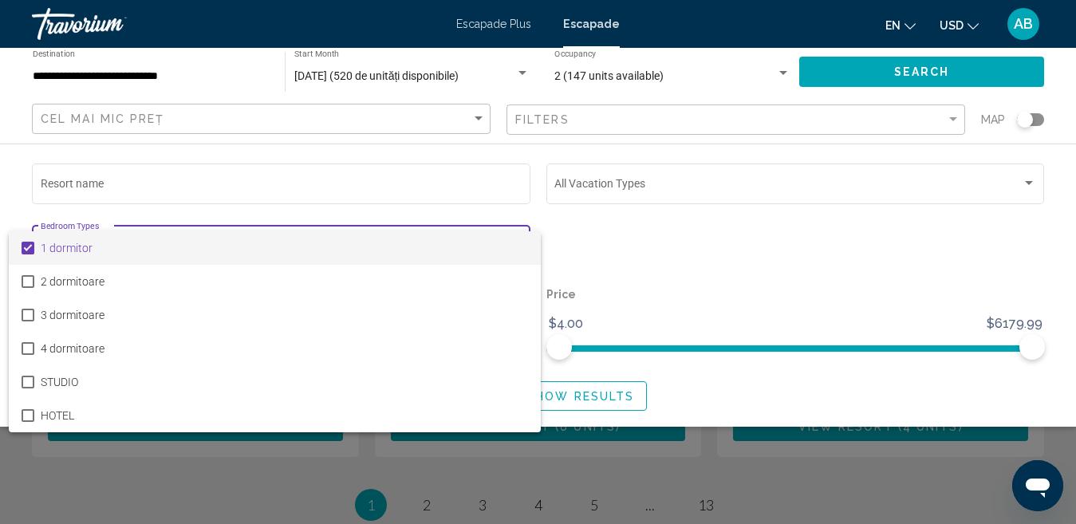
click at [173, 192] on div at bounding box center [538, 262] width 1076 height 524
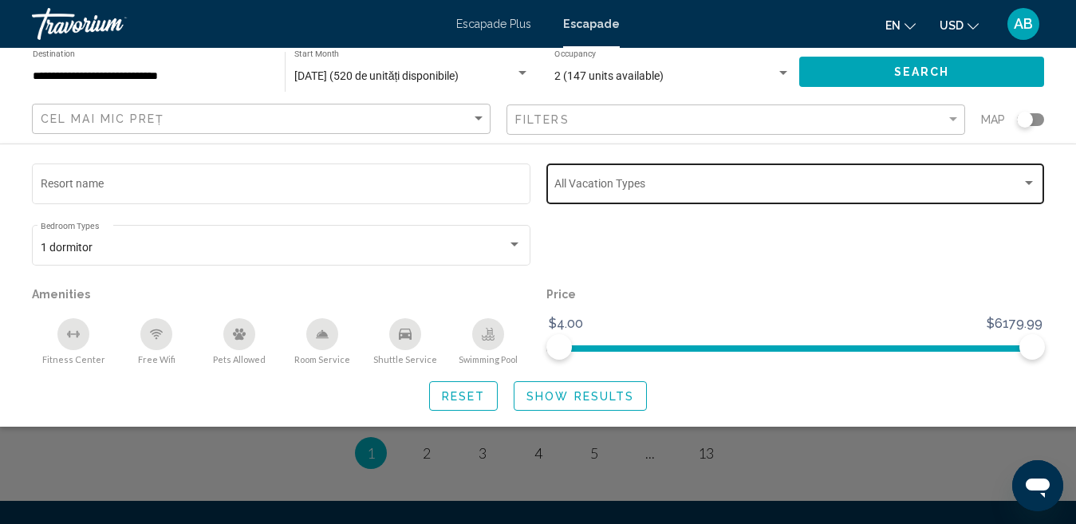
scroll to position [2125, 0]
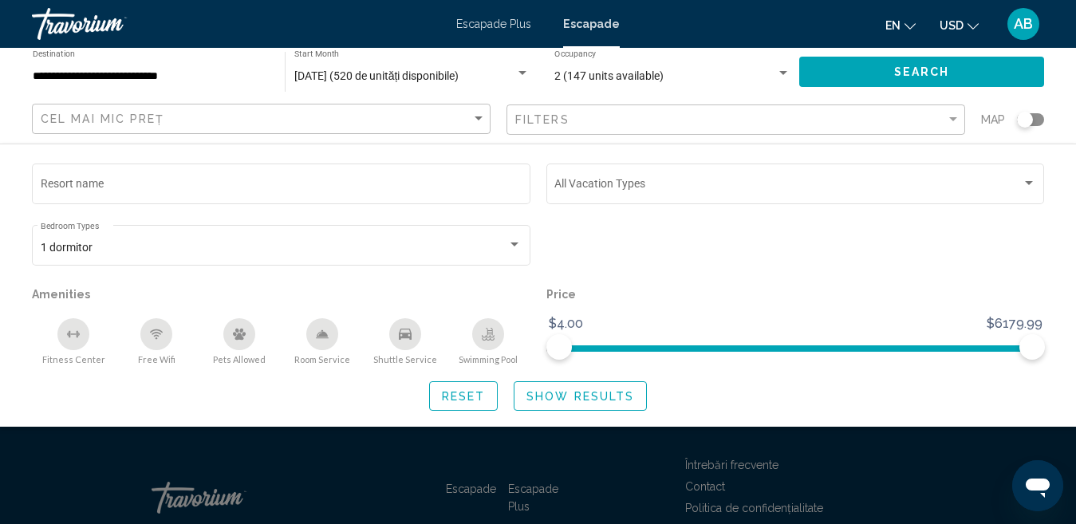
click at [606, 403] on button "Show Results" at bounding box center [580, 396] width 133 height 30
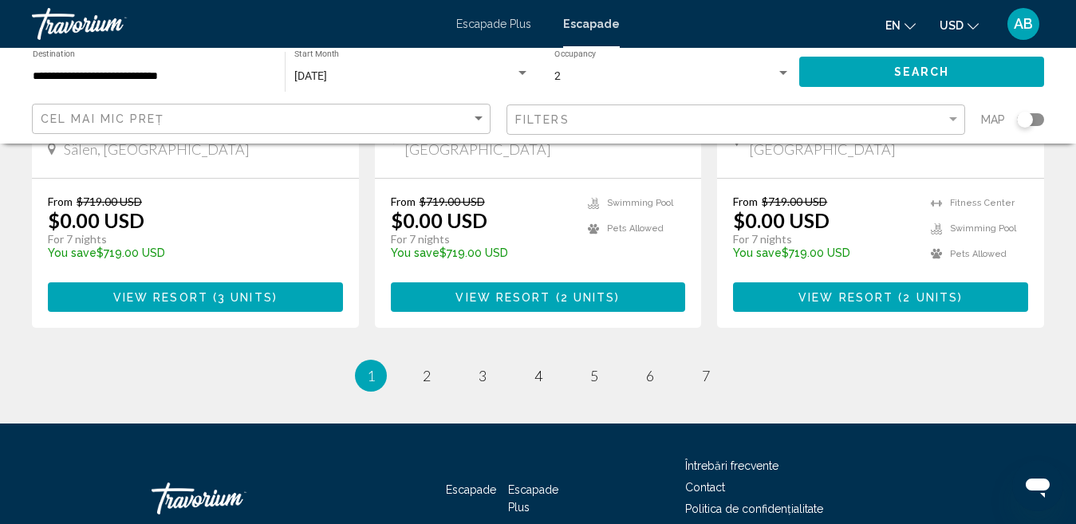
scroll to position [2125, 0]
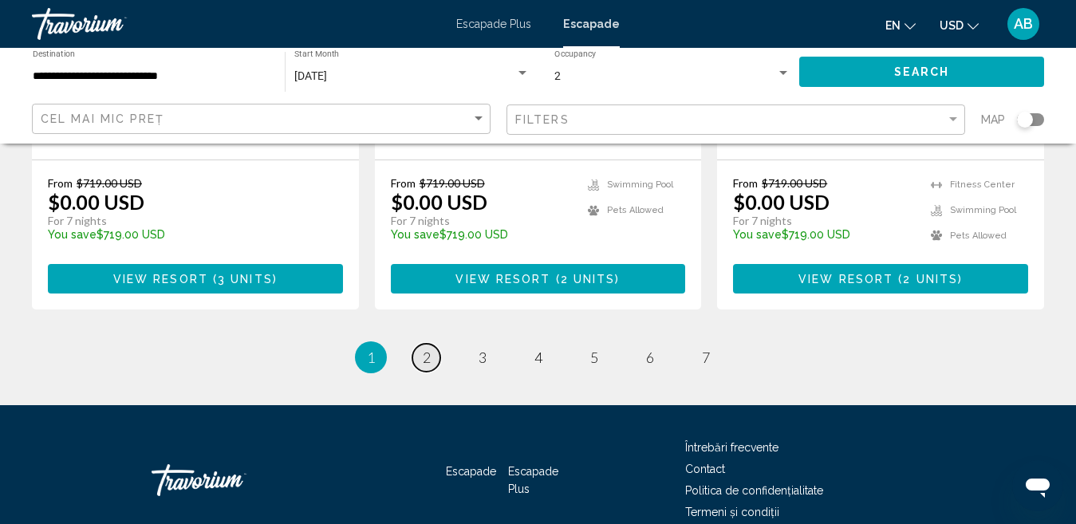
click at [424, 349] on span "2" at bounding box center [427, 358] width 8 height 18
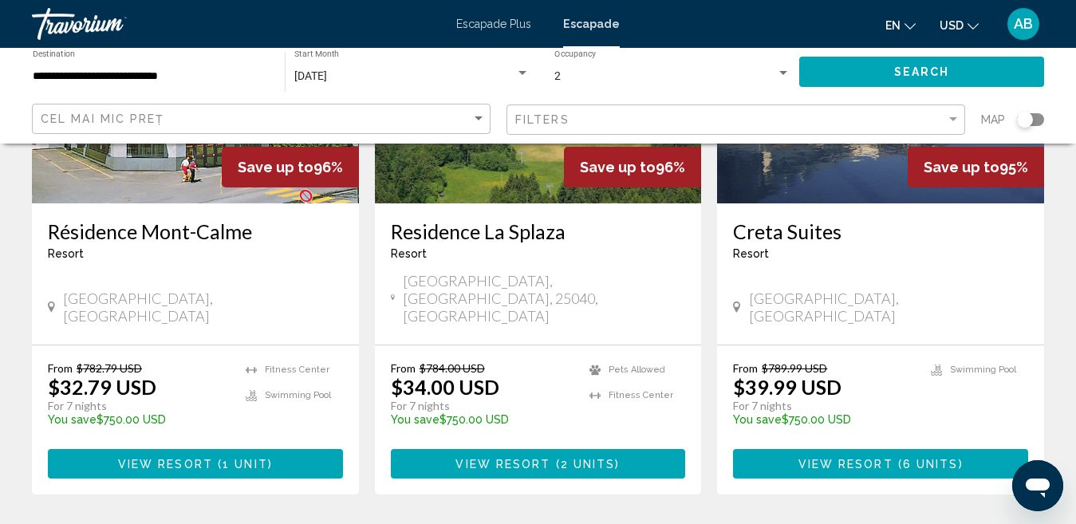
scroll to position [1995, 0]
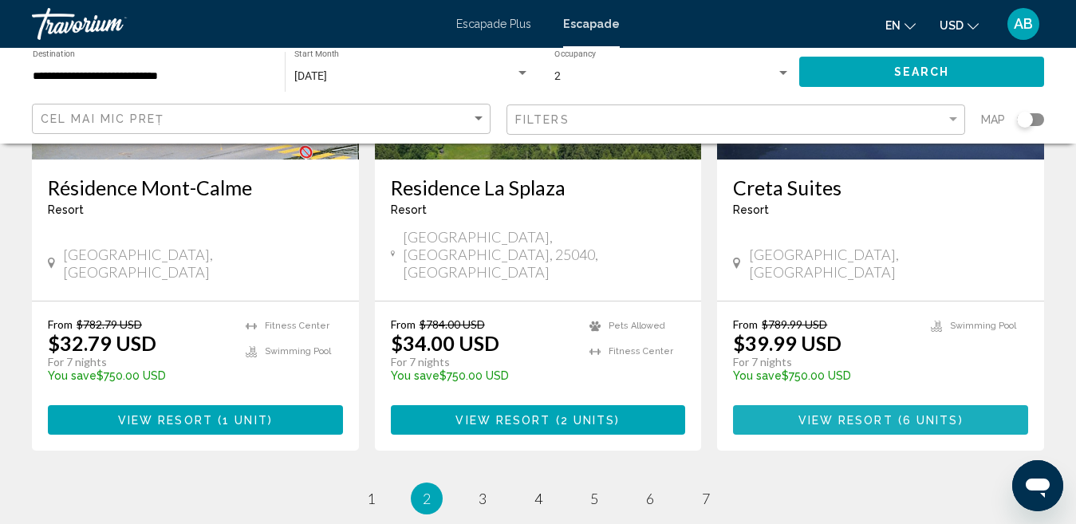
click at [873, 414] on span "View Resort" at bounding box center [846, 420] width 95 height 13
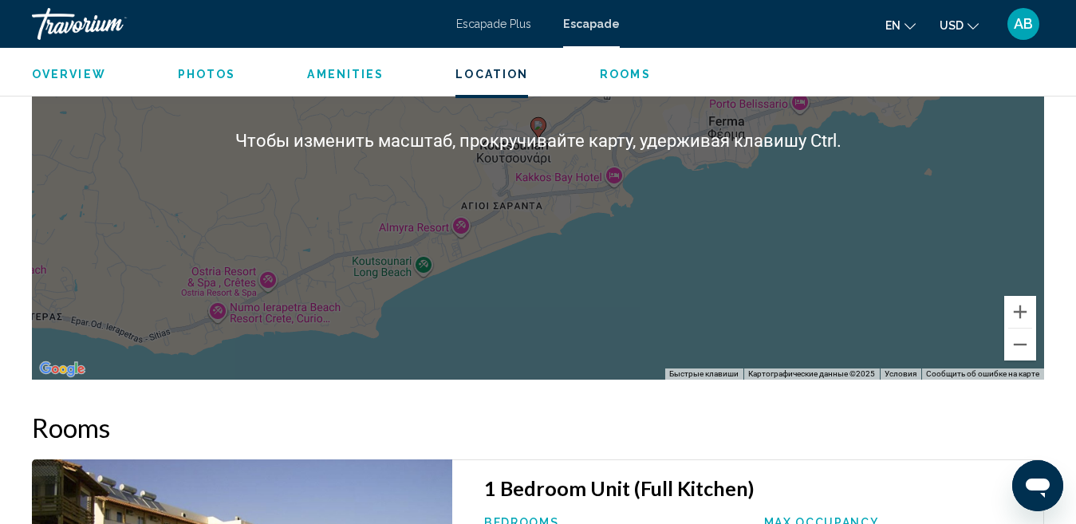
scroll to position [2717, 0]
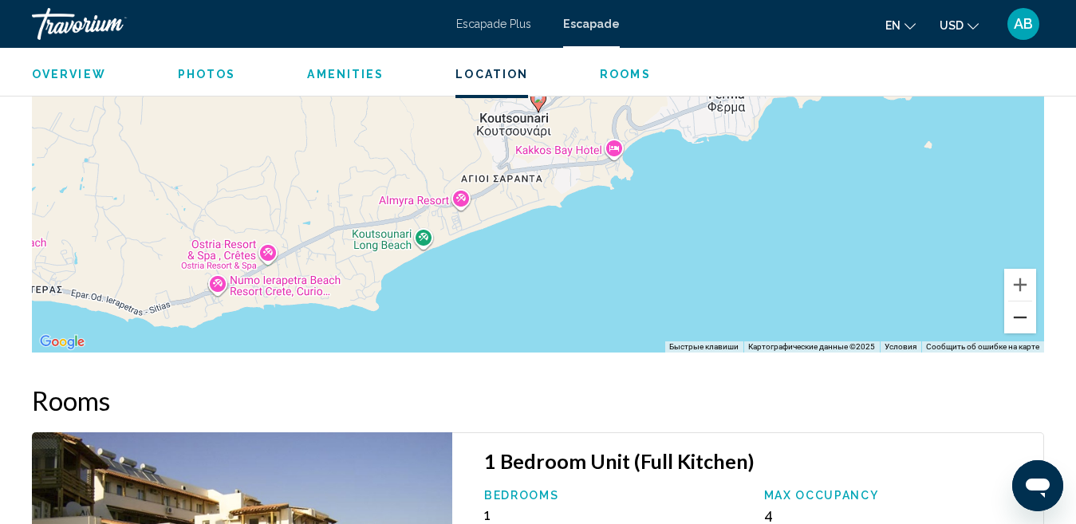
click at [1026, 310] on button "Уменьшить" at bounding box center [1020, 318] width 32 height 32
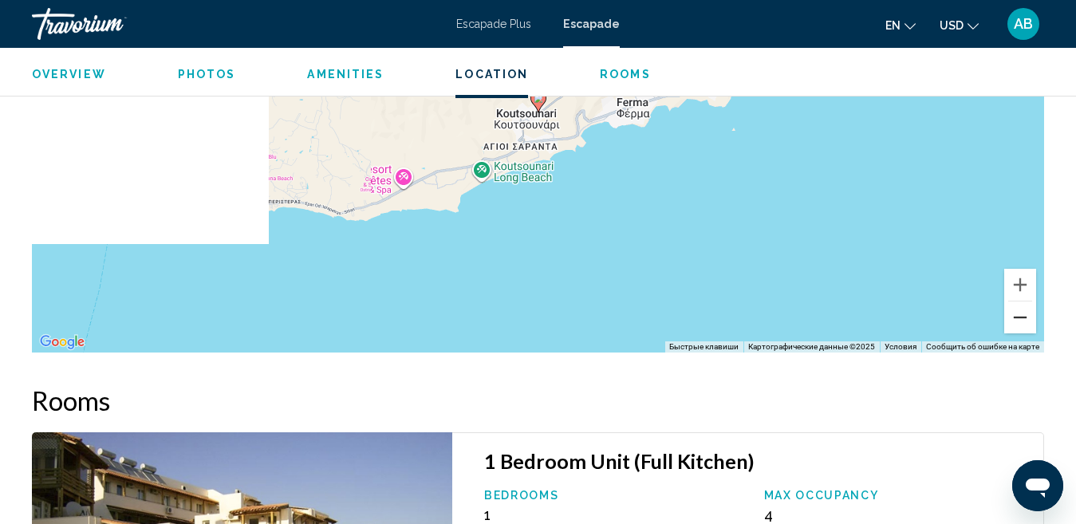
click at [1026, 310] on button "Уменьшить" at bounding box center [1020, 318] width 32 height 32
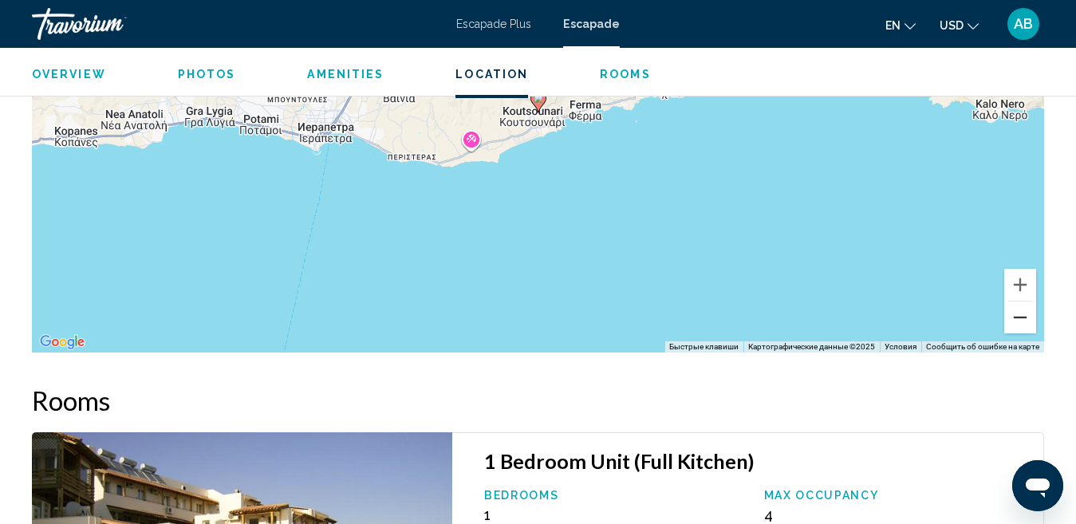
click at [1026, 307] on button "Уменьшить" at bounding box center [1020, 318] width 32 height 32
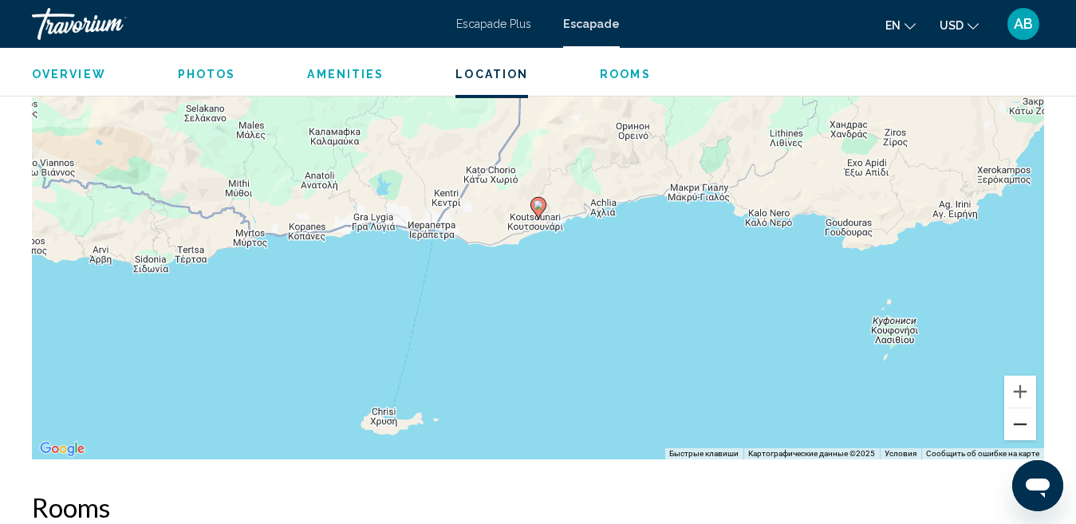
scroll to position [2743, 0]
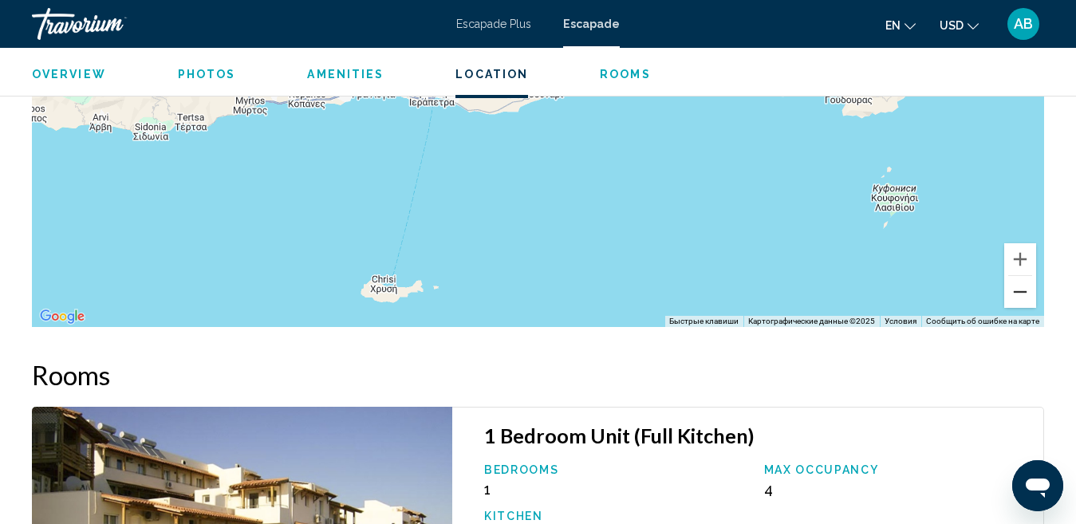
click at [1026, 278] on button "Уменьшить" at bounding box center [1020, 292] width 32 height 32
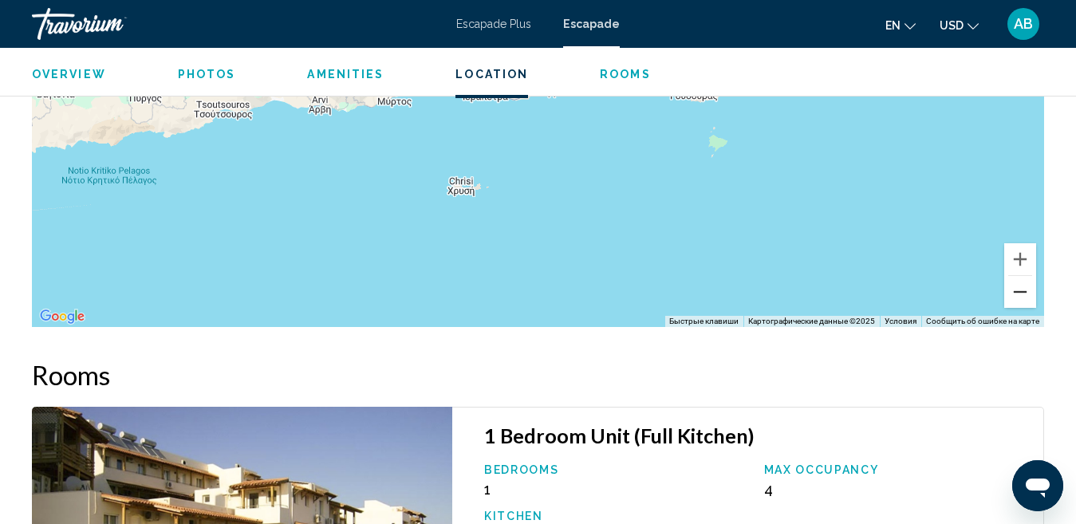
click at [1026, 278] on button "Уменьшить" at bounding box center [1020, 292] width 32 height 32
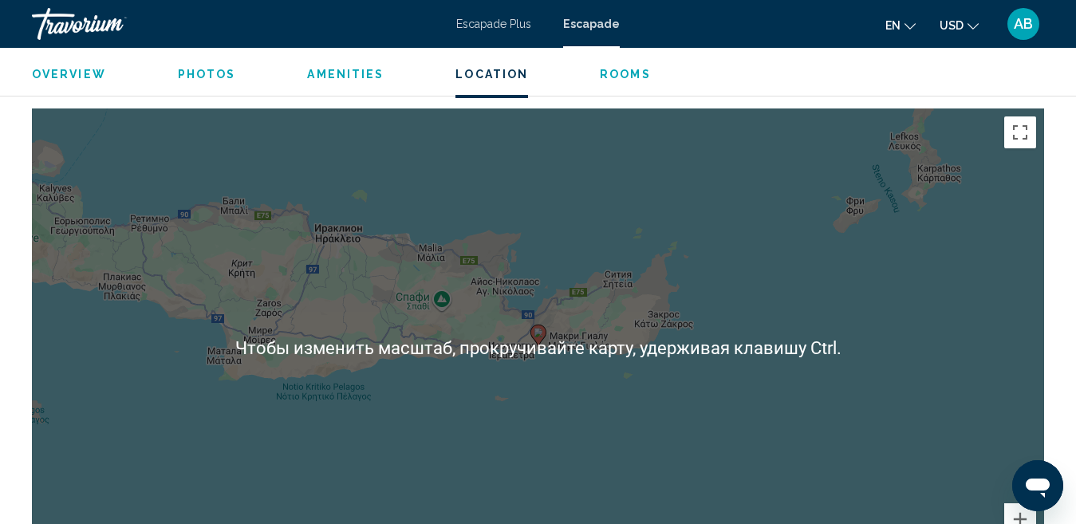
scroll to position [2504, 0]
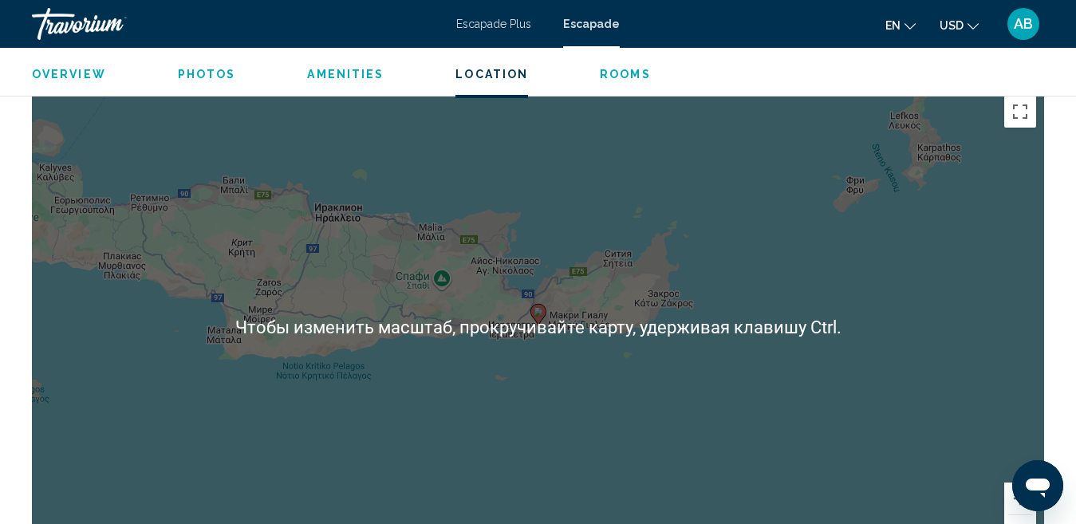
click at [607, 411] on div "Чтобы активировать перетаскивание с помощью клавиатуры, нажмите Alt + Ввод. Пос…" at bounding box center [538, 327] width 1012 height 479
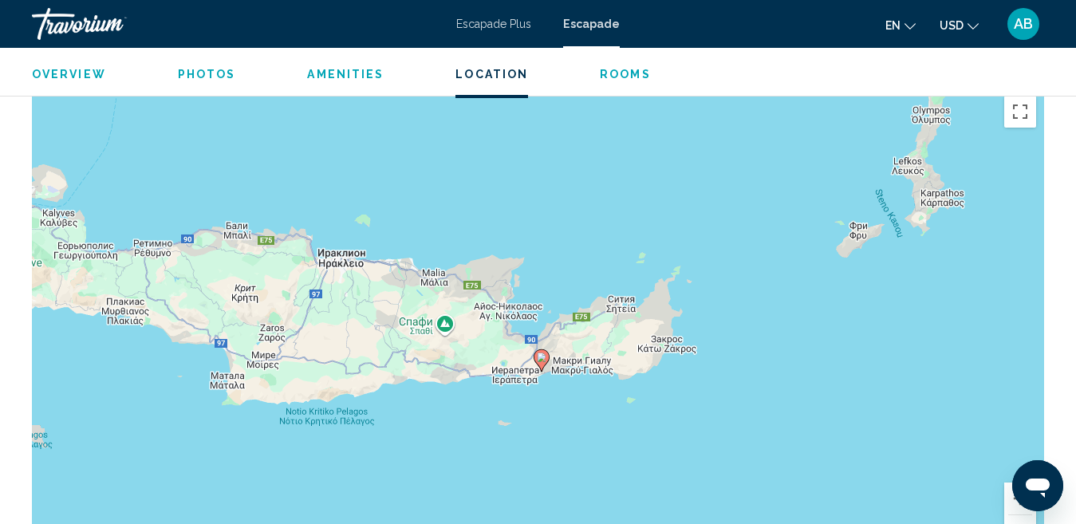
drag, startPoint x: 300, startPoint y: 273, endPoint x: 306, endPoint y: 318, distance: 45.0
click at [306, 318] on div "Чтобы активировать перетаскивание с помощью клавиатуры, нажмите Alt + Ввод. Пос…" at bounding box center [538, 327] width 1012 height 479
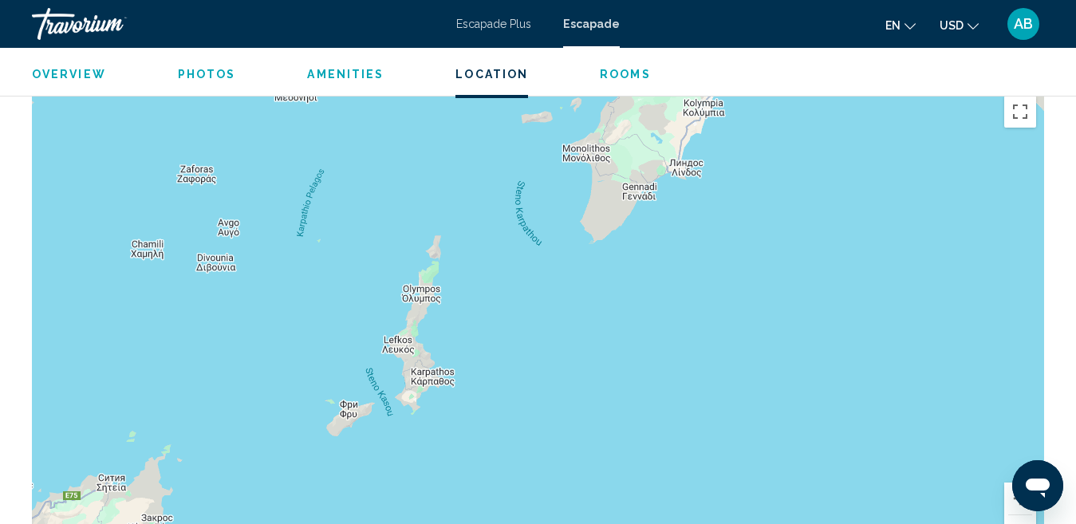
drag, startPoint x: 697, startPoint y: 330, endPoint x: 303, endPoint y: 400, distance: 399.6
click at [294, 439] on div "Чтобы активировать перетаскивание с помощью клавиатуры, нажмите Alt + Ввод. Пос…" at bounding box center [538, 327] width 1012 height 479
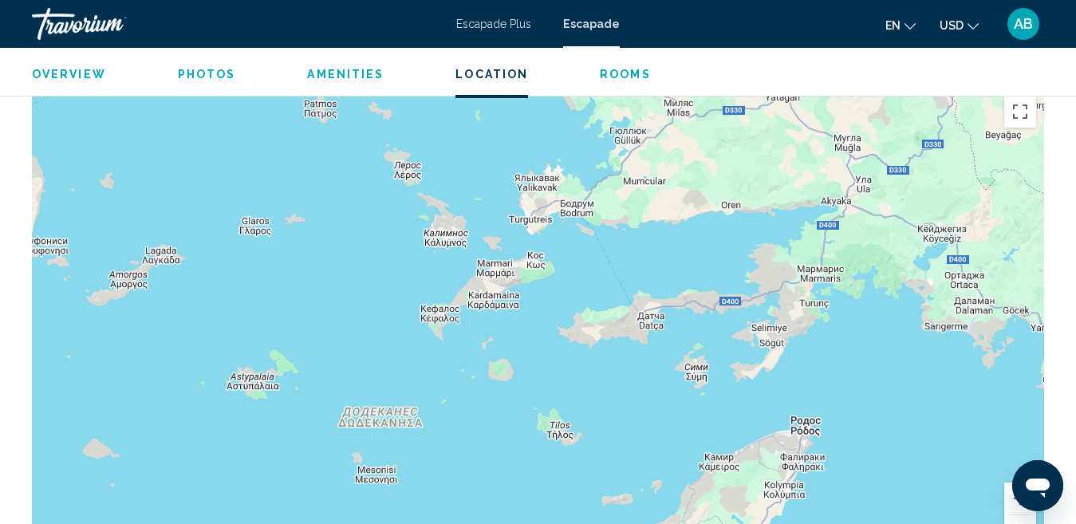
drag, startPoint x: 641, startPoint y: 171, endPoint x: 725, endPoint y: 555, distance: 393.6
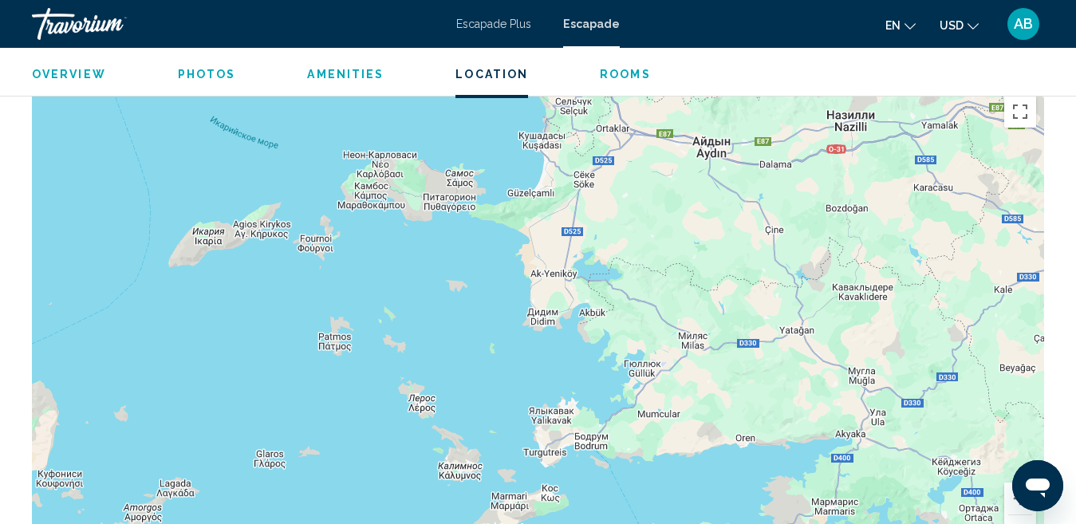
drag, startPoint x: 629, startPoint y: 198, endPoint x: 645, endPoint y: 431, distance: 233.6
click at [645, 431] on div "Conținut principal" at bounding box center [538, 327] width 1012 height 479
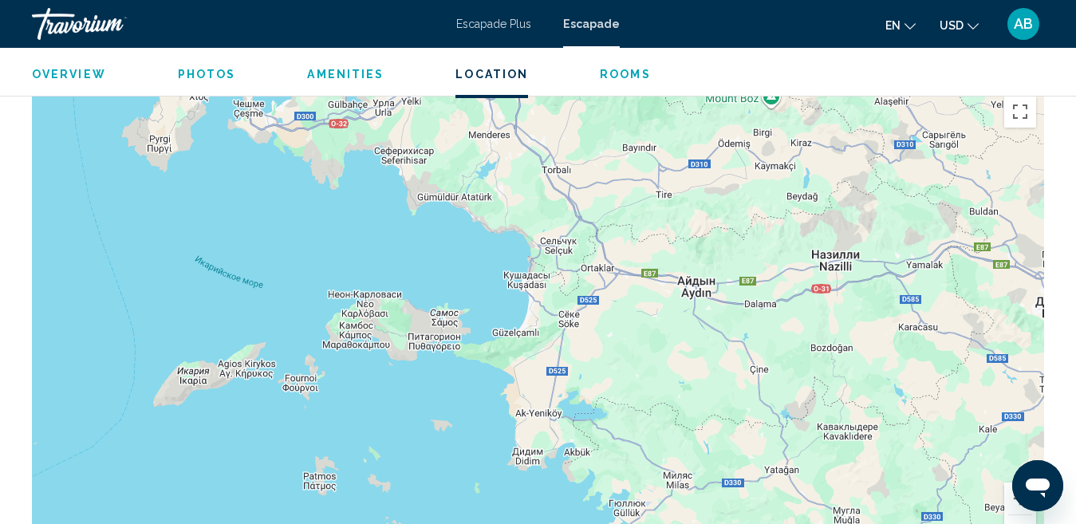
drag, startPoint x: 590, startPoint y: 294, endPoint x: 526, endPoint y: 357, distance: 89.1
click at [569, 437] on div "Conținut principal" at bounding box center [538, 327] width 1012 height 479
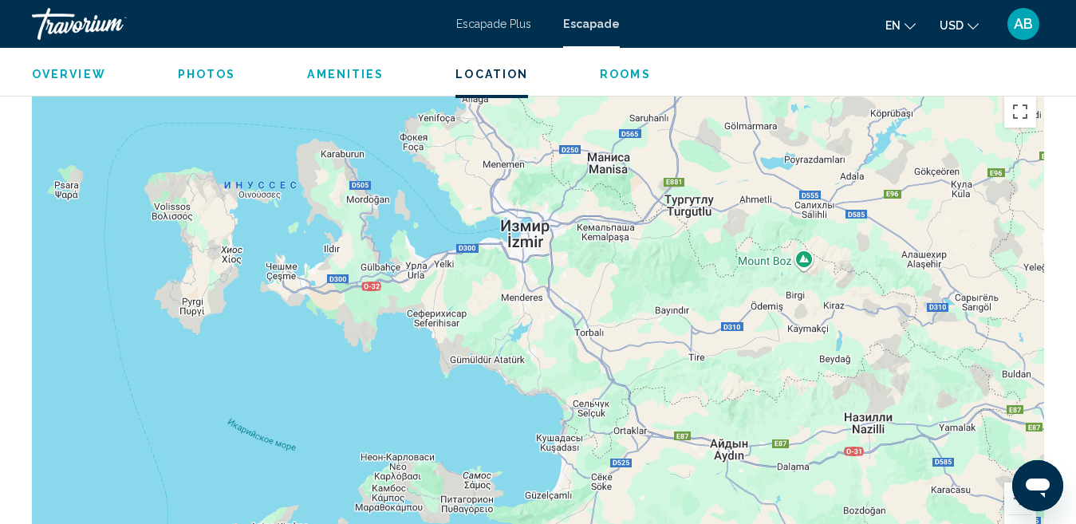
drag, startPoint x: 543, startPoint y: 333, endPoint x: 559, endPoint y: 434, distance: 101.9
click at [559, 434] on div "Conținut principal" at bounding box center [538, 327] width 1012 height 479
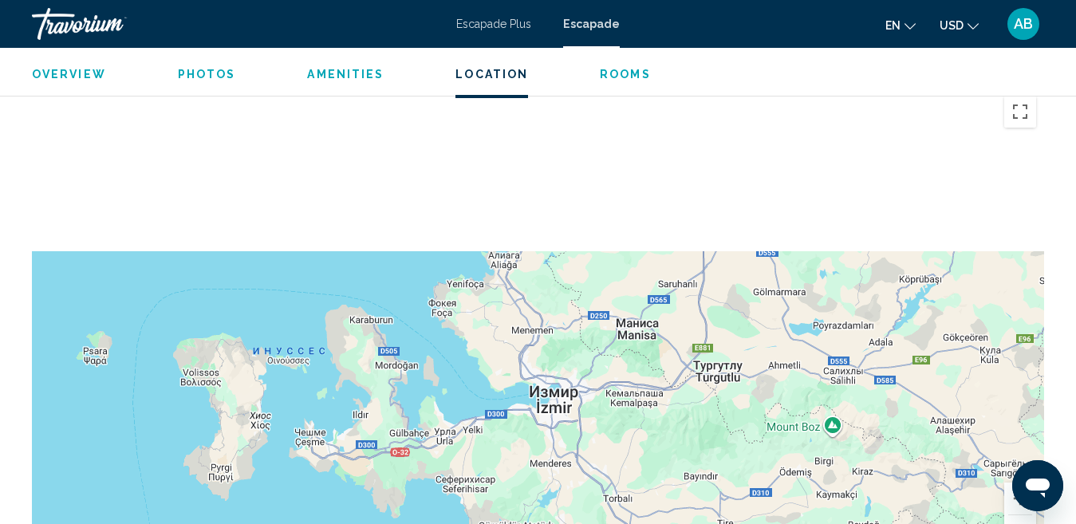
drag, startPoint x: 496, startPoint y: 412, endPoint x: 496, endPoint y: 473, distance: 60.6
click at [496, 473] on div "Conținut principal" at bounding box center [538, 327] width 1012 height 479
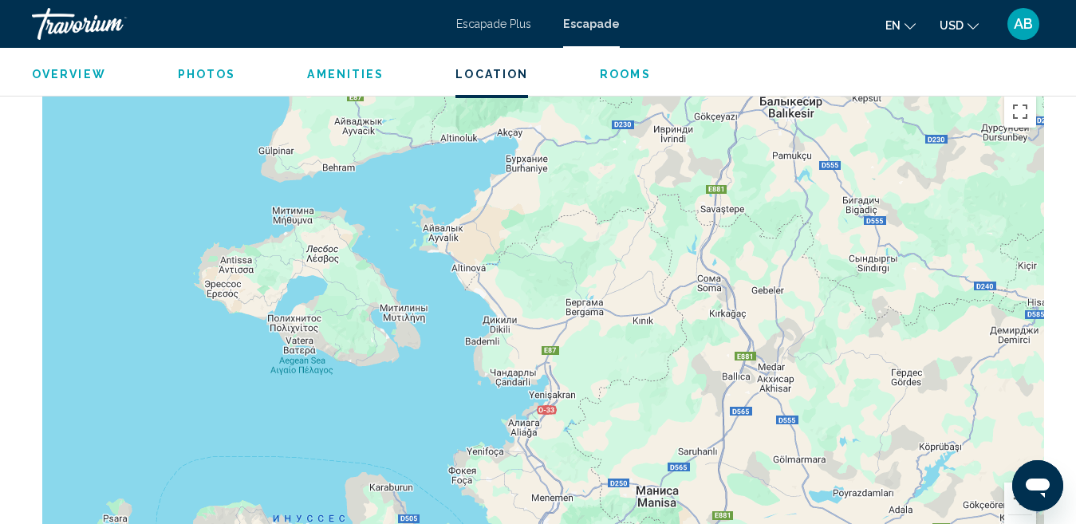
drag, startPoint x: 493, startPoint y: 301, endPoint x: 515, endPoint y: 450, distance: 150.7
click at [515, 450] on div "Conținut principal" at bounding box center [538, 327] width 1012 height 479
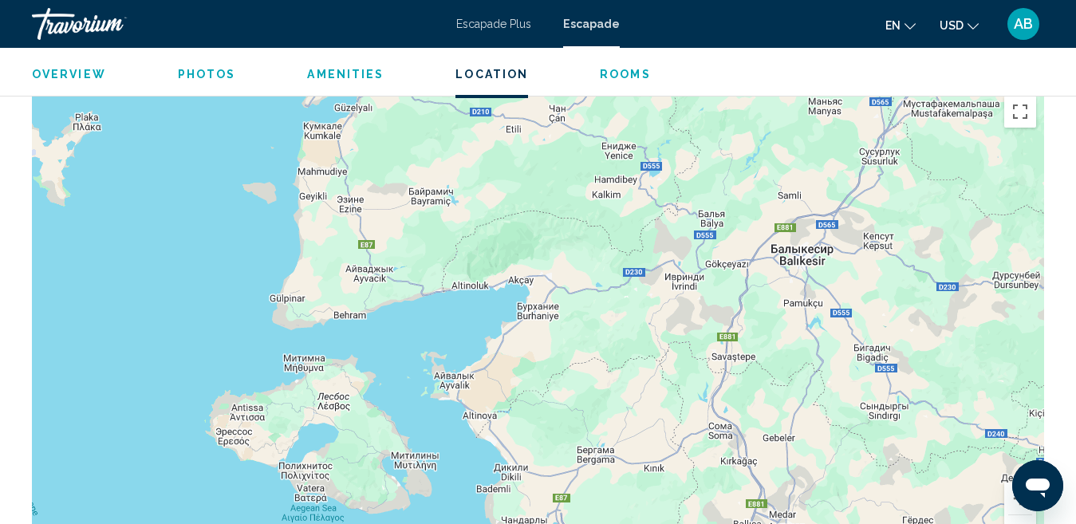
drag, startPoint x: 505, startPoint y: 231, endPoint x: 513, endPoint y: 371, distance: 139.8
click at [513, 371] on div "Conținut principal" at bounding box center [538, 327] width 1012 height 479
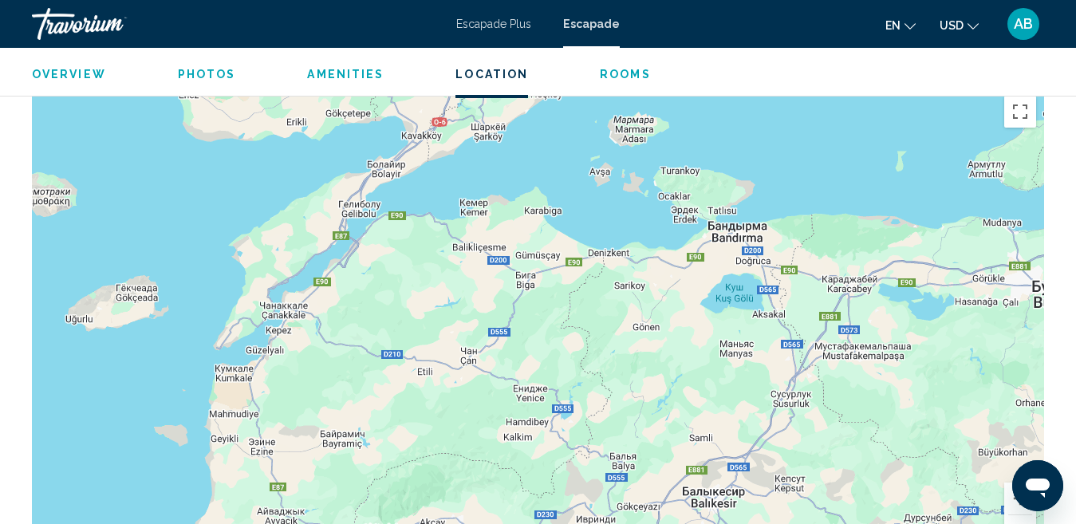
drag, startPoint x: 493, startPoint y: 238, endPoint x: 341, endPoint y: 382, distance: 209.4
click at [405, 483] on div "Conținut principal" at bounding box center [538, 327] width 1012 height 479
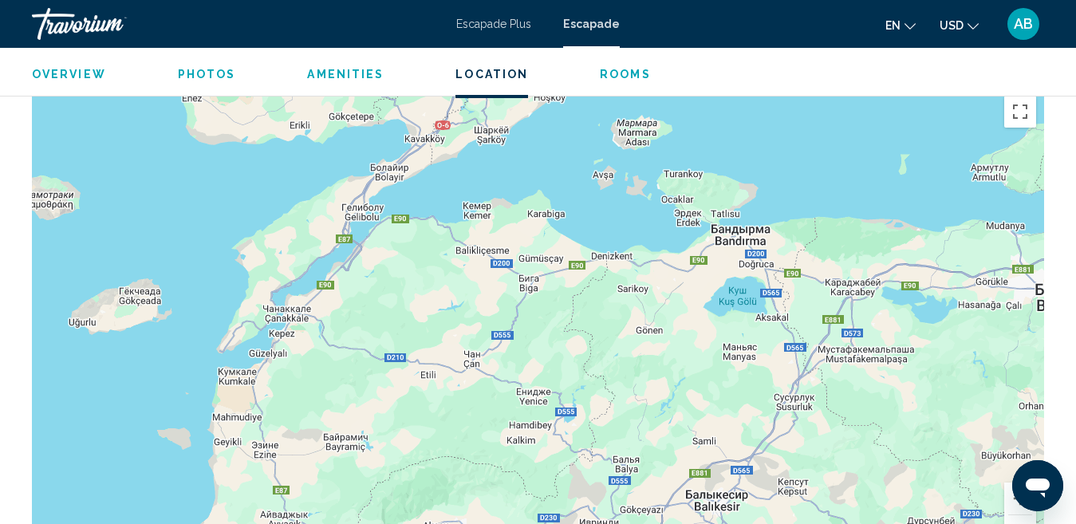
click at [546, 232] on div "Conținut principal" at bounding box center [538, 327] width 1012 height 479
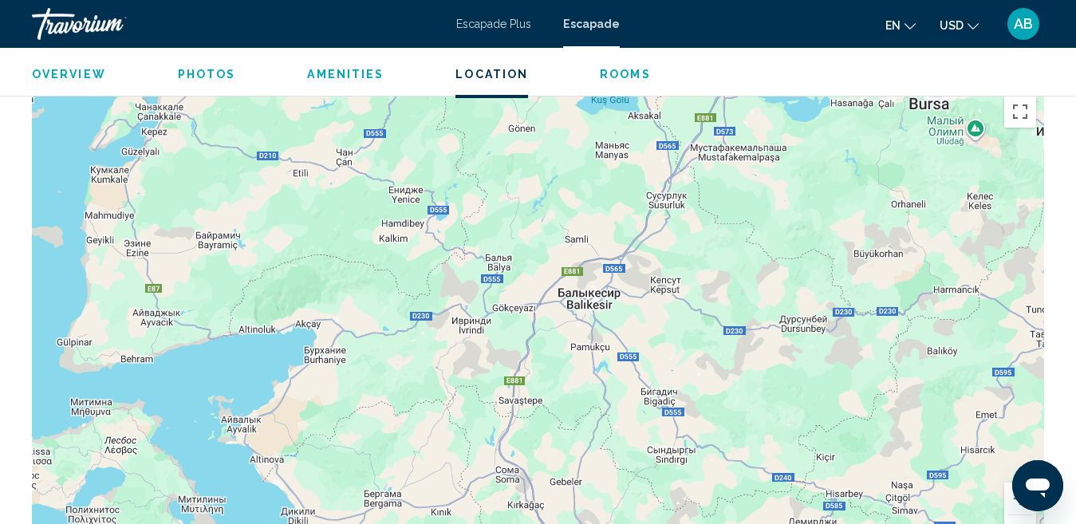
drag, startPoint x: 577, startPoint y: 360, endPoint x: 447, endPoint y: 156, distance: 242.1
click at [447, 156] on div "Conținut principal" at bounding box center [538, 327] width 1012 height 479
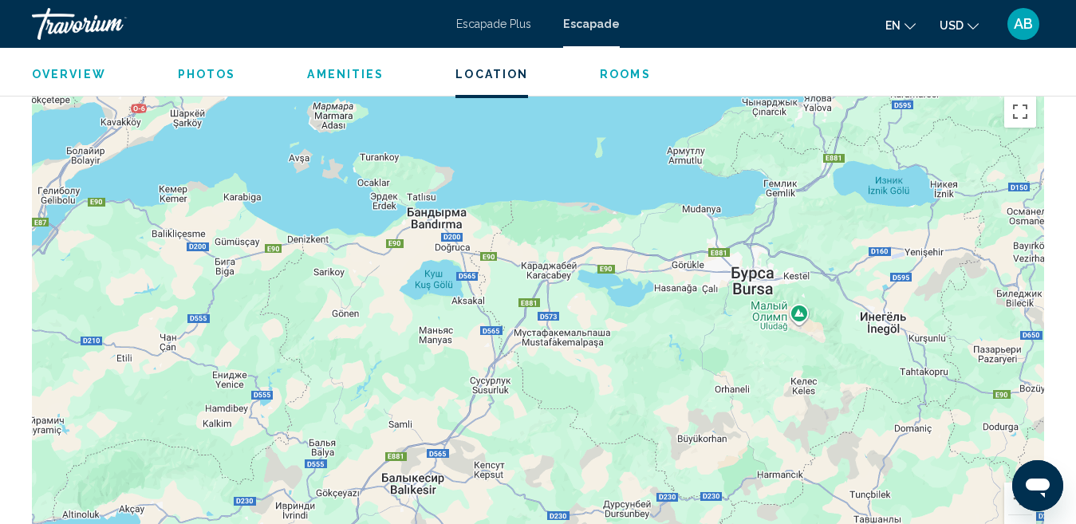
drag, startPoint x: 740, startPoint y: 176, endPoint x: 571, endPoint y: 356, distance: 246.1
click at [570, 373] on div "Conținut principal" at bounding box center [538, 327] width 1012 height 479
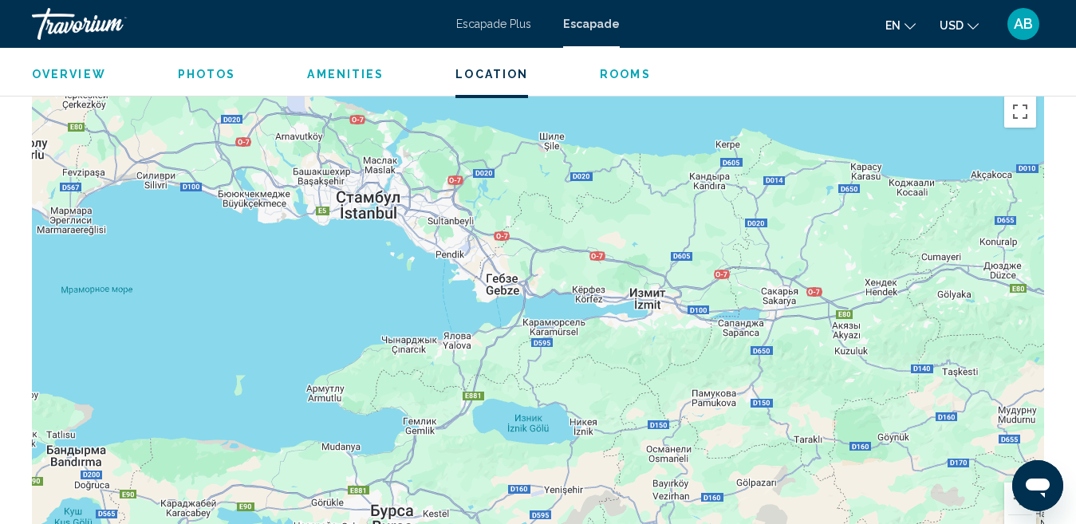
drag, startPoint x: 718, startPoint y: 160, endPoint x: 349, endPoint y: 386, distance: 432.7
click at [357, 402] on div "Conținut principal" at bounding box center [538, 327] width 1012 height 479
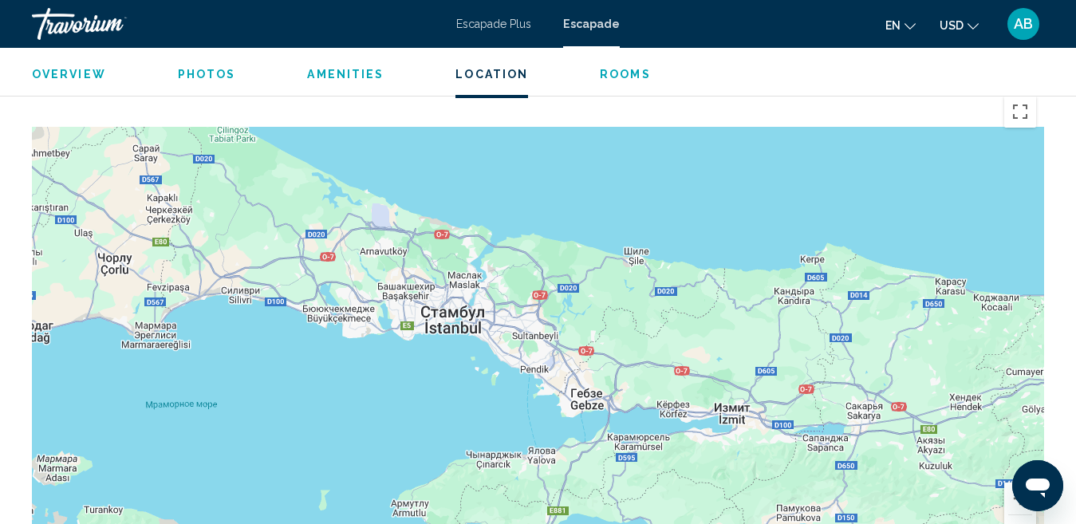
drag, startPoint x: 428, startPoint y: 237, endPoint x: 602, endPoint y: 456, distance: 280.5
click at [602, 456] on div "Conținut principal" at bounding box center [538, 327] width 1012 height 479
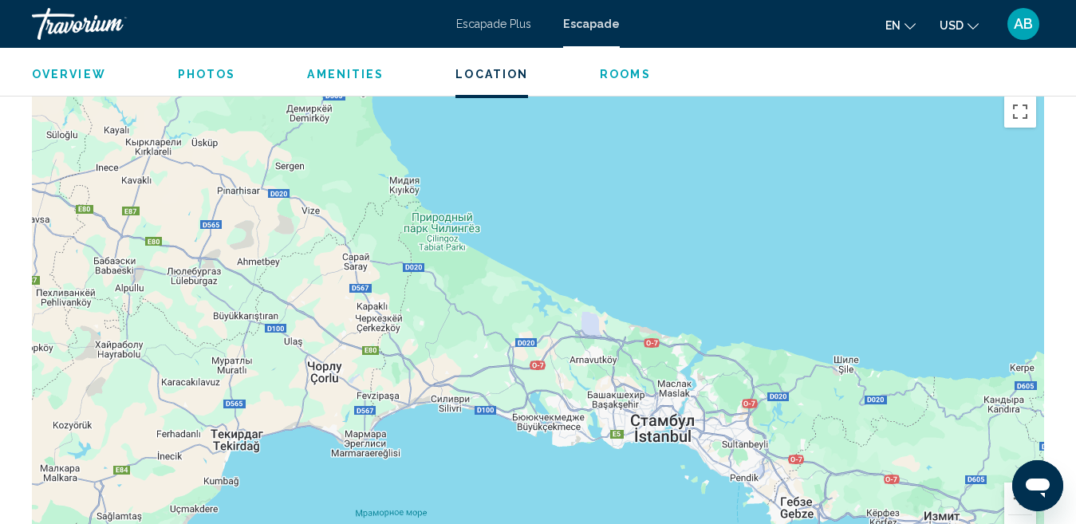
drag, startPoint x: 325, startPoint y: 375, endPoint x: 380, endPoint y: 156, distance: 226.2
click at [379, 184] on div "Conținut principal" at bounding box center [538, 327] width 1012 height 479
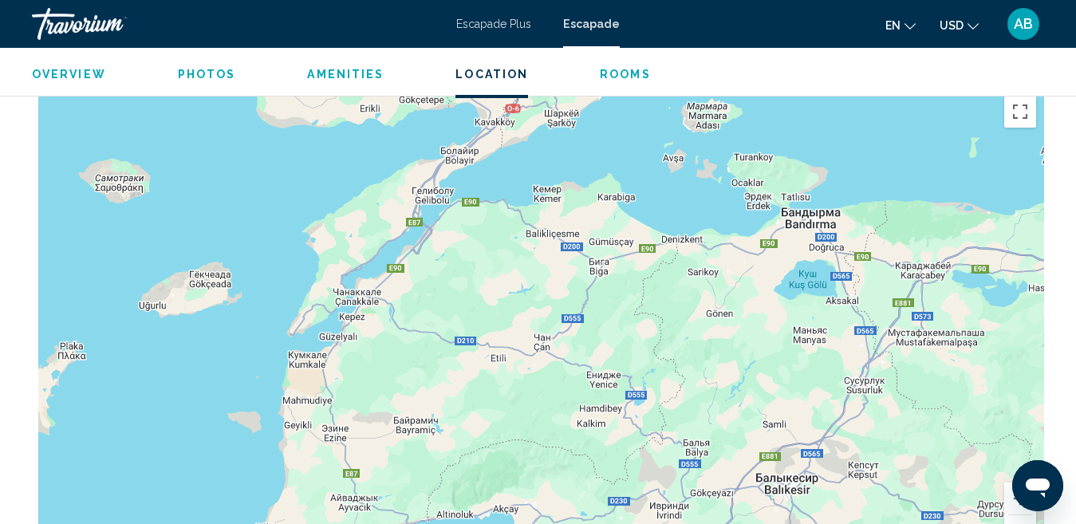
drag, startPoint x: 349, startPoint y: 373, endPoint x: 871, endPoint y: 143, distance: 570.9
click at [876, 146] on div "Conținut principal" at bounding box center [538, 327] width 1012 height 479
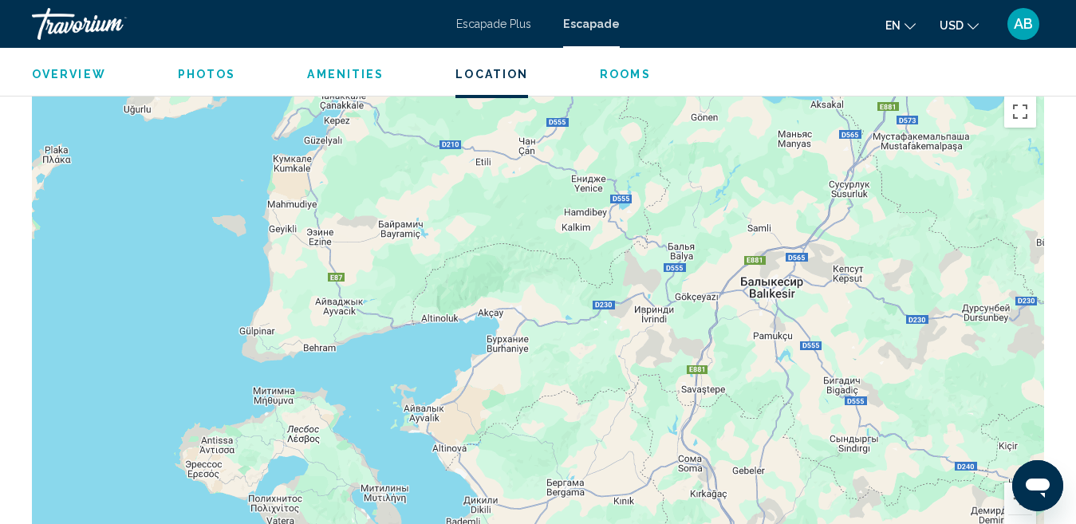
drag, startPoint x: 554, startPoint y: 408, endPoint x: 802, endPoint y: 116, distance: 382.7
click at [800, 118] on div "Conținut principal" at bounding box center [538, 327] width 1012 height 479
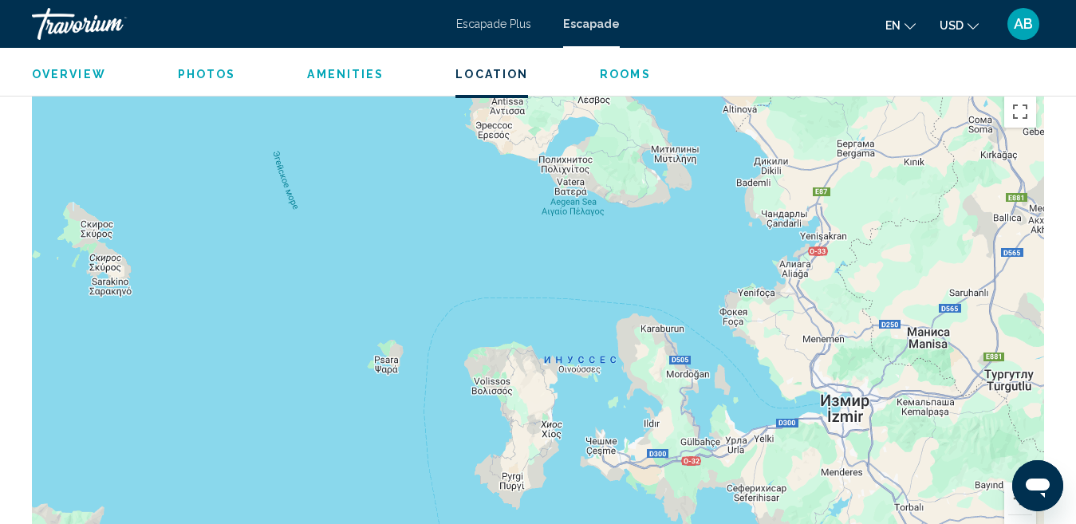
drag, startPoint x: 464, startPoint y: 347, endPoint x: 508, endPoint y: 162, distance: 190.4
click at [506, 169] on div "Conținut principal" at bounding box center [538, 327] width 1012 height 479
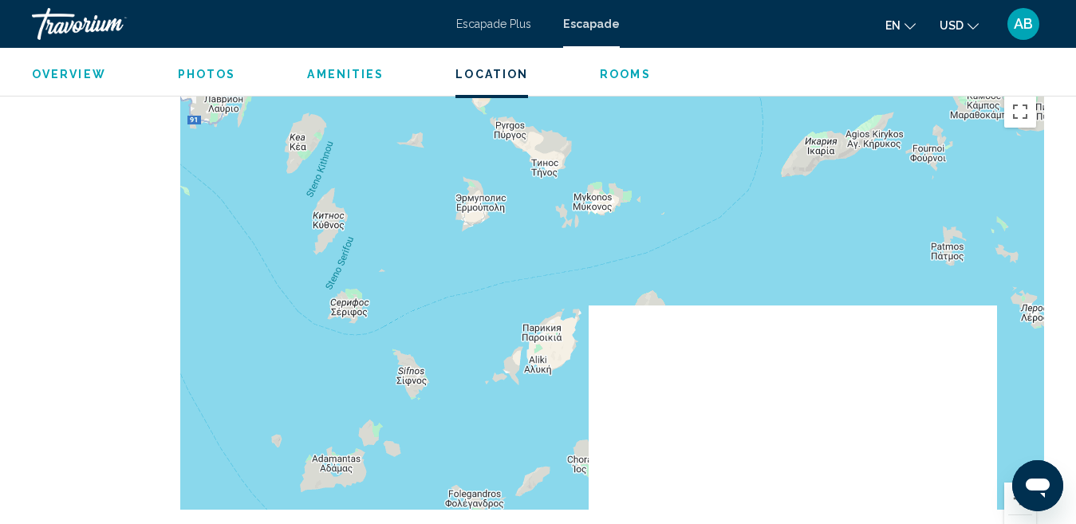
drag, startPoint x: 397, startPoint y: 474, endPoint x: 622, endPoint y: 141, distance: 402.1
click at [621, 142] on div "Conținut principal" at bounding box center [538, 327] width 1012 height 479
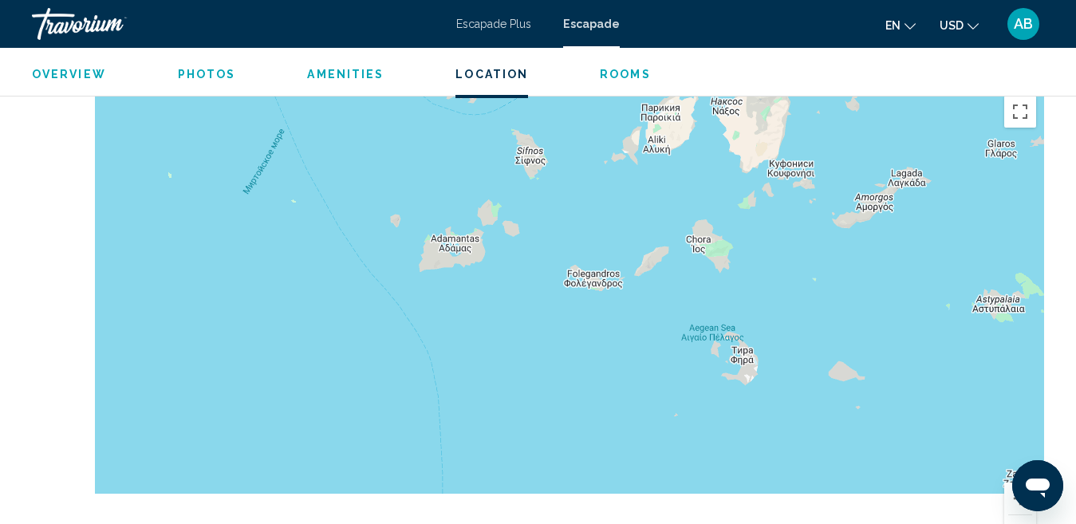
drag, startPoint x: 590, startPoint y: 213, endPoint x: 645, endPoint y: 117, distance: 110.4
click at [645, 117] on div "Conținut principal" at bounding box center [538, 327] width 1012 height 479
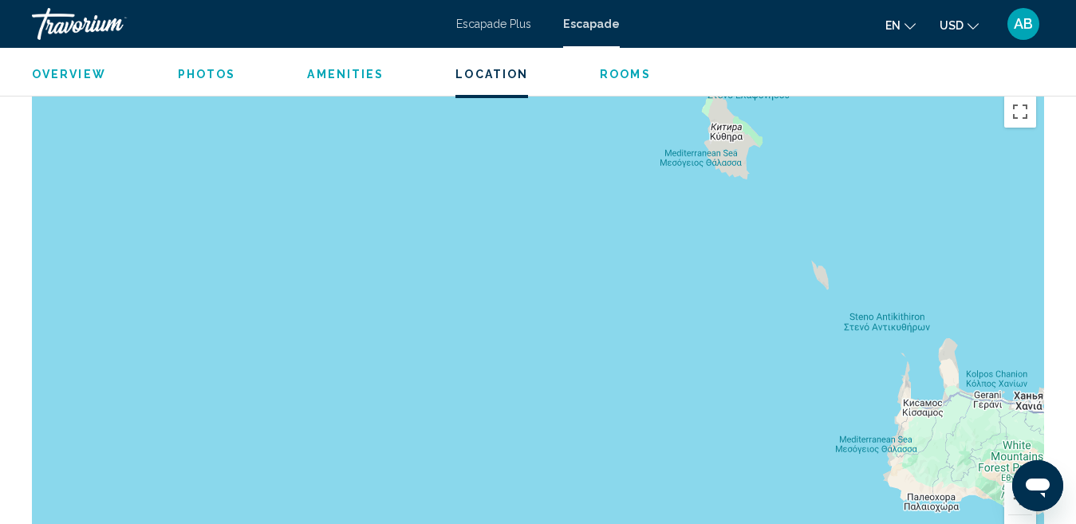
drag, startPoint x: 335, startPoint y: 392, endPoint x: 905, endPoint y: 119, distance: 631.6
click at [918, 122] on div "Conținut principal" at bounding box center [538, 327] width 1012 height 479
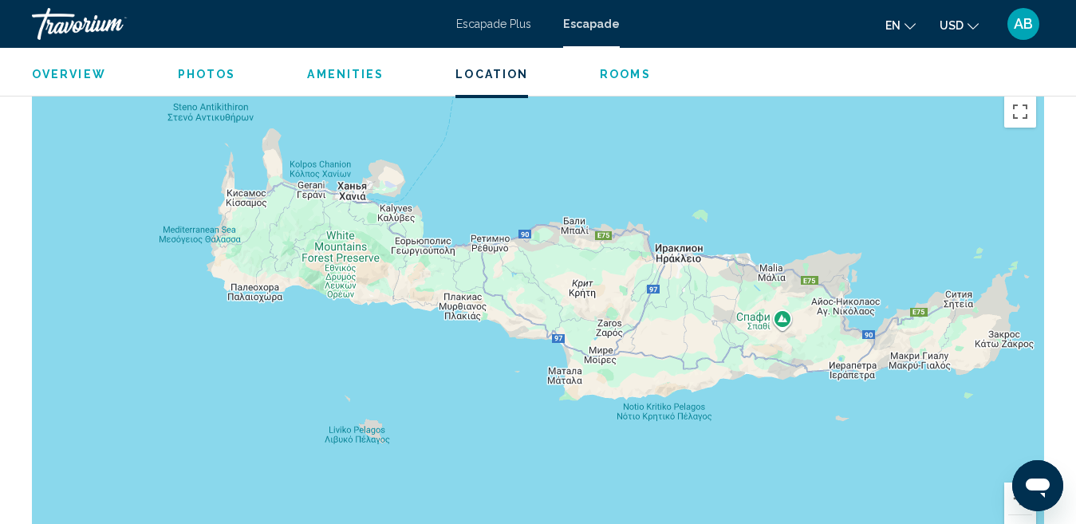
drag, startPoint x: 961, startPoint y: 352, endPoint x: 390, endPoint y: 204, distance: 589.2
click at [390, 204] on div "Conținut principal" at bounding box center [538, 327] width 1012 height 479
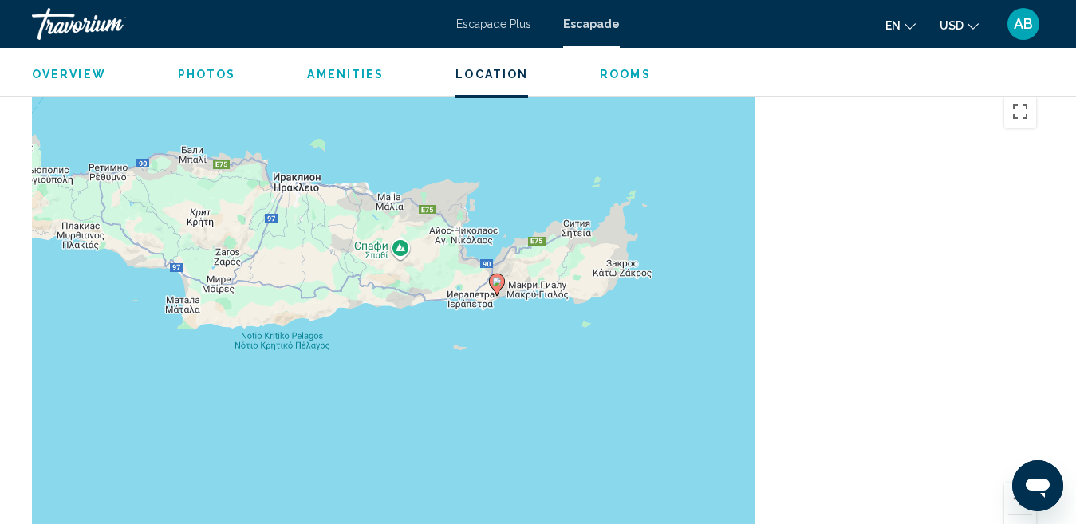
drag, startPoint x: 545, startPoint y: 282, endPoint x: 408, endPoint y: 267, distance: 137.2
click at [410, 268] on div "Чтобы активировать перетаскивание с помощью клавиатуры, нажмите Alt + Ввод. Пос…" at bounding box center [538, 327] width 1012 height 479
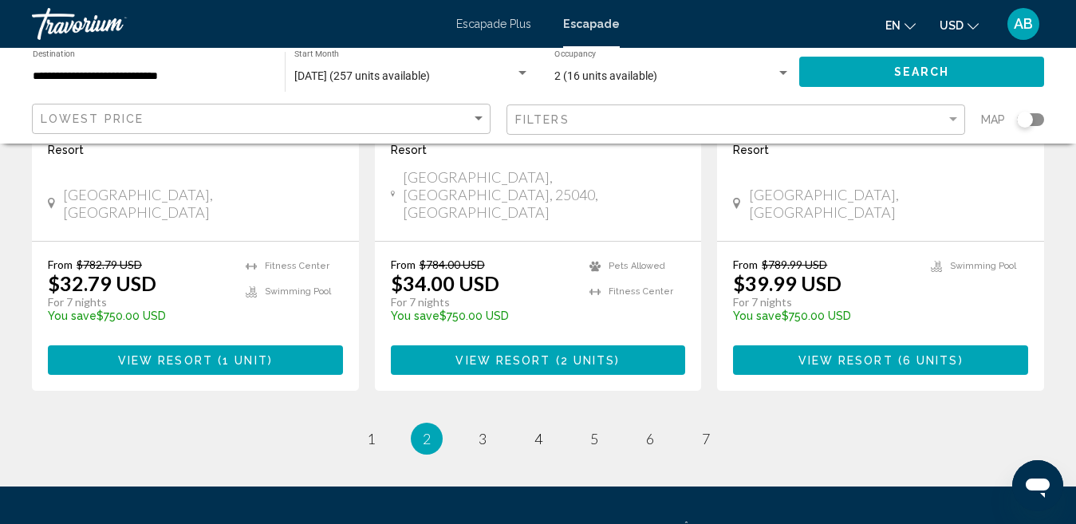
scroll to position [1915, 0]
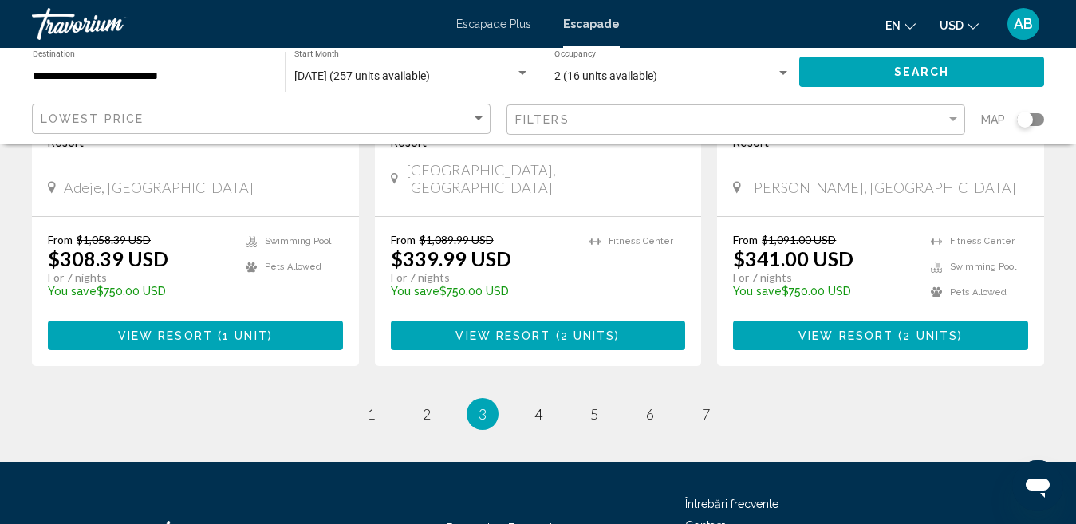
scroll to position [2149, 0]
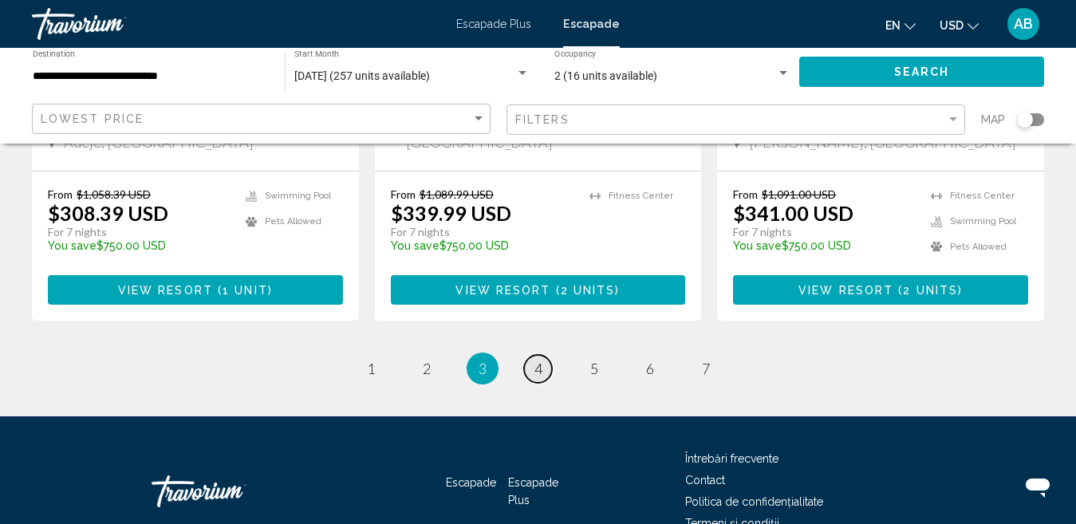
click at [539, 360] on span "4" at bounding box center [539, 369] width 8 height 18
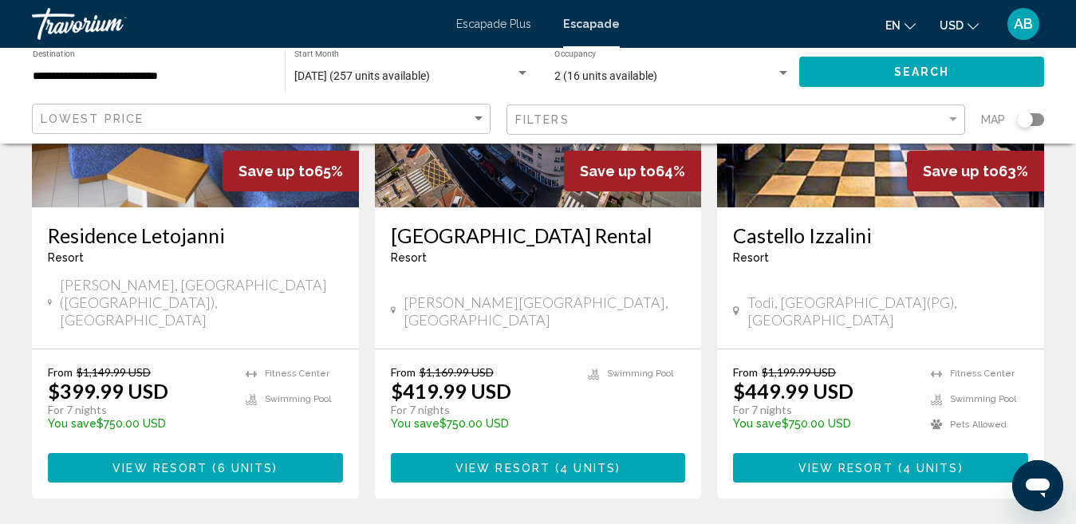
scroll to position [2074, 0]
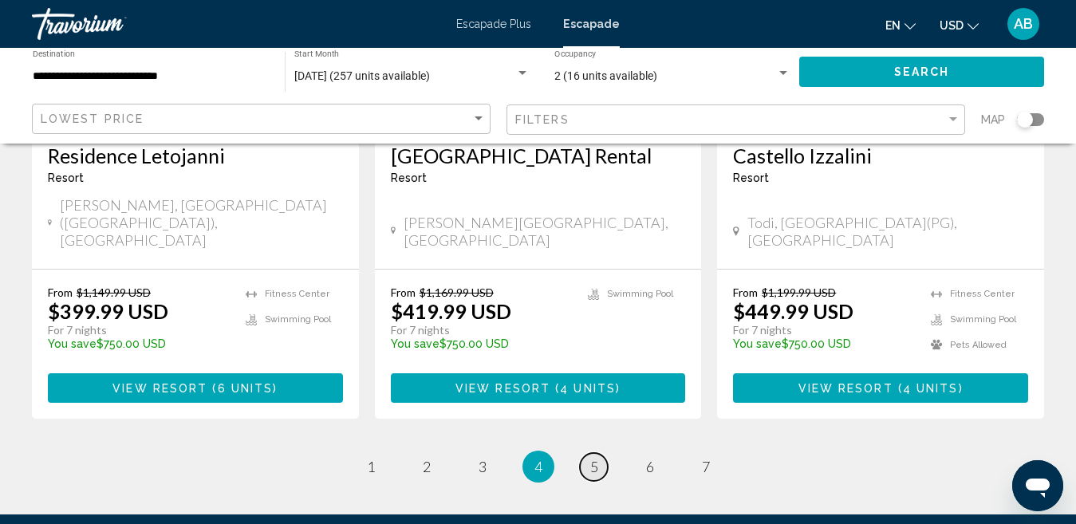
click at [595, 458] on span "5" at bounding box center [594, 467] width 8 height 18
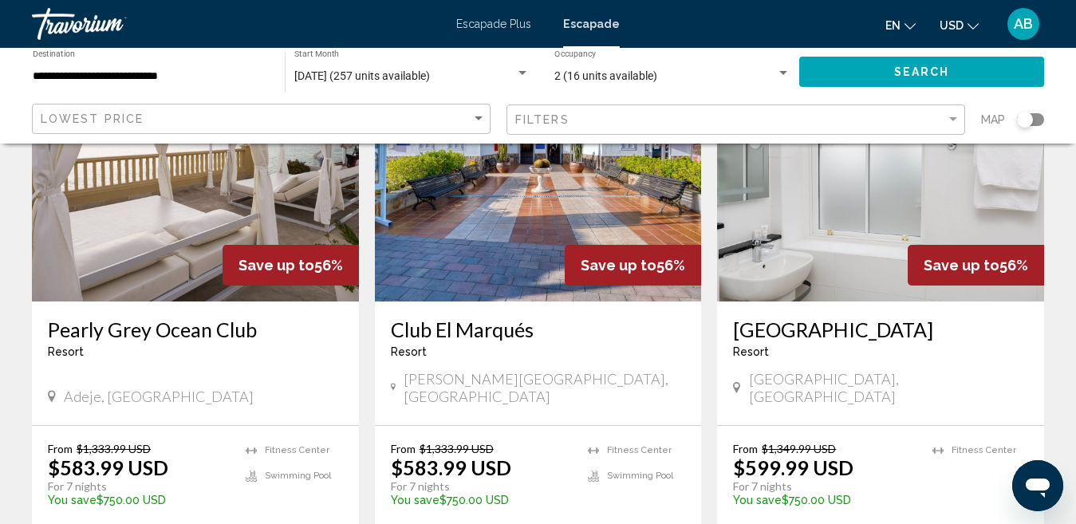
scroll to position [2074, 0]
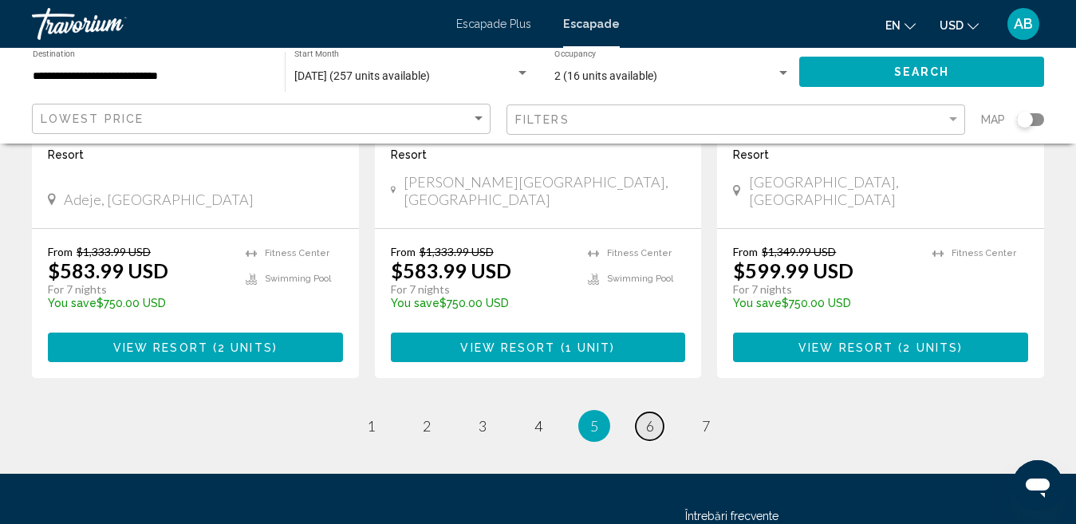
click at [653, 417] on span "6" at bounding box center [650, 426] width 8 height 18
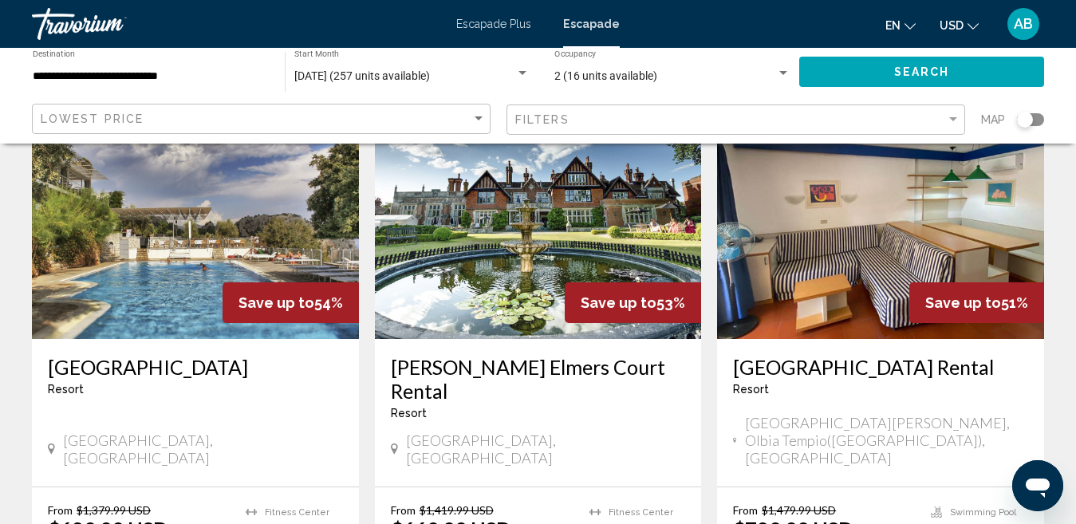
scroll to position [718, 0]
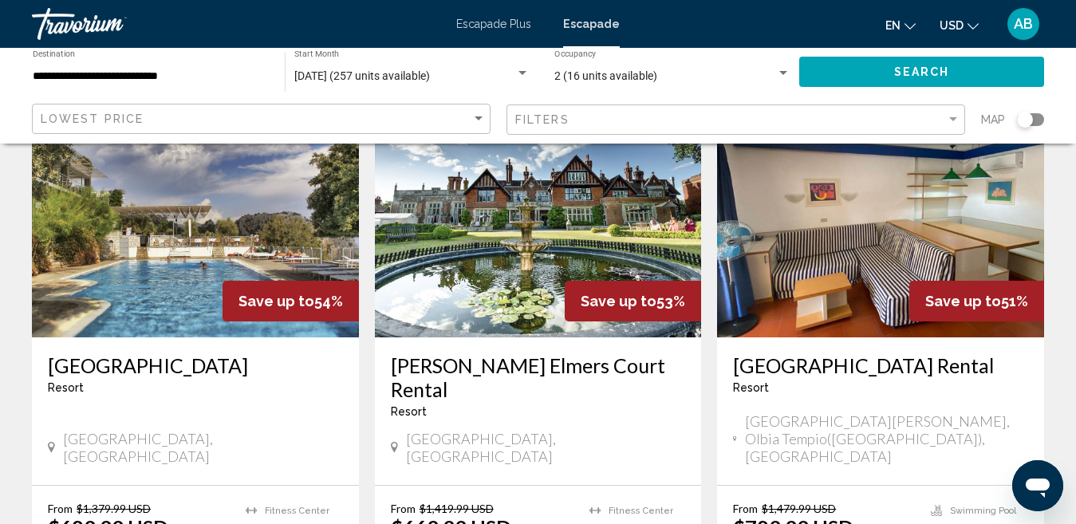
click at [126, 353] on h3 "[GEOGRAPHIC_DATA]" at bounding box center [195, 365] width 295 height 24
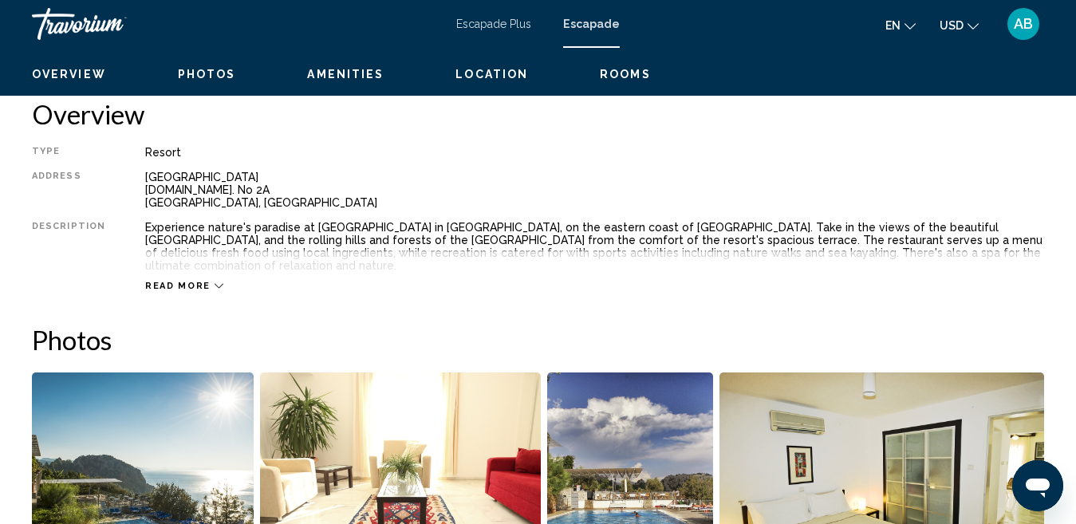
scroll to position [468, 0]
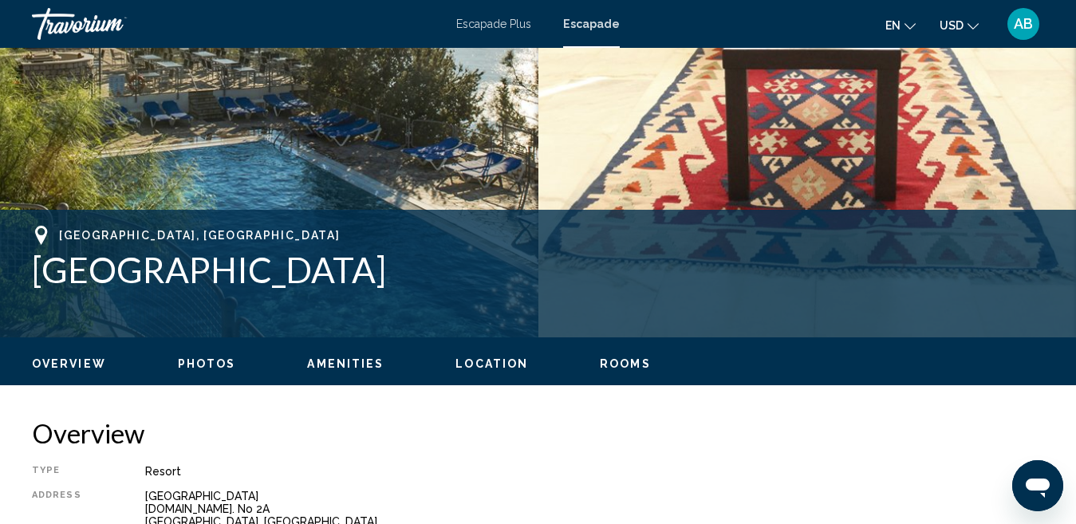
click at [605, 362] on span "Rooms" at bounding box center [625, 363] width 51 height 13
drag, startPoint x: 36, startPoint y: 274, endPoint x: 180, endPoint y: 288, distance: 144.3
click at [140, 240] on div "[GEOGRAPHIC_DATA], [GEOGRAPHIC_DATA]" at bounding box center [538, 258] width 1012 height 65
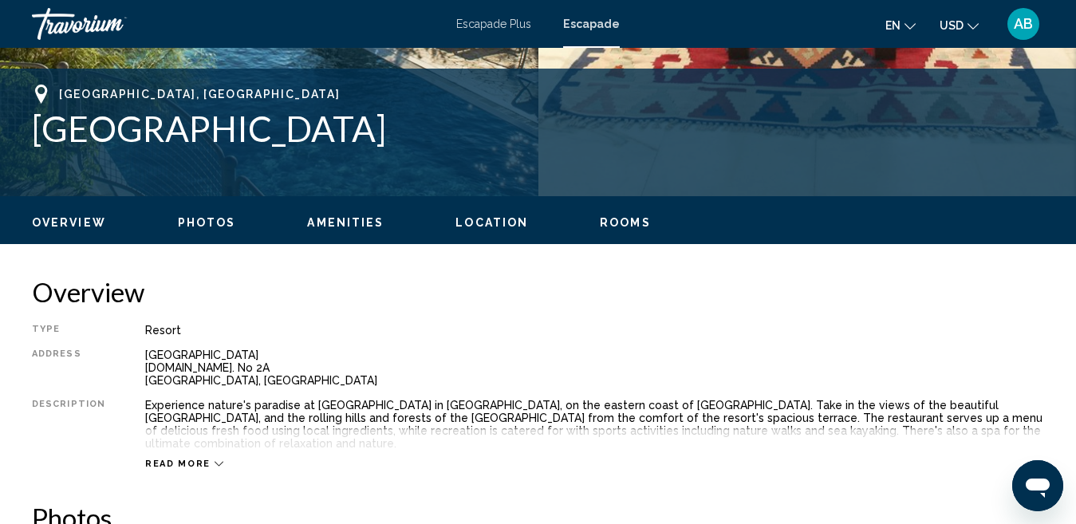
scroll to position [628, 0]
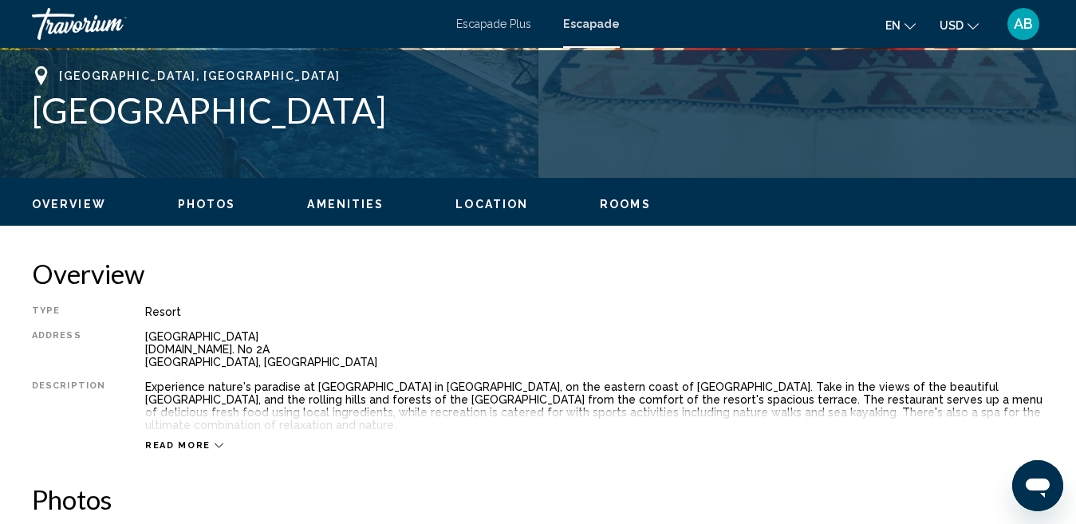
drag, startPoint x: 146, startPoint y: 338, endPoint x: 223, endPoint y: 365, distance: 81.7
click at [223, 365] on div "Turunc Mahallesi [DOMAIN_NAME]. No 2A Mugla, [GEOGRAPHIC_DATA]" at bounding box center [594, 349] width 899 height 38
copy div "Turunc Mahallesi [DOMAIN_NAME]. No 2A Mugla, [GEOGRAPHIC_DATA]"
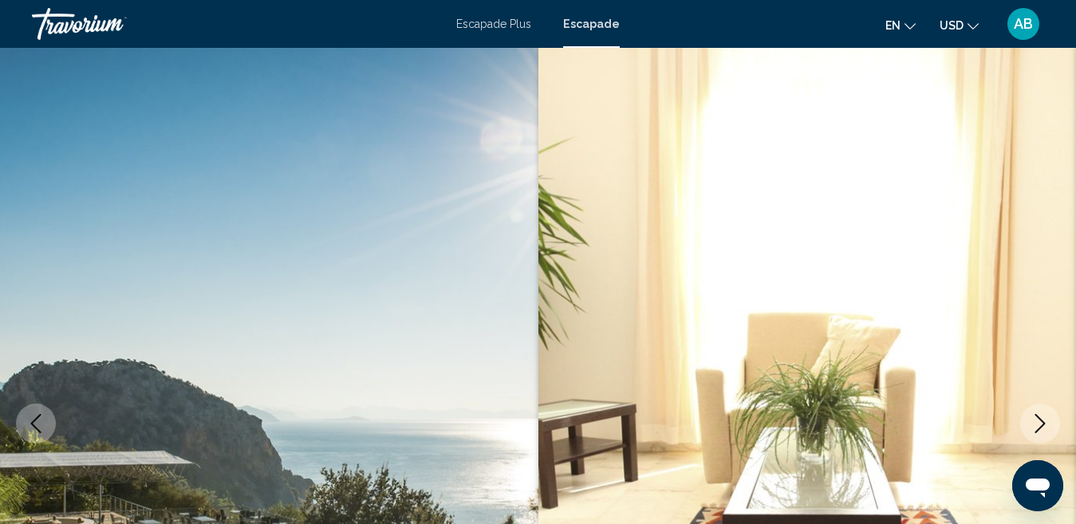
scroll to position [0, 0]
